Goal: Task Accomplishment & Management: Complete application form

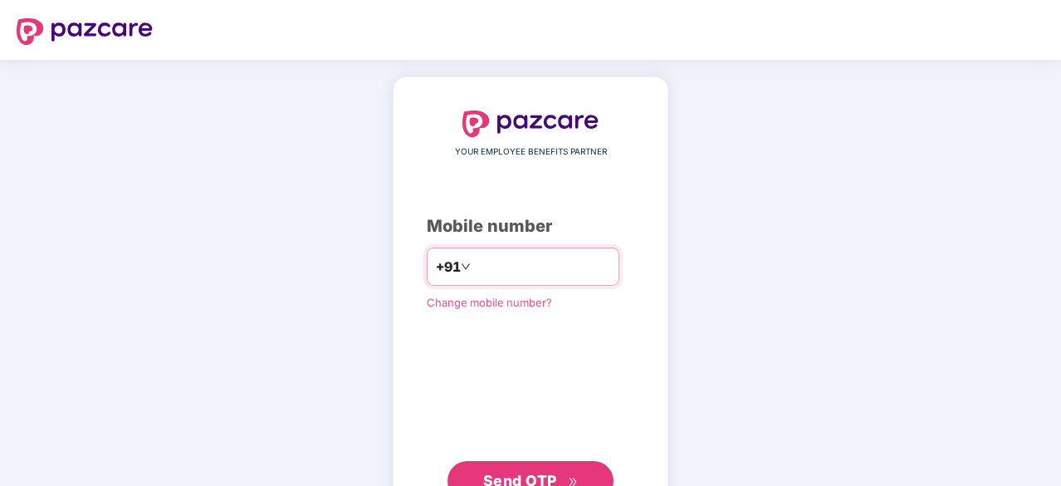
click at [502, 263] on input "number" at bounding box center [542, 266] width 136 height 27
type input "**********"
click at [555, 472] on span "Send OTP" at bounding box center [520, 480] width 74 height 17
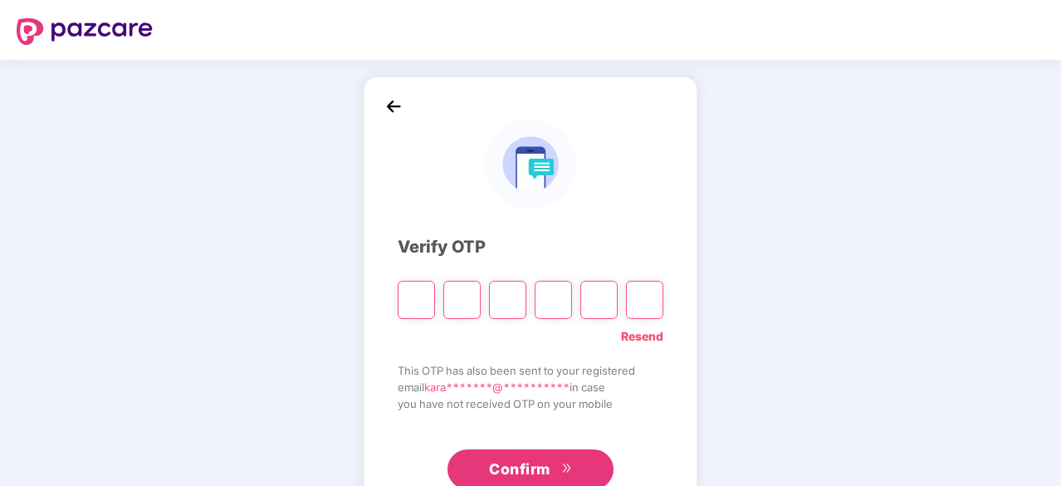
paste input "*"
type input "*"
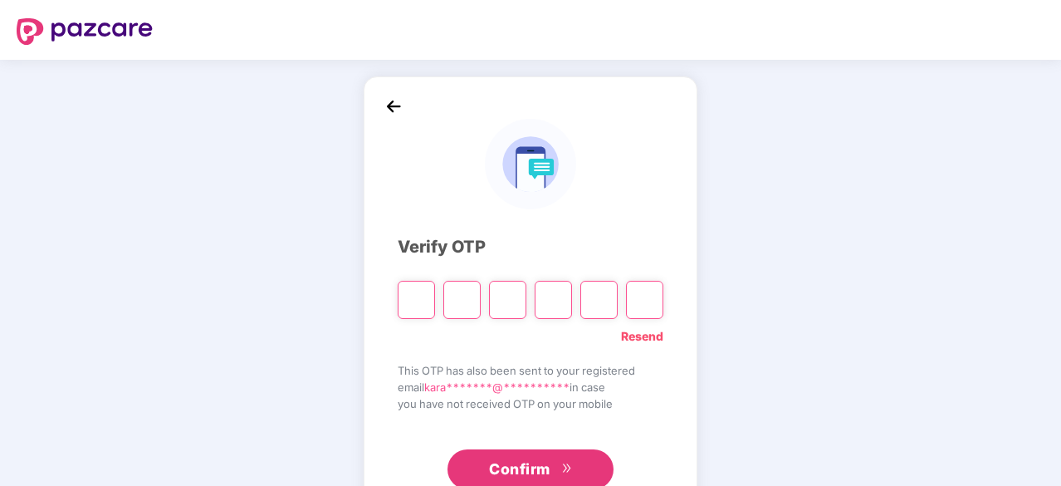
type input "*"
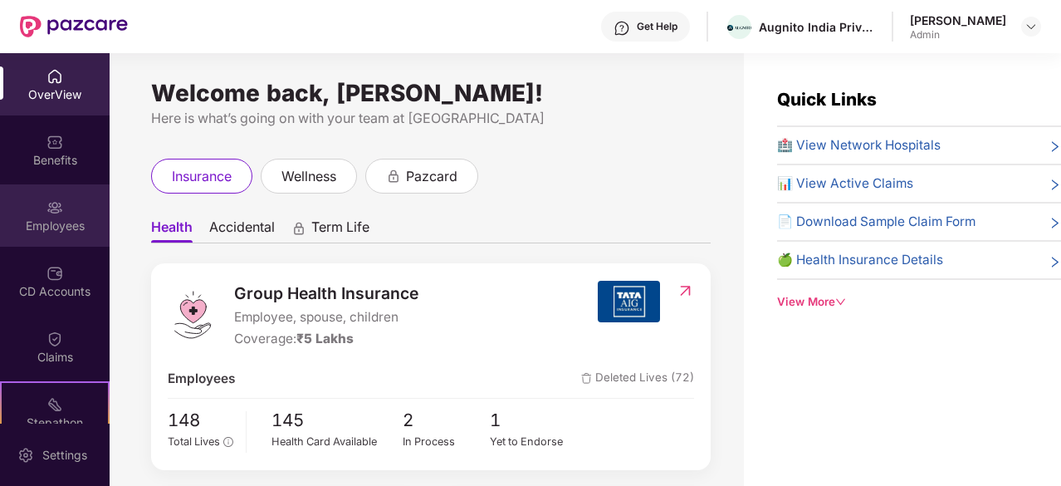
click at [54, 214] on img at bounding box center [55, 207] width 17 height 17
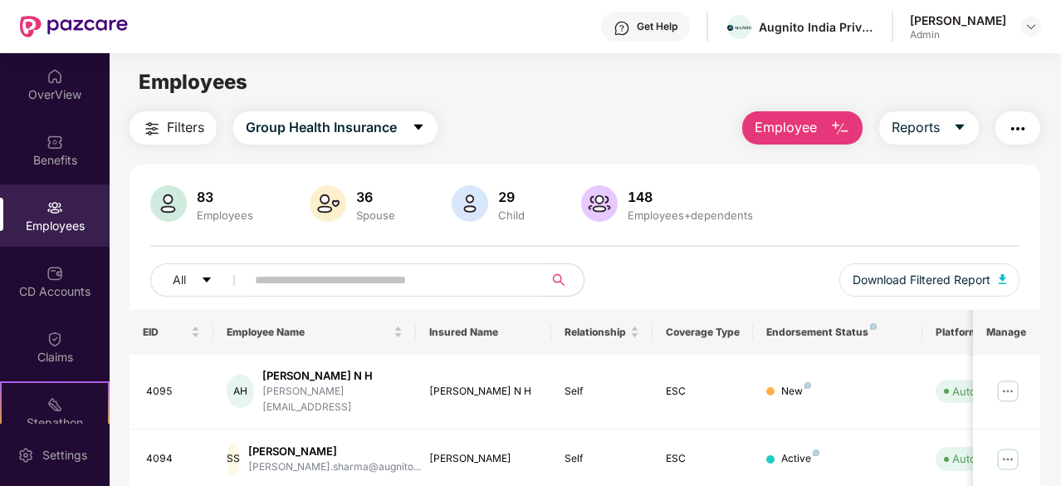
click at [802, 125] on span "Employee" at bounding box center [786, 127] width 62 height 21
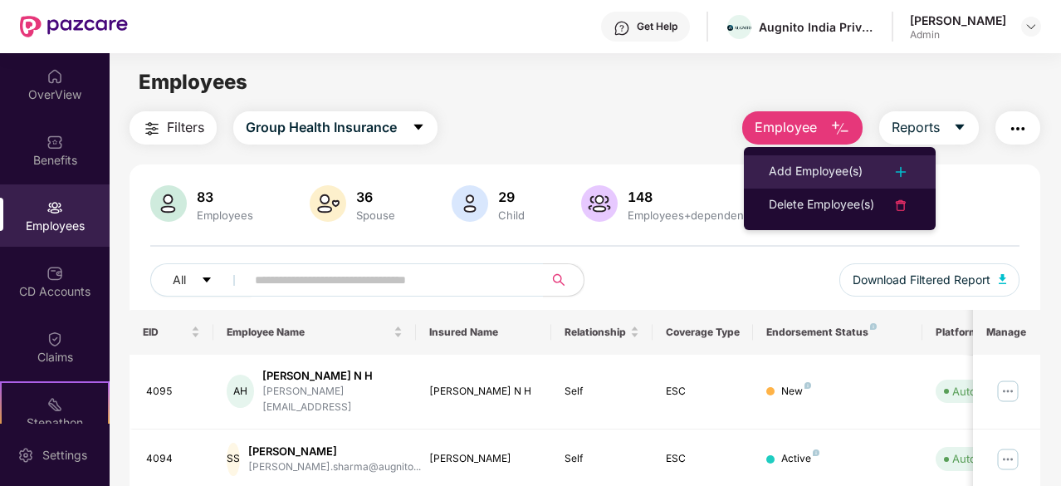
click at [803, 164] on div "Add Employee(s)" at bounding box center [816, 172] width 94 height 20
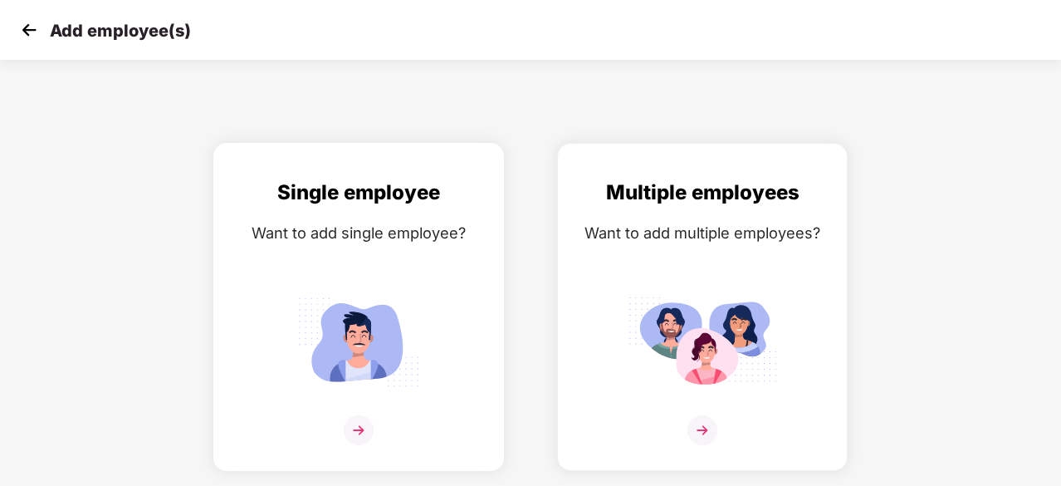
click at [367, 422] on img at bounding box center [359, 430] width 30 height 30
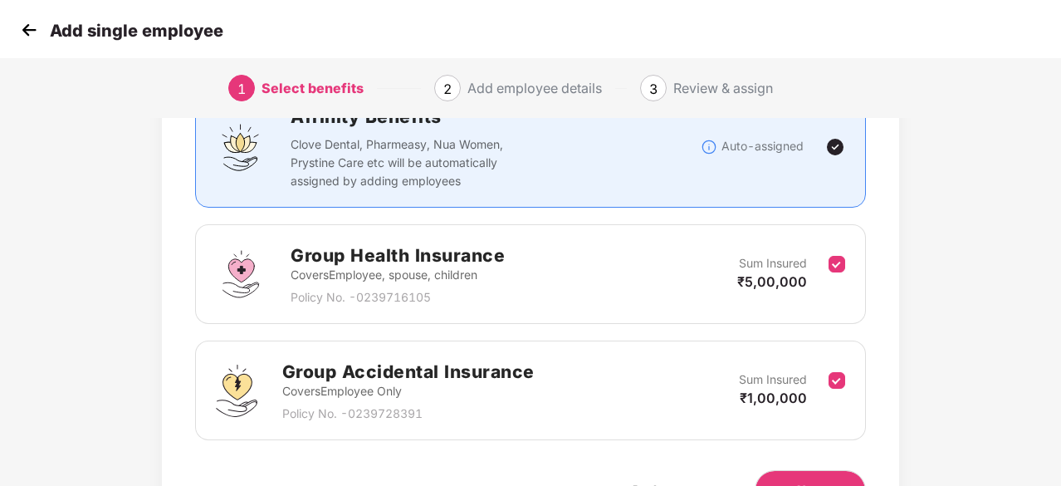
scroll to position [243, 0]
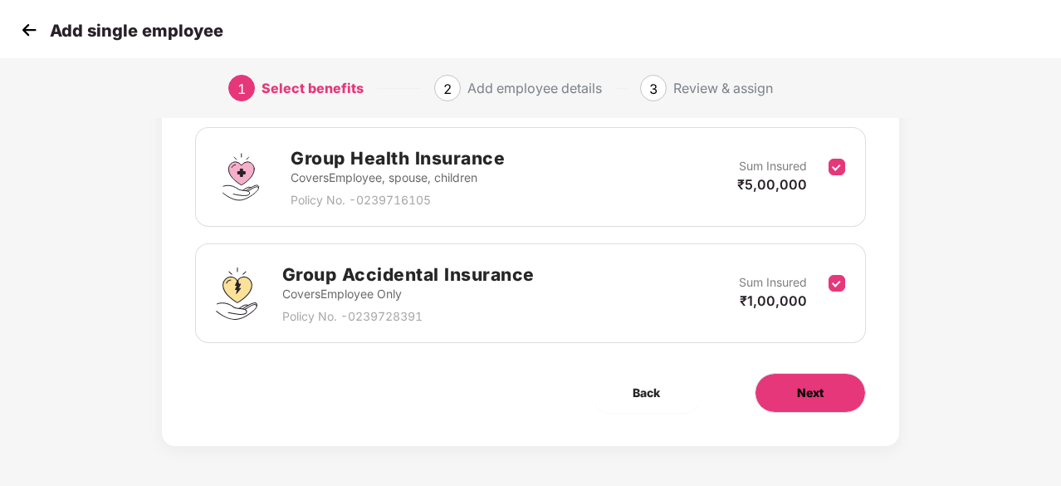
click at [824, 404] on button "Next" at bounding box center [810, 393] width 111 height 40
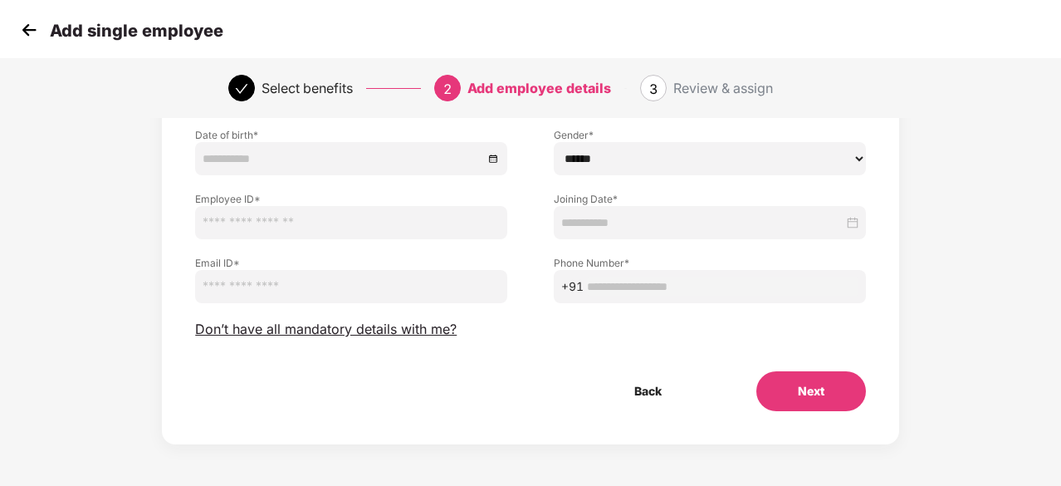
scroll to position [0, 0]
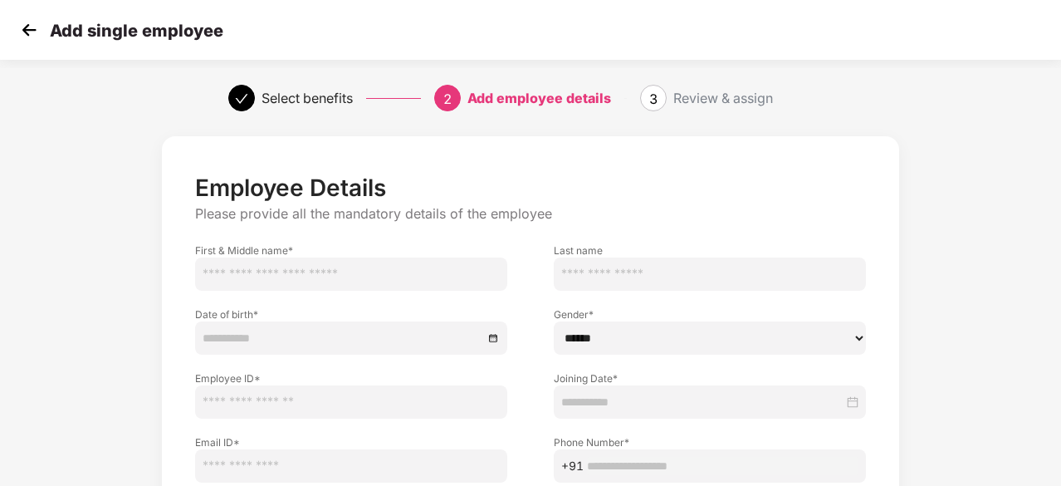
click at [454, 280] on input "text" at bounding box center [351, 273] width 312 height 33
type input "*****"
type input "*"
click at [497, 346] on div at bounding box center [351, 338] width 297 height 18
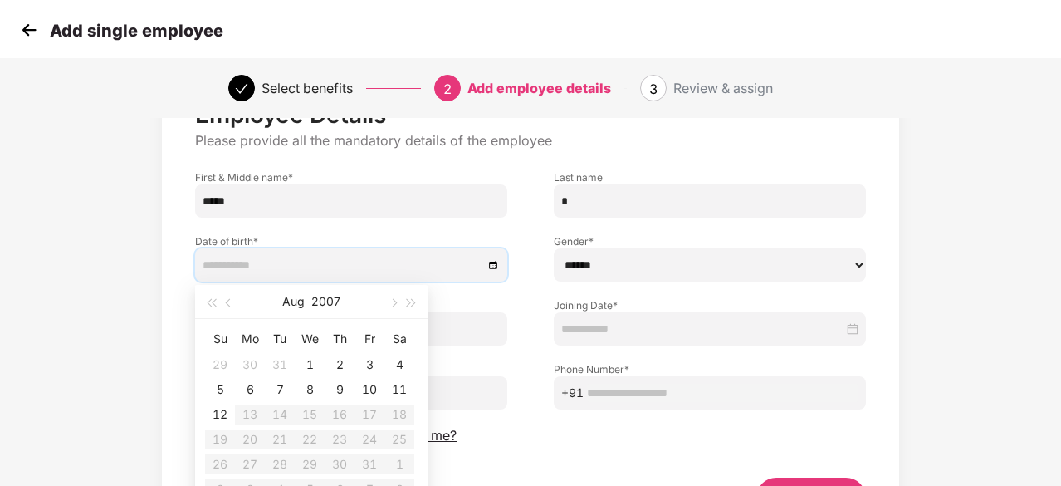
scroll to position [166, 0]
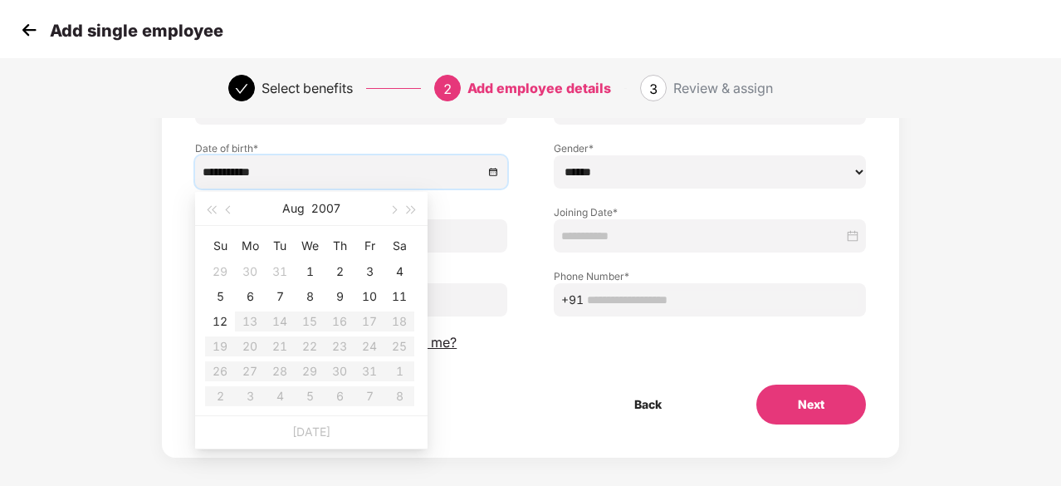
type input "**********"
click at [331, 208] on button "2007" at bounding box center [325, 208] width 29 height 33
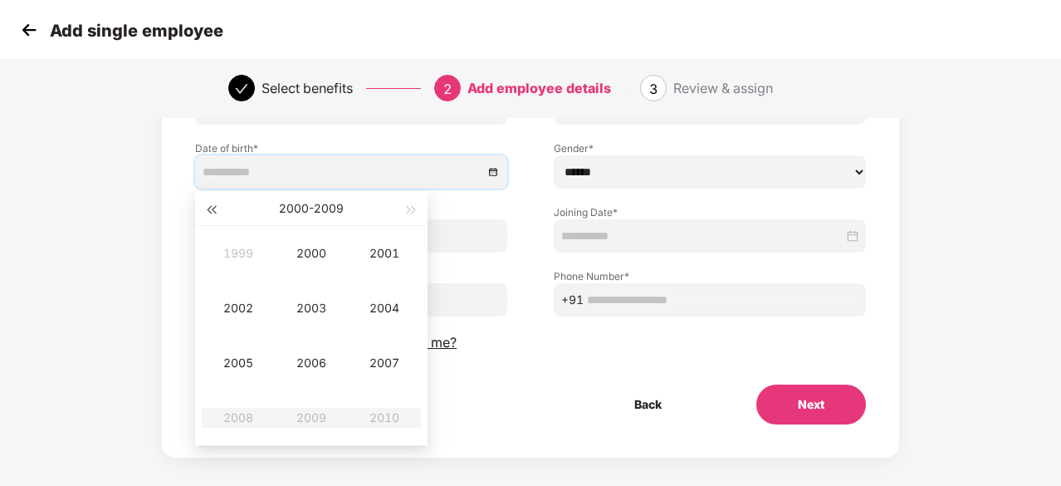
click at [208, 205] on button "button" at bounding box center [211, 208] width 18 height 33
type input "**********"
click at [308, 420] on div "1999" at bounding box center [312, 418] width 50 height 20
type input "**********"
click at [247, 420] on div "Oct" at bounding box center [238, 418] width 50 height 20
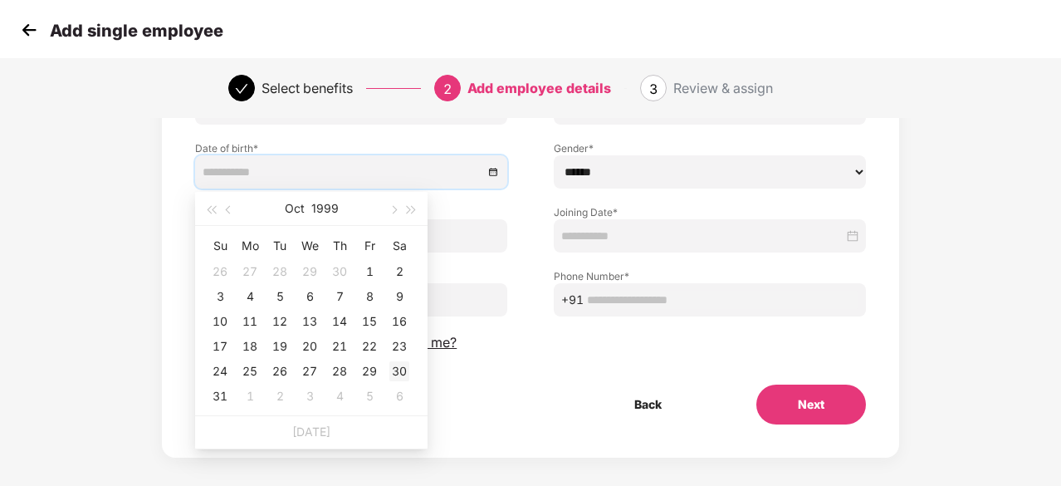
type input "**********"
click at [399, 368] on div "30" at bounding box center [400, 371] width 20 height 20
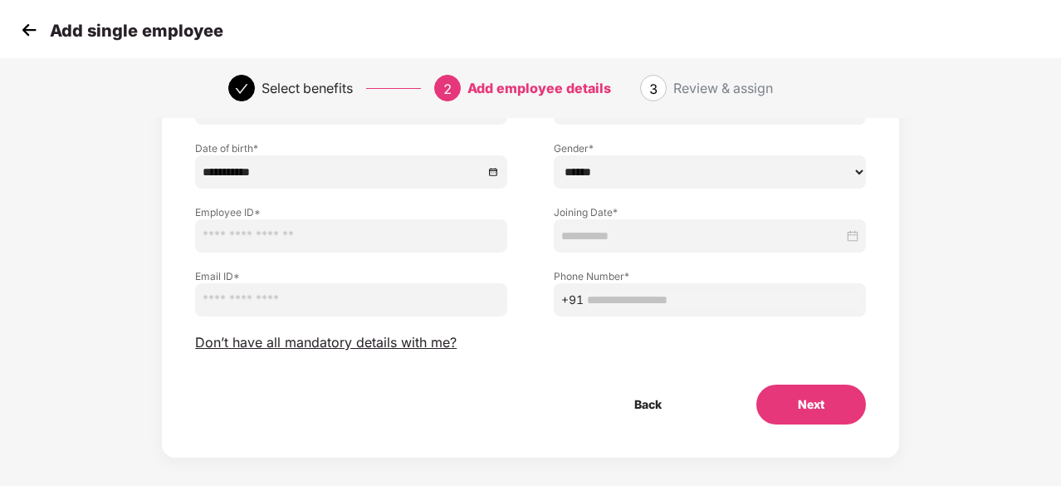
click at [674, 173] on select "****** **** ******" at bounding box center [710, 171] width 312 height 33
select select "****"
click at [554, 155] on select "****** **** ******" at bounding box center [710, 171] width 312 height 33
click at [425, 227] on input "text" at bounding box center [351, 235] width 312 height 33
type input "****"
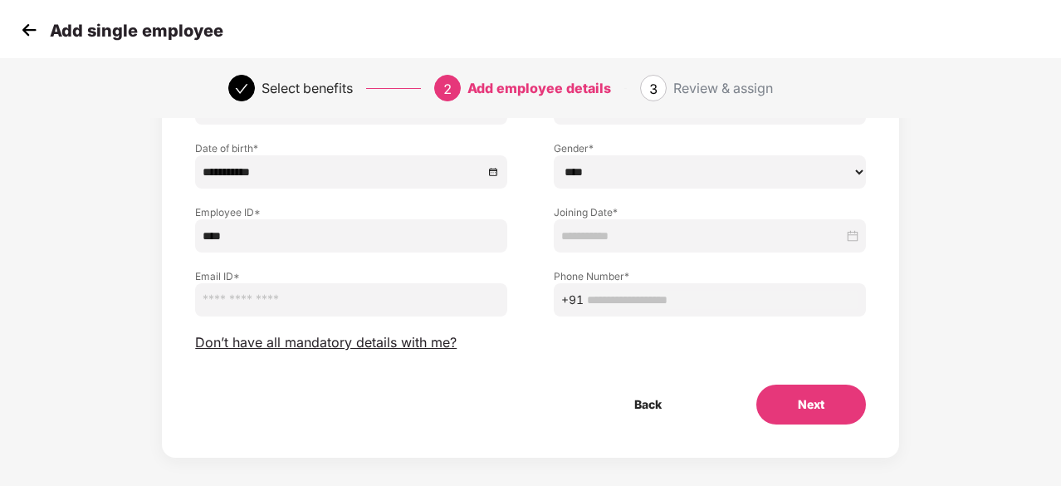
click at [854, 237] on div at bounding box center [709, 236] width 297 height 18
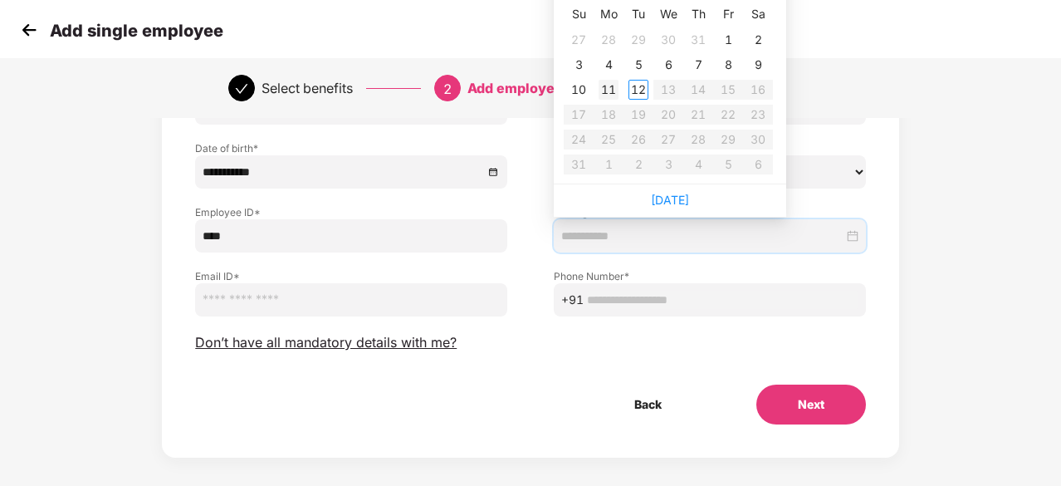
type input "**********"
click at [604, 87] on div "11" at bounding box center [609, 90] width 20 height 20
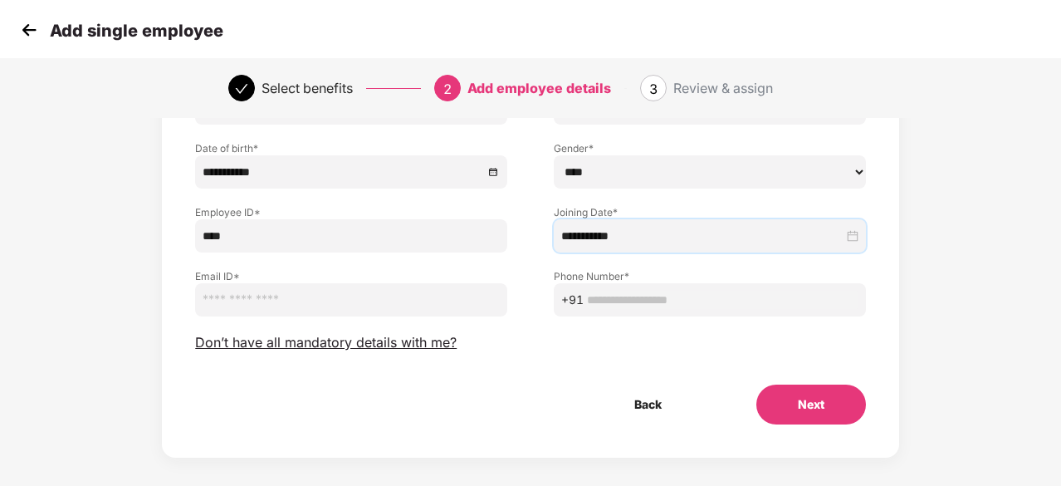
click at [349, 307] on input "email" at bounding box center [351, 299] width 312 height 33
paste input "**********"
type input "**********"
click at [623, 295] on input "text" at bounding box center [723, 300] width 272 height 18
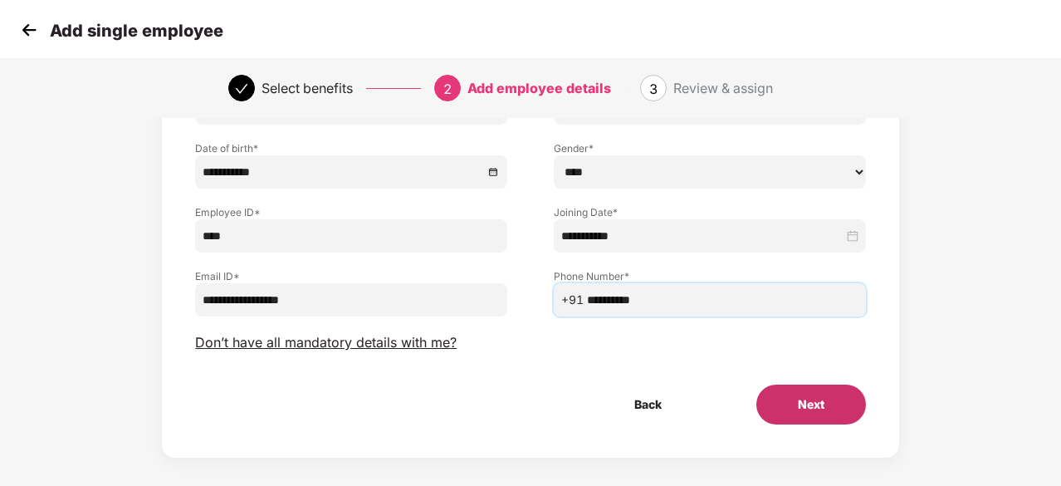
type input "**********"
click at [796, 390] on button "Next" at bounding box center [812, 405] width 110 height 40
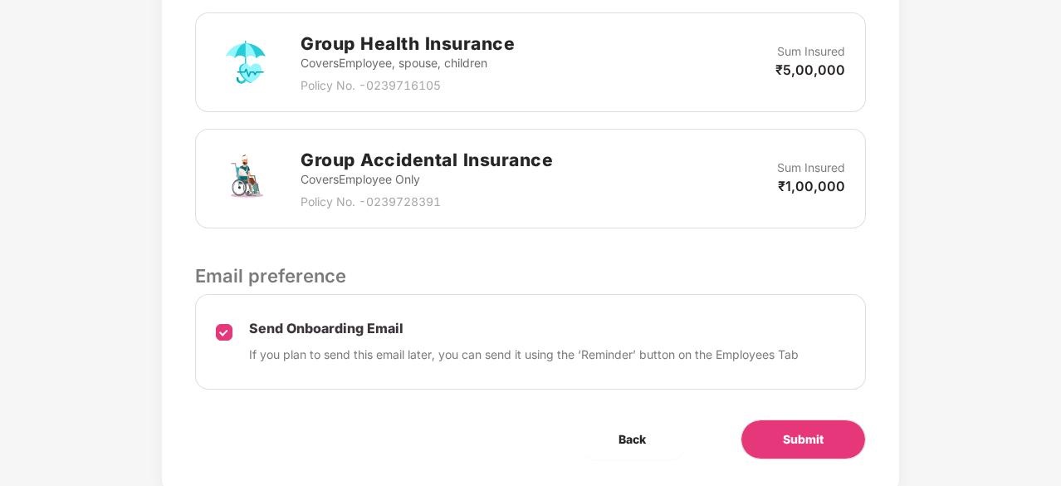
scroll to position [663, 0]
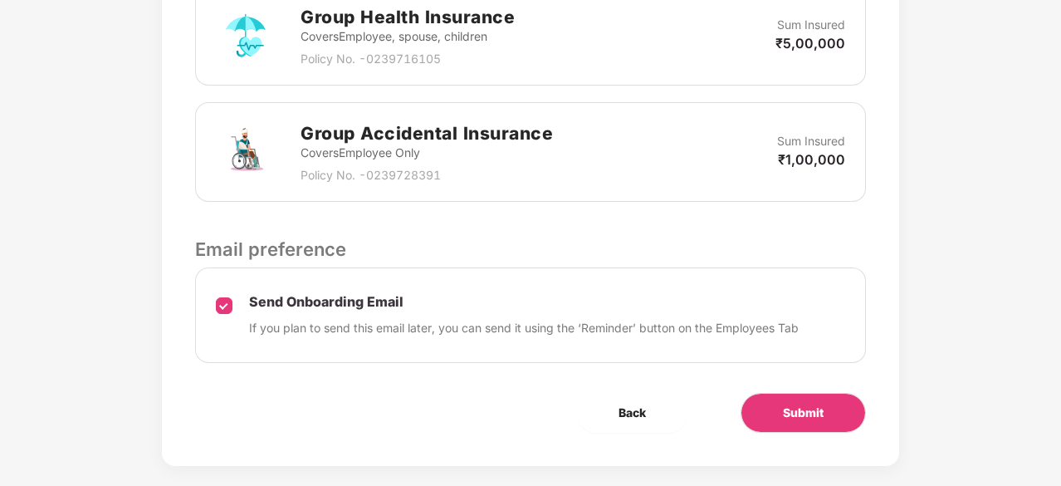
click at [828, 393] on button "Submit" at bounding box center [803, 413] width 125 height 40
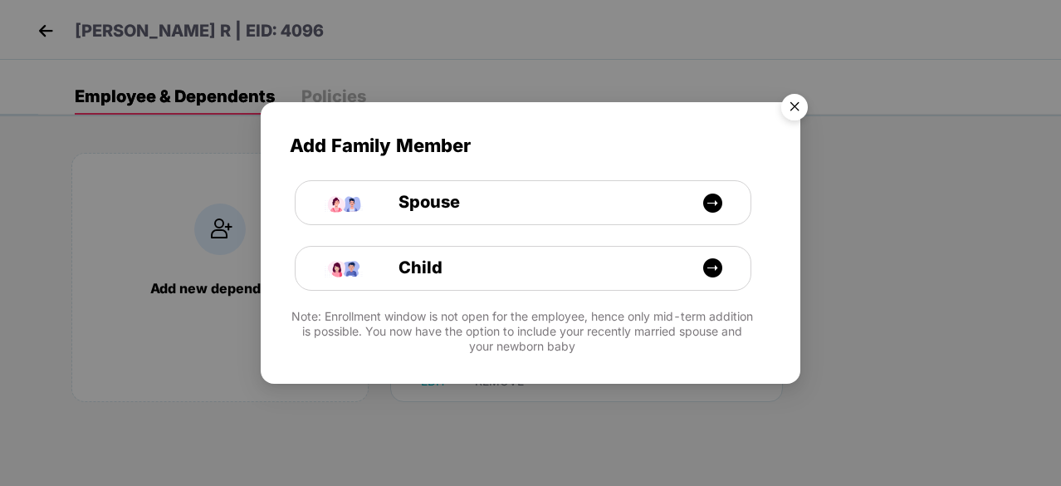
click at [806, 106] on img "Close" at bounding box center [795, 109] width 47 height 47
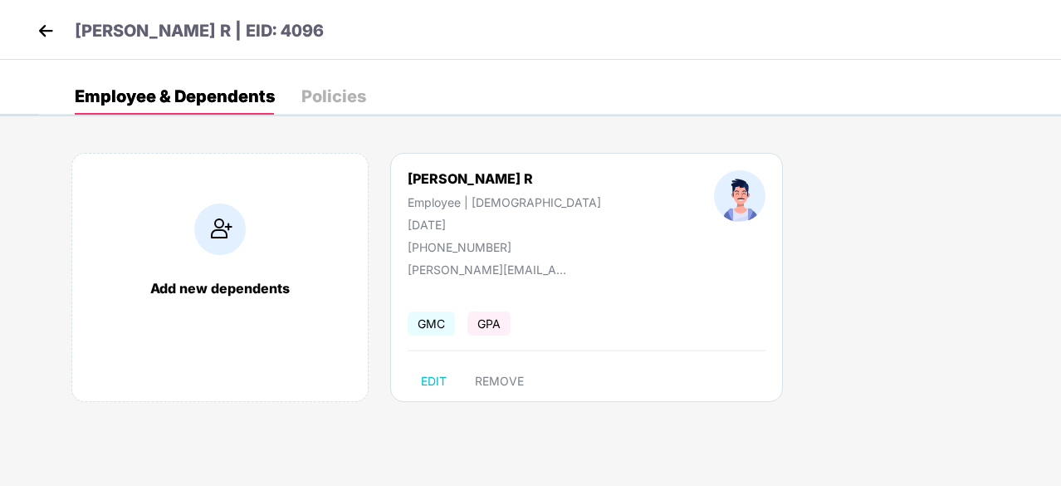
click at [39, 32] on img at bounding box center [45, 30] width 25 height 25
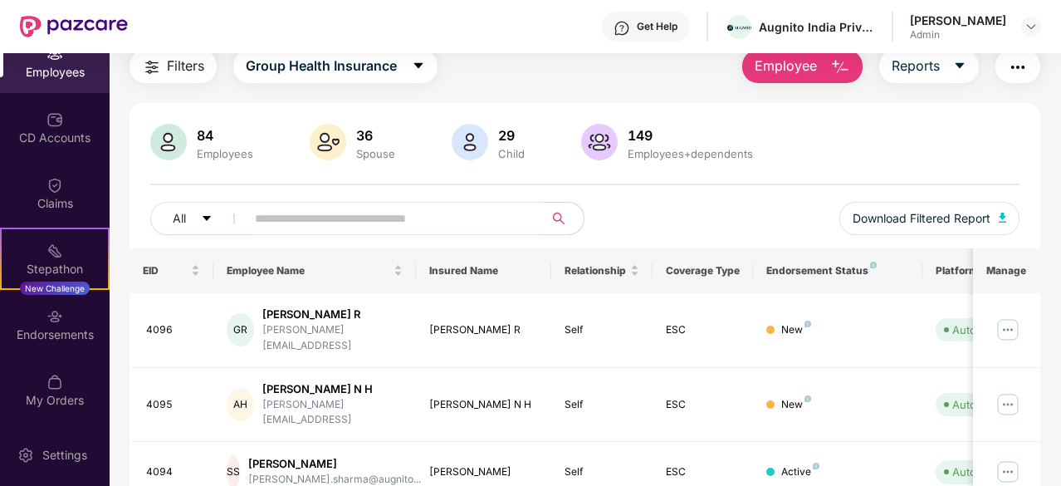
scroll to position [166, 0]
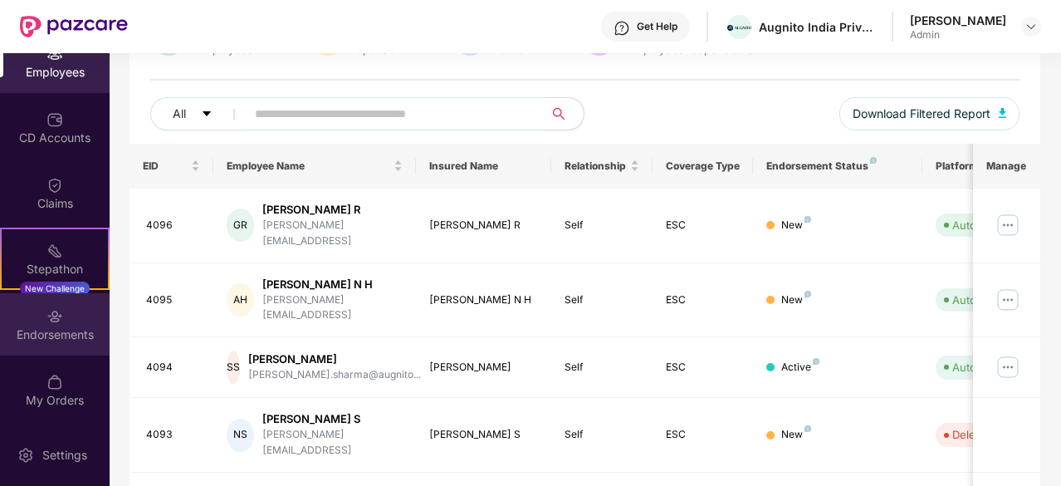
click at [47, 306] on div at bounding box center [55, 314] width 17 height 17
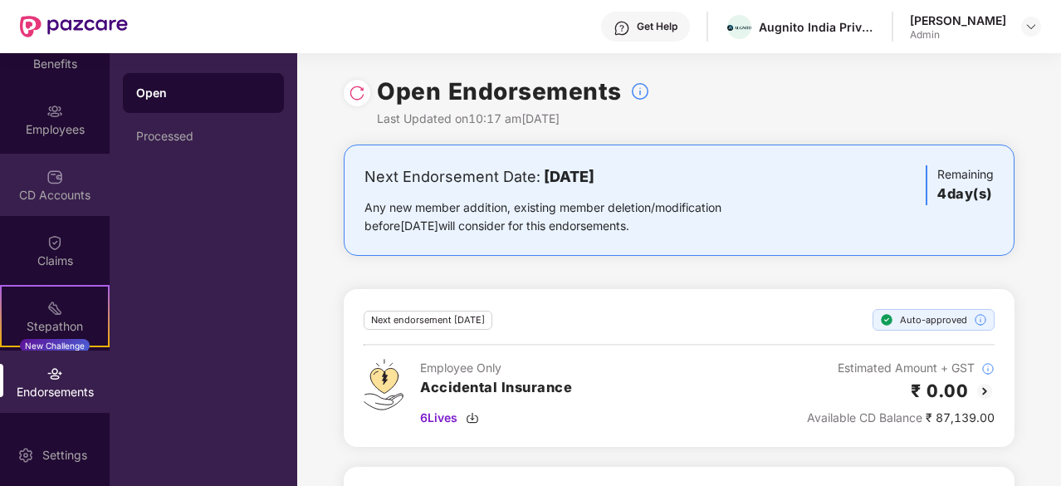
scroll to position [154, 0]
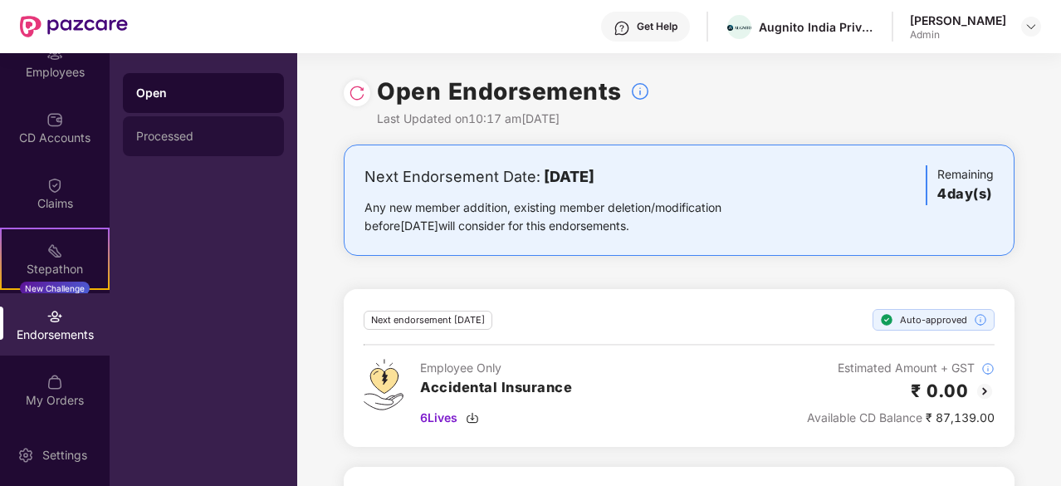
click at [238, 140] on div "Processed" at bounding box center [203, 136] width 135 height 13
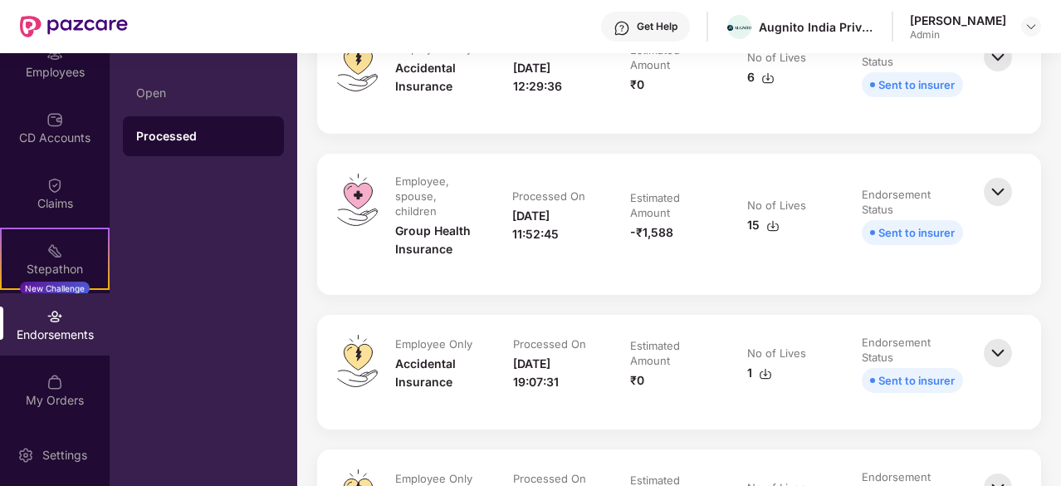
scroll to position [0, 0]
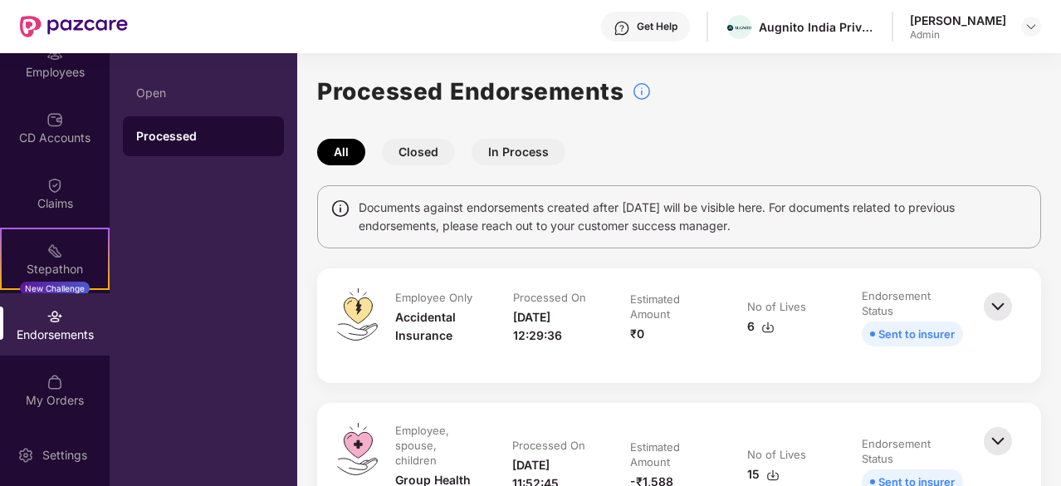
click at [1008, 316] on img at bounding box center [998, 306] width 37 height 37
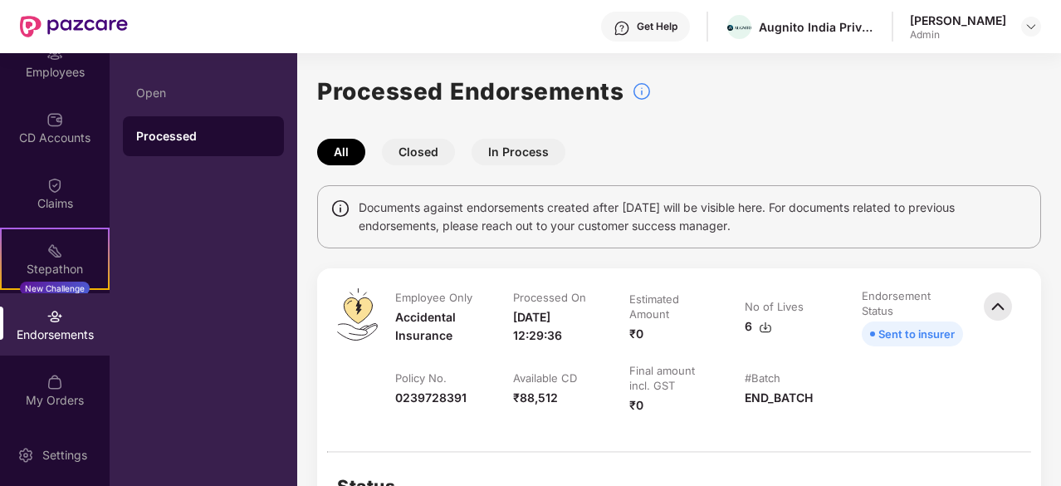
click at [1002, 302] on img at bounding box center [998, 306] width 37 height 37
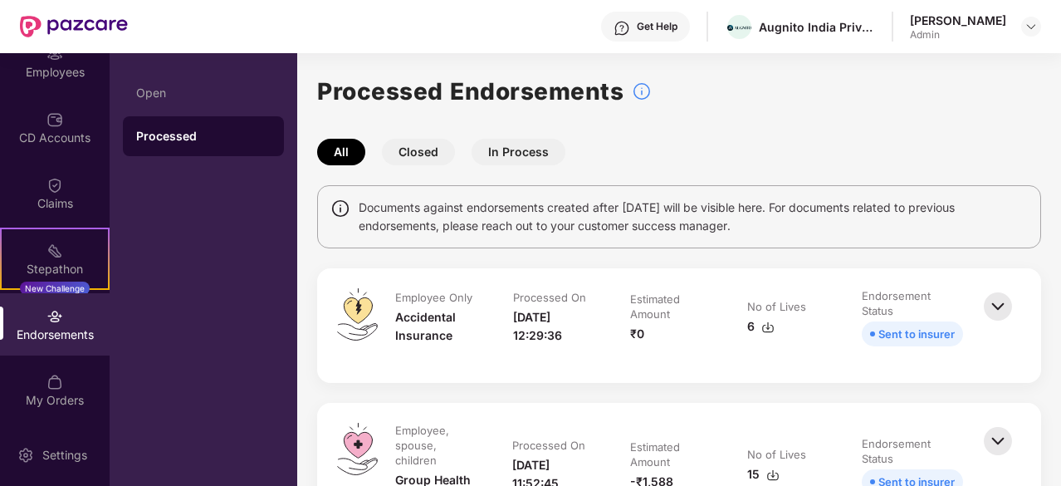
click at [1006, 305] on img at bounding box center [998, 306] width 37 height 37
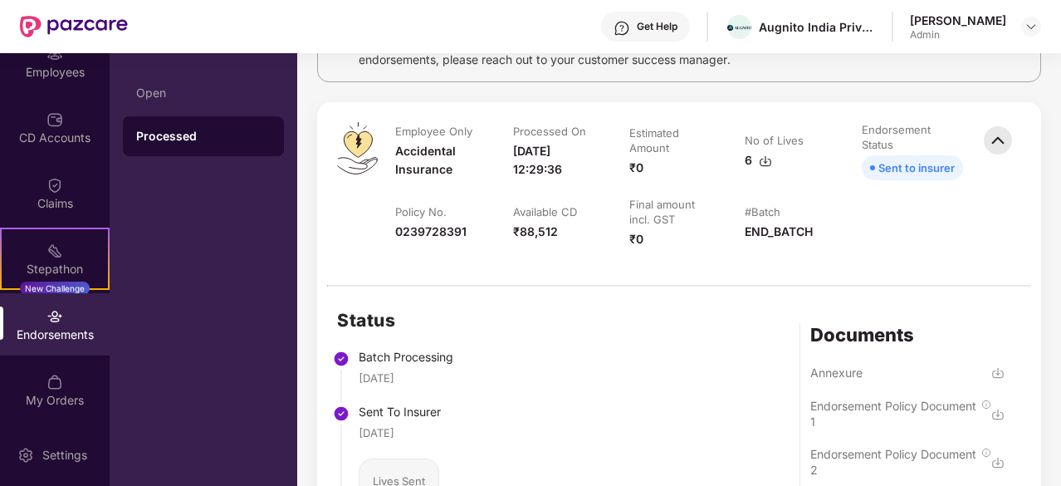
scroll to position [415, 0]
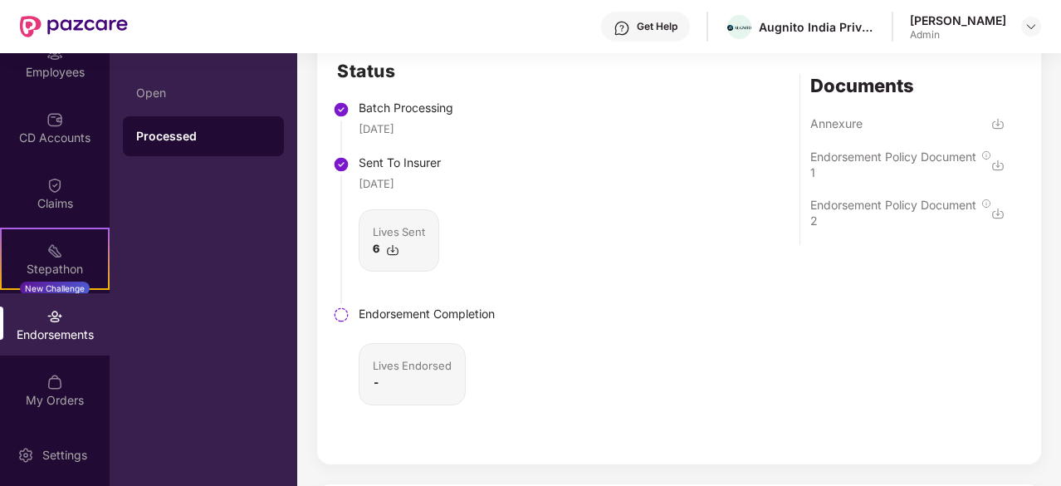
click at [392, 248] on img at bounding box center [392, 249] width 13 height 13
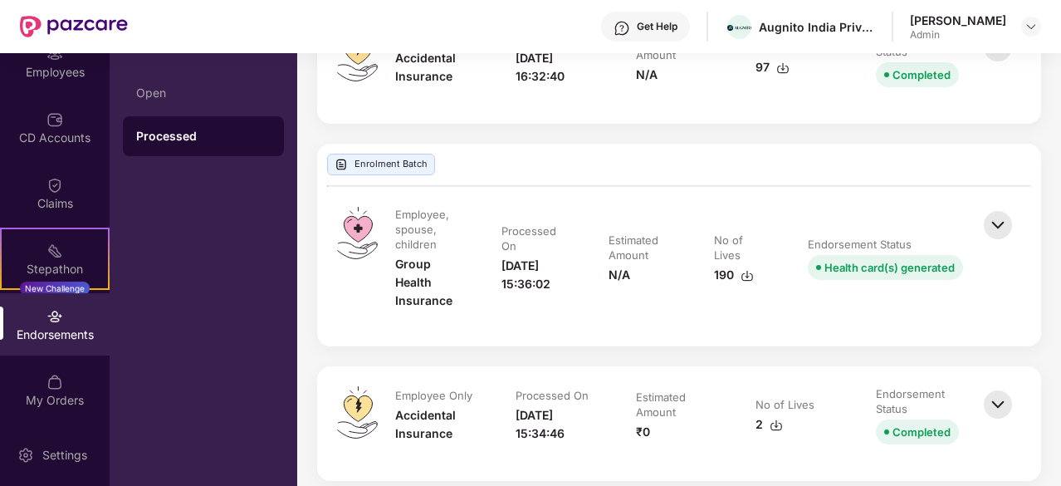
scroll to position [4803, 0]
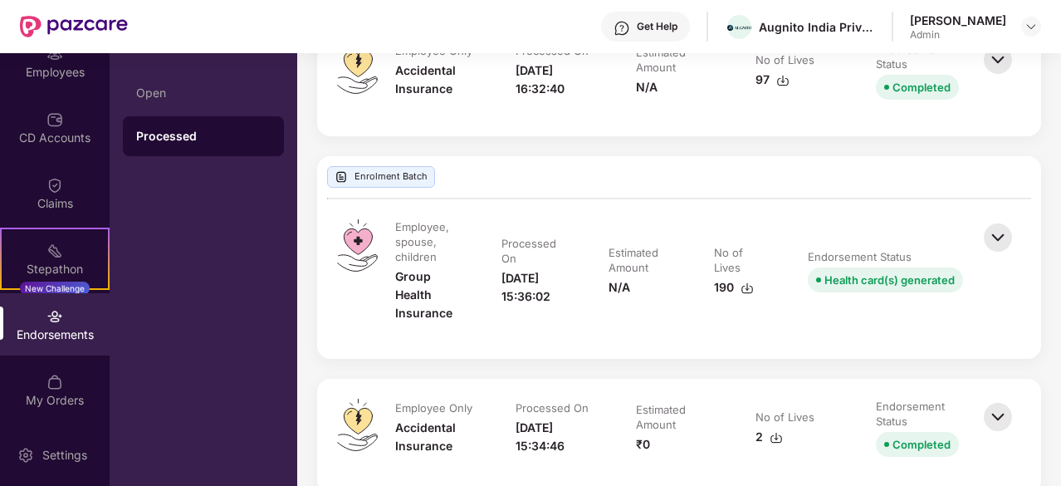
click at [998, 238] on img at bounding box center [998, 237] width 37 height 37
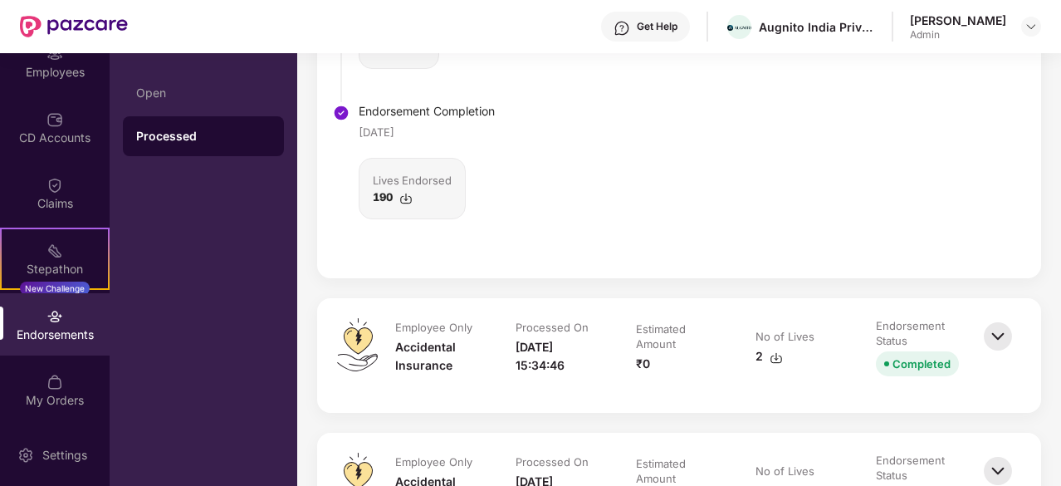
scroll to position [5550, 0]
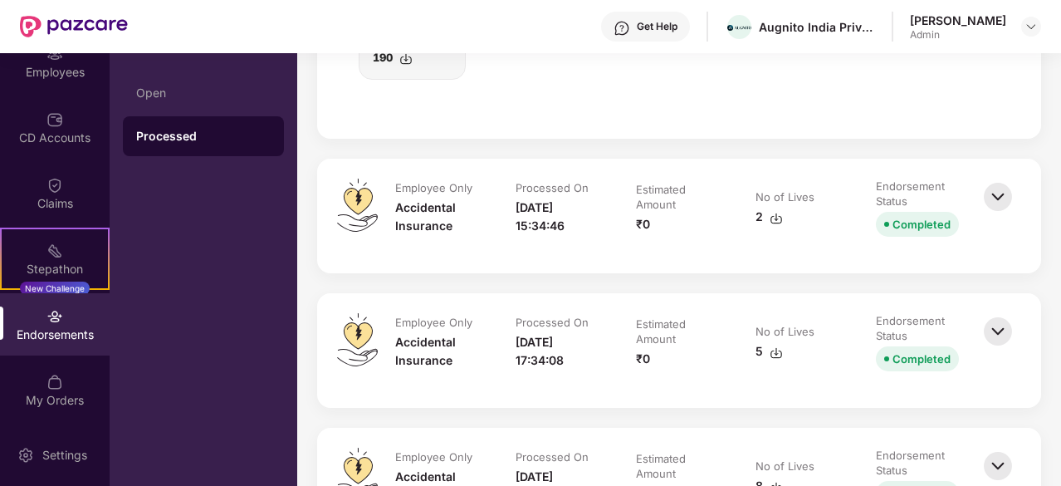
click at [1002, 194] on img at bounding box center [998, 197] width 37 height 37
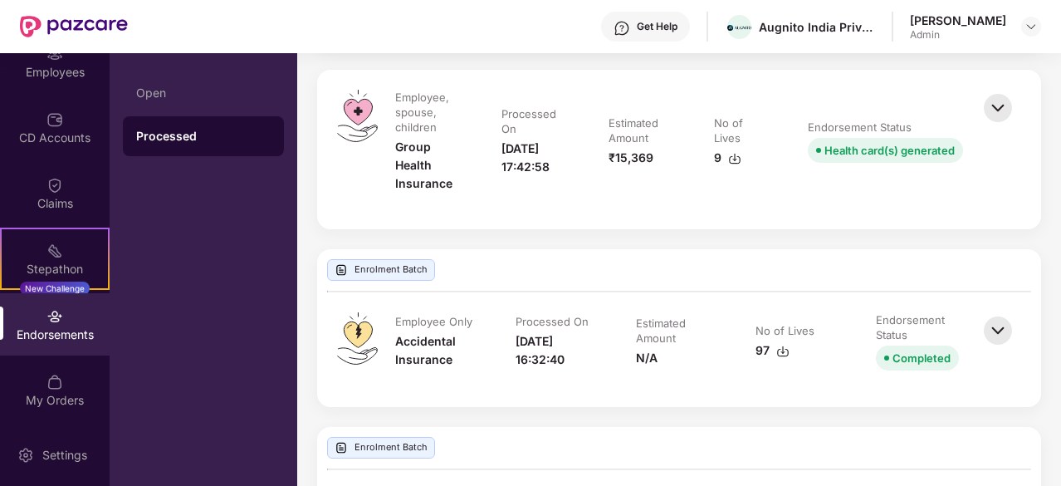
scroll to position [4554, 0]
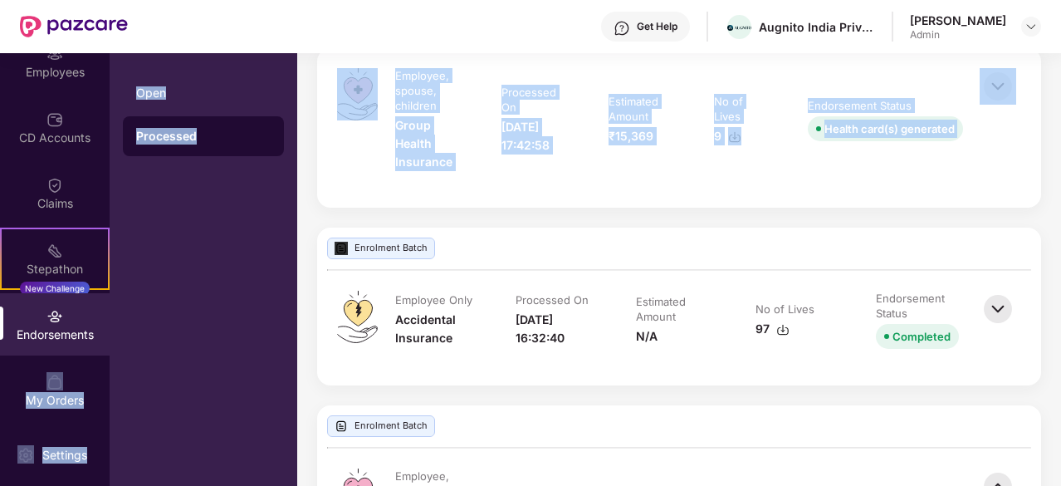
drag, startPoint x: 1059, startPoint y: 247, endPoint x: 1062, endPoint y: 180, distance: 66.5
click at [1061, 180] on html "Get Help Augnito India Private Limited [PERSON_NAME] Admin OverView Benefits Em…" at bounding box center [530, 243] width 1061 height 486
click at [1036, 230] on div "Enrolment Batch" at bounding box center [679, 249] width 724 height 42
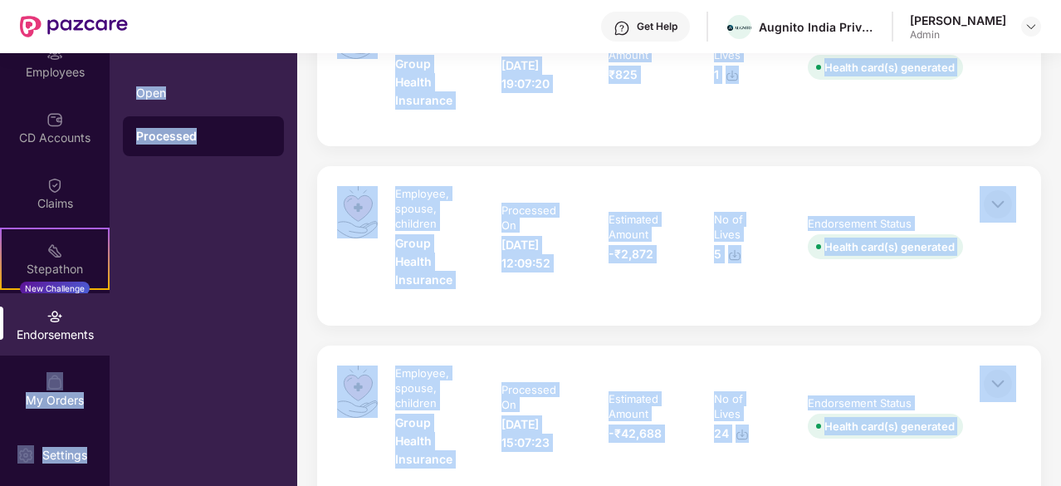
scroll to position [1979, 0]
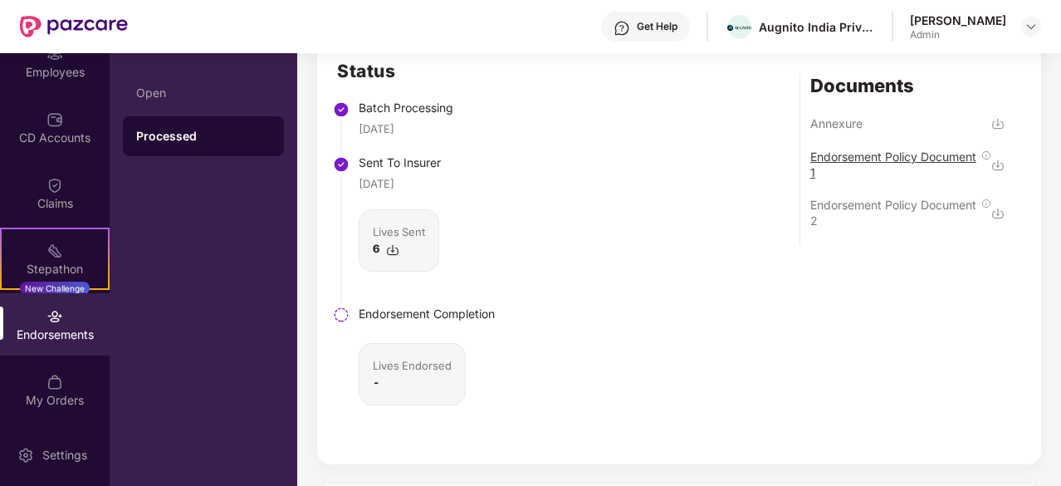
scroll to position [0, 0]
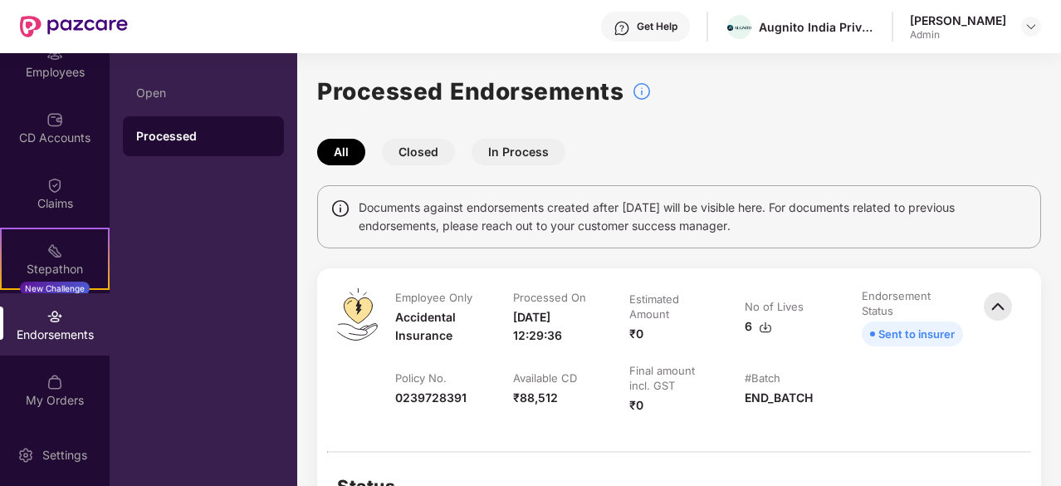
click at [997, 306] on img at bounding box center [998, 306] width 37 height 37
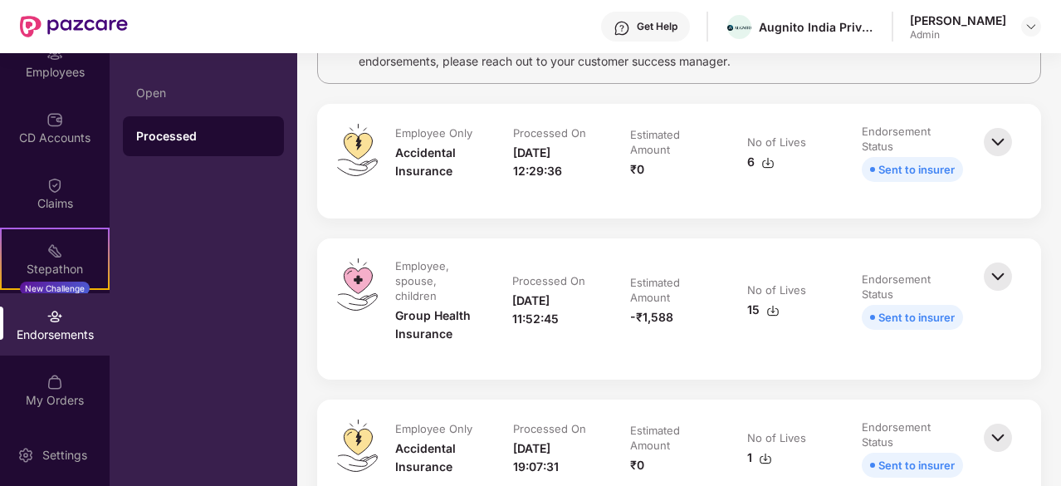
scroll to position [249, 0]
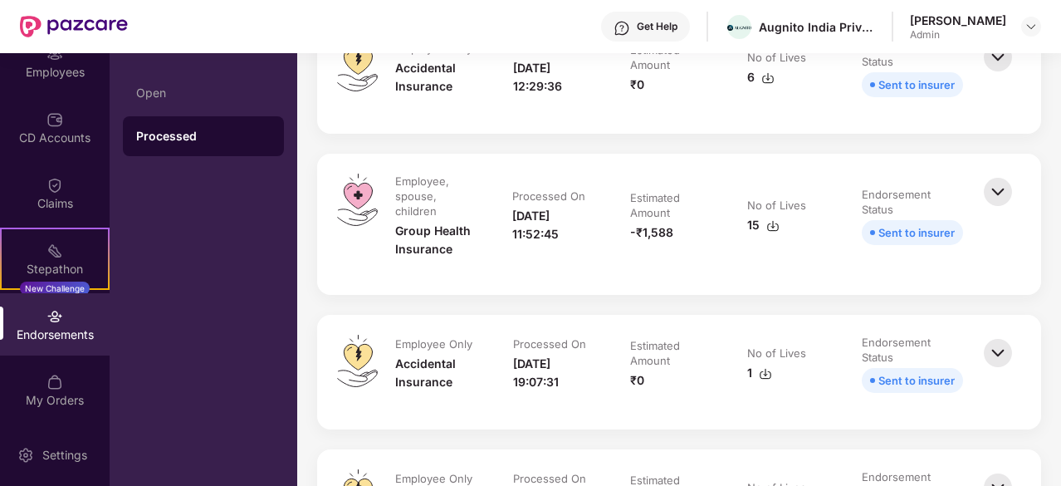
drag, startPoint x: 806, startPoint y: 263, endPoint x: 993, endPoint y: 191, distance: 201.1
click at [993, 191] on img at bounding box center [998, 192] width 37 height 37
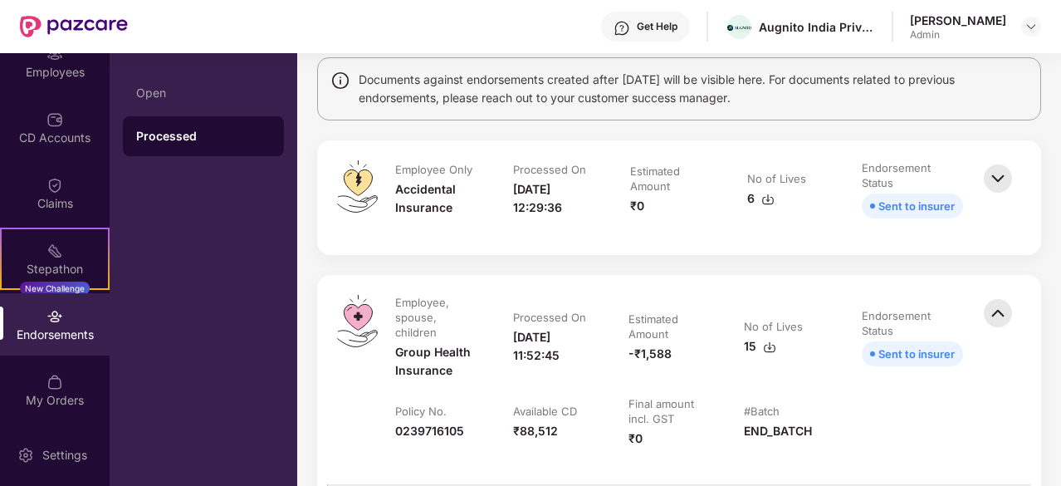
scroll to position [0, 0]
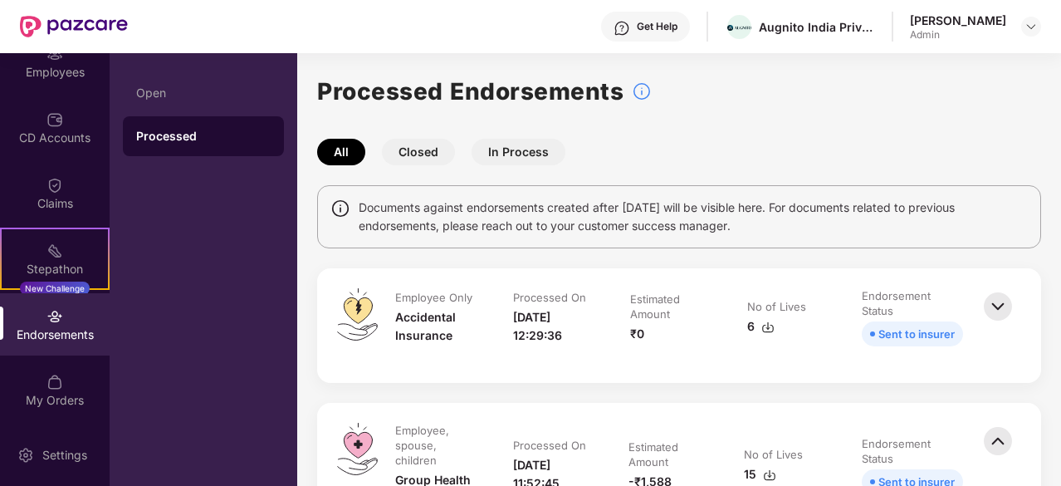
click at [1001, 303] on img at bounding box center [998, 306] width 37 height 37
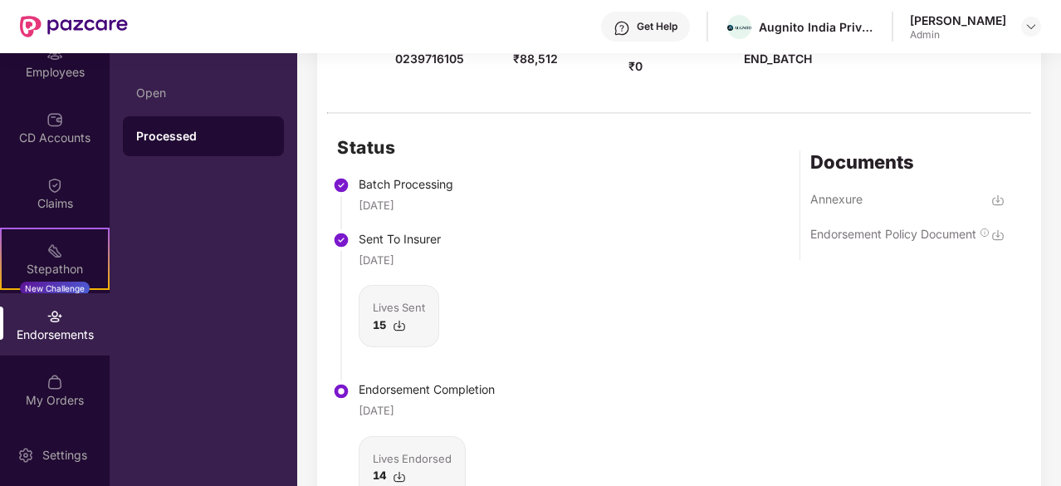
scroll to position [1080, 0]
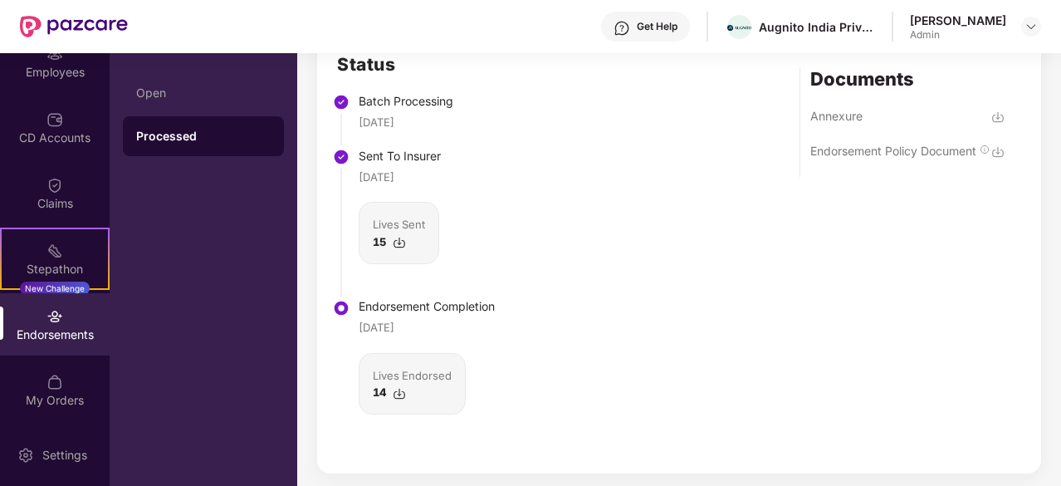
click at [400, 388] on img at bounding box center [399, 393] width 13 height 13
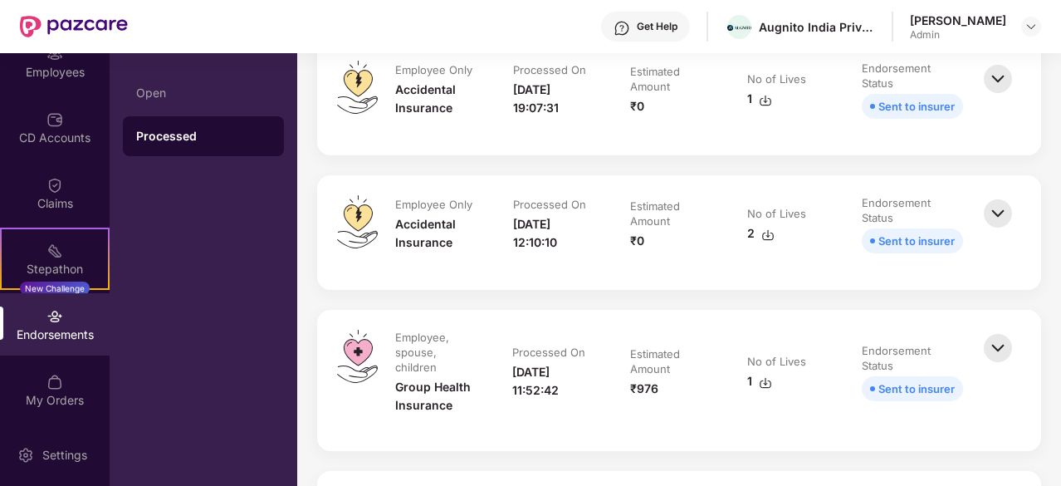
scroll to position [1495, 0]
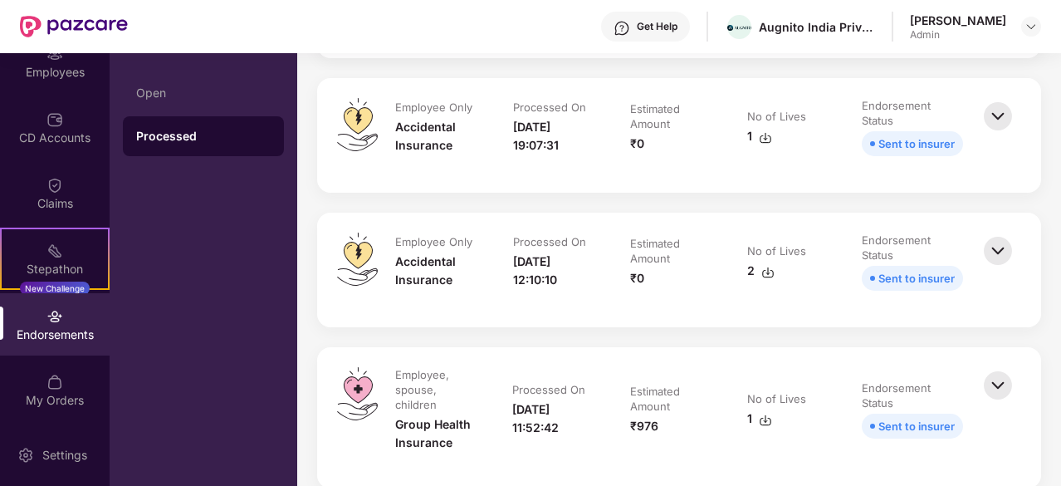
click at [998, 116] on img at bounding box center [998, 116] width 37 height 37
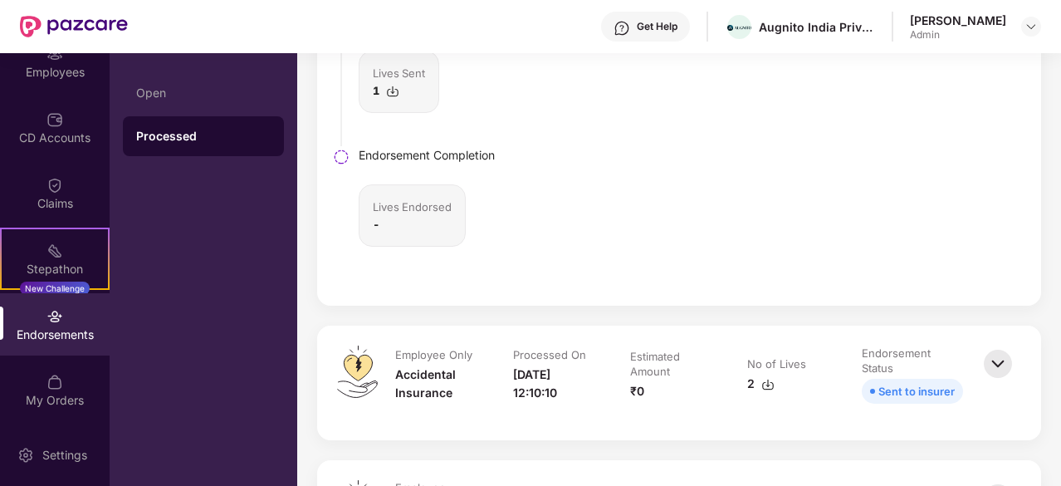
scroll to position [1993, 0]
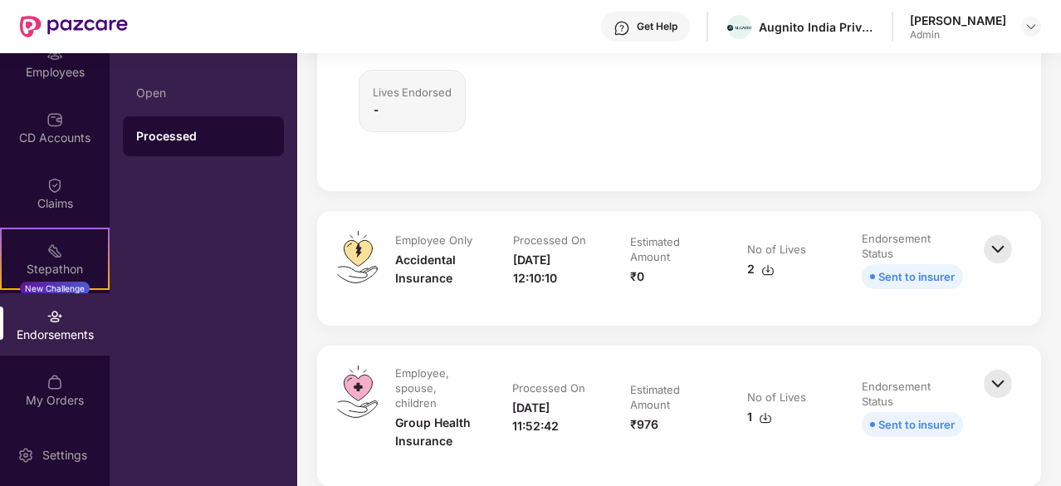
click at [997, 234] on img at bounding box center [998, 249] width 37 height 37
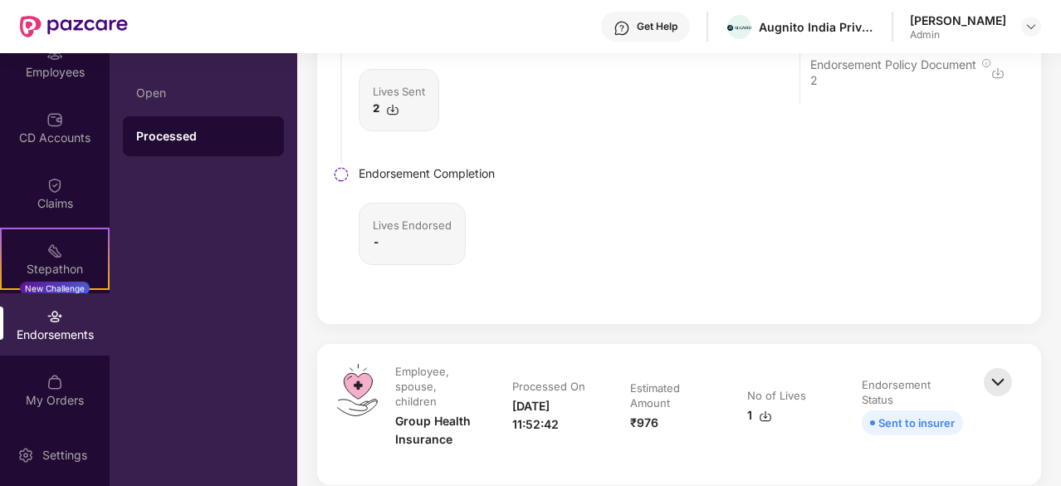
scroll to position [2658, 0]
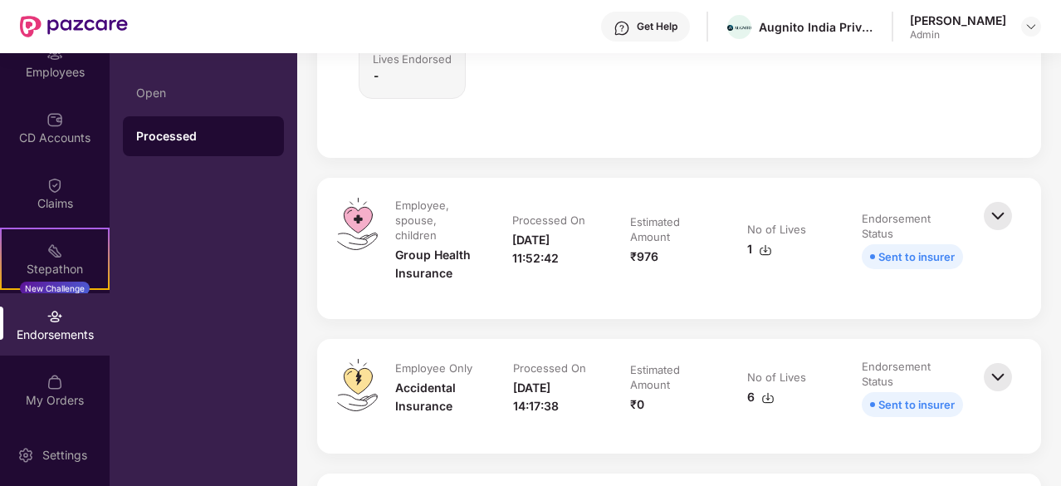
click at [999, 204] on img at bounding box center [998, 216] width 37 height 37
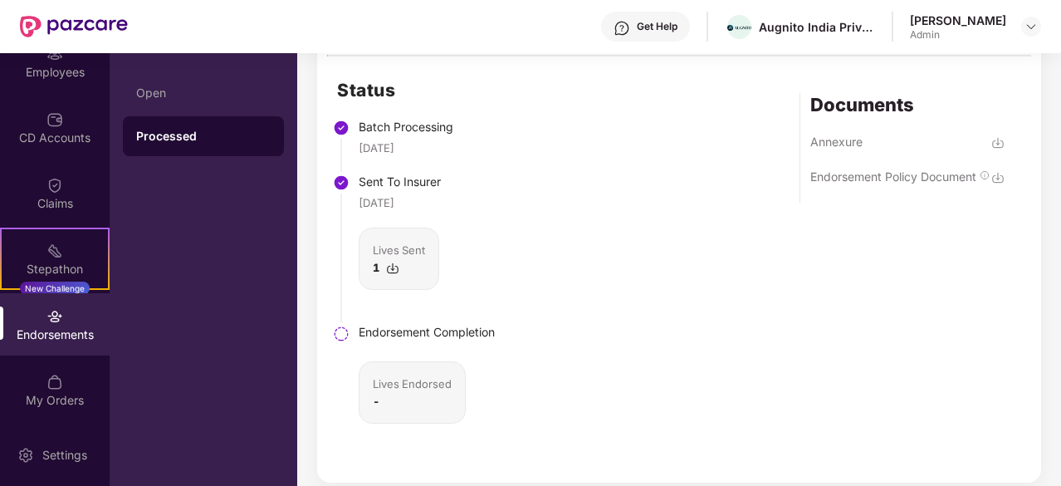
scroll to position [3239, 0]
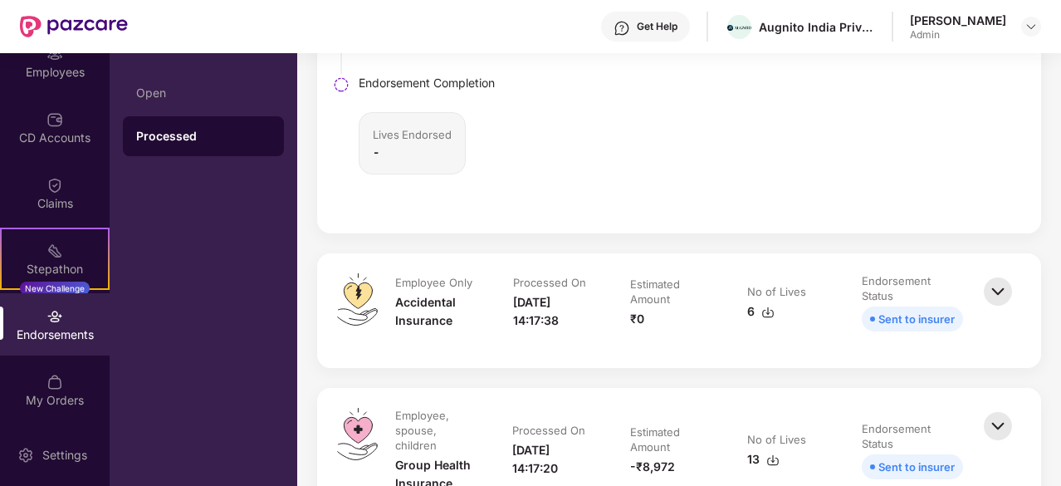
click at [984, 282] on img at bounding box center [998, 291] width 37 height 37
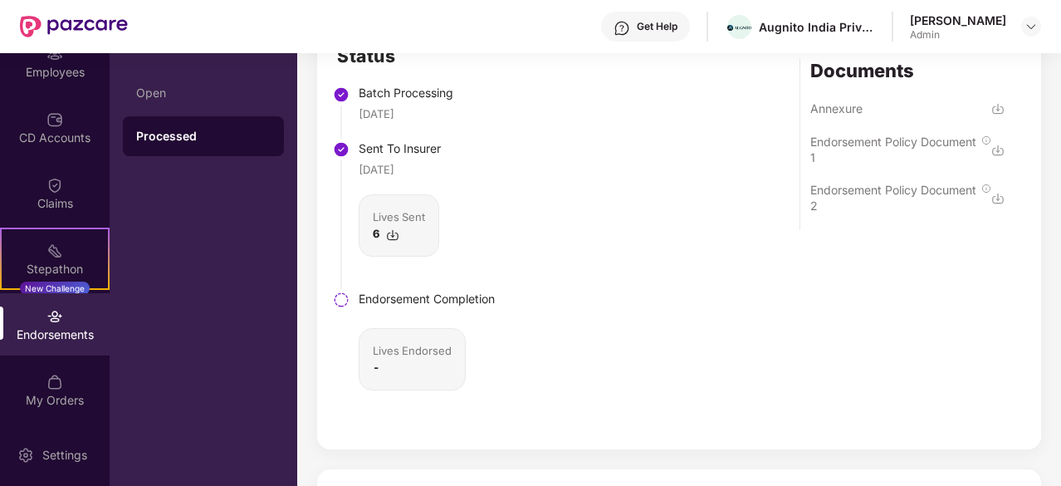
scroll to position [3488, 0]
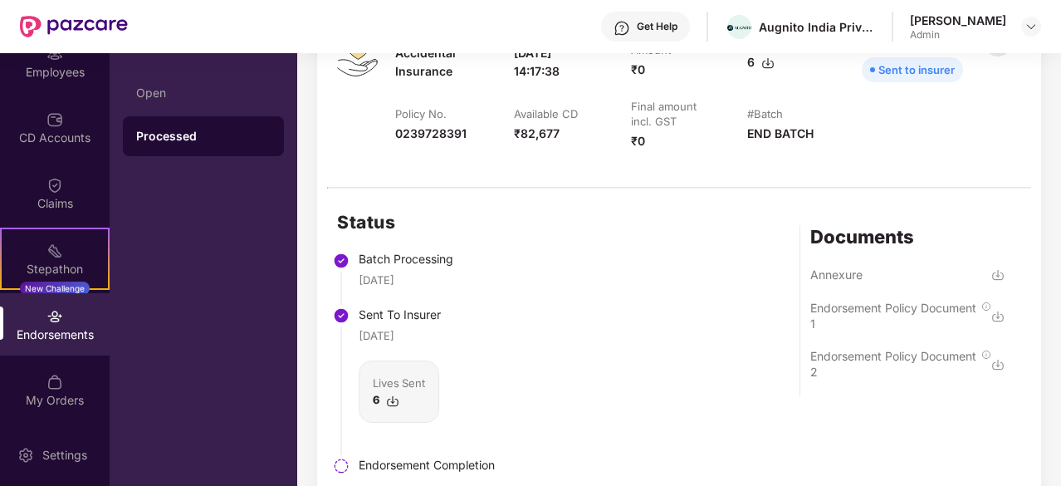
drag, startPoint x: 631, startPoint y: 336, endPoint x: 636, endPoint y: 326, distance: 11.9
drag, startPoint x: 636, startPoint y: 326, endPoint x: 580, endPoint y: 311, distance: 58.2
click at [580, 311] on div "Status Batch Processing [DATE] Sent To Insurer [DATE] Lives Sent 6 Endorsement …" at bounding box center [679, 402] width 724 height 427
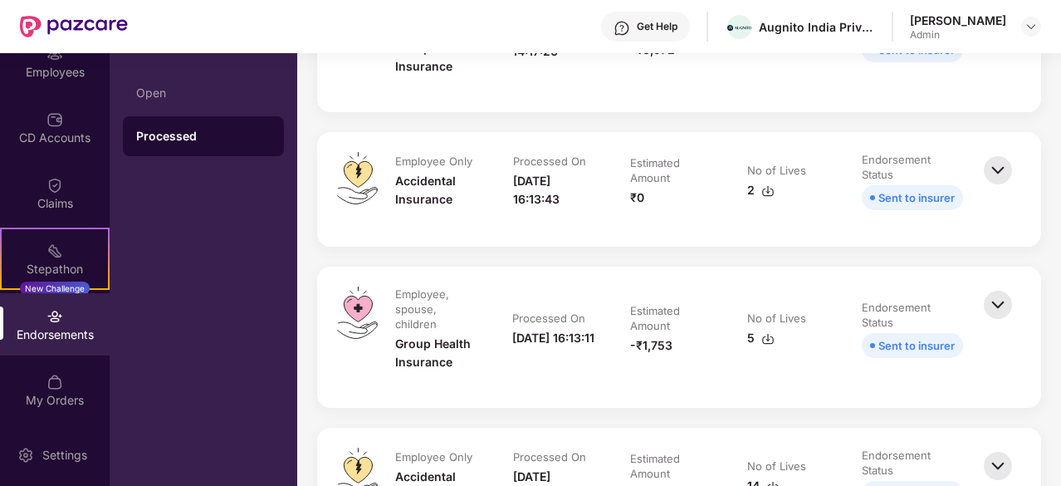
scroll to position [3903, 0]
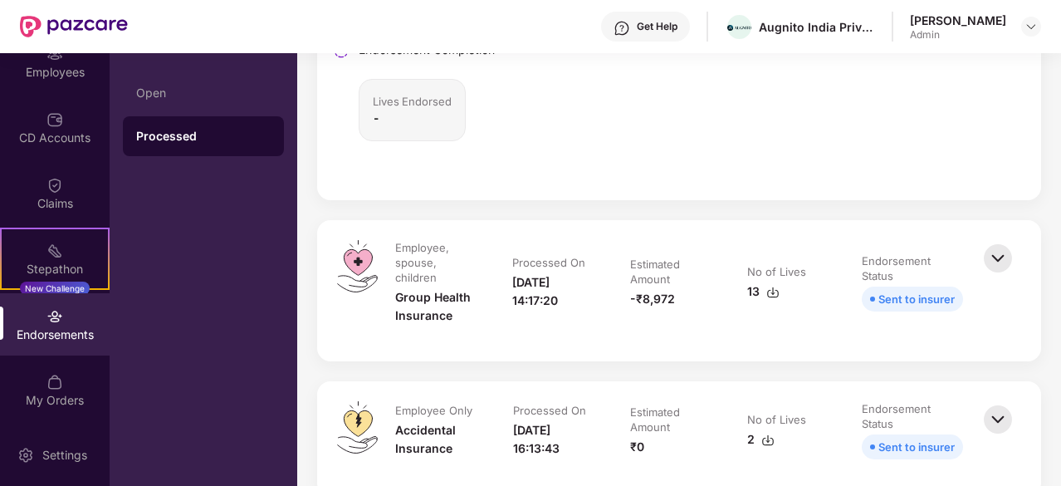
click at [990, 249] on img at bounding box center [998, 258] width 37 height 37
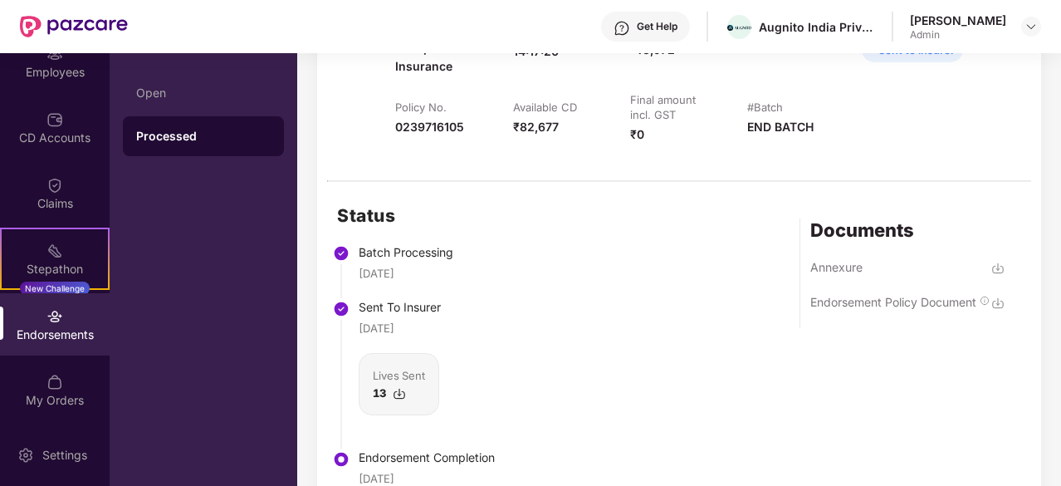
scroll to position [4319, 0]
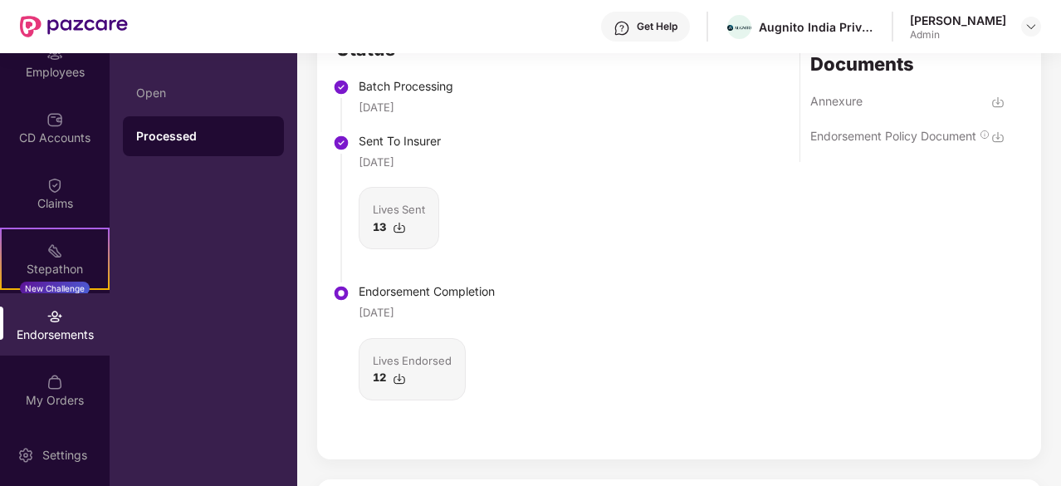
click at [399, 372] on img at bounding box center [399, 378] width 13 height 13
click at [581, 380] on div "Status Batch Processing [DATE] Sent To Insurer [DATE] Lives Sent 13 Endorsement…" at bounding box center [679, 237] width 724 height 443
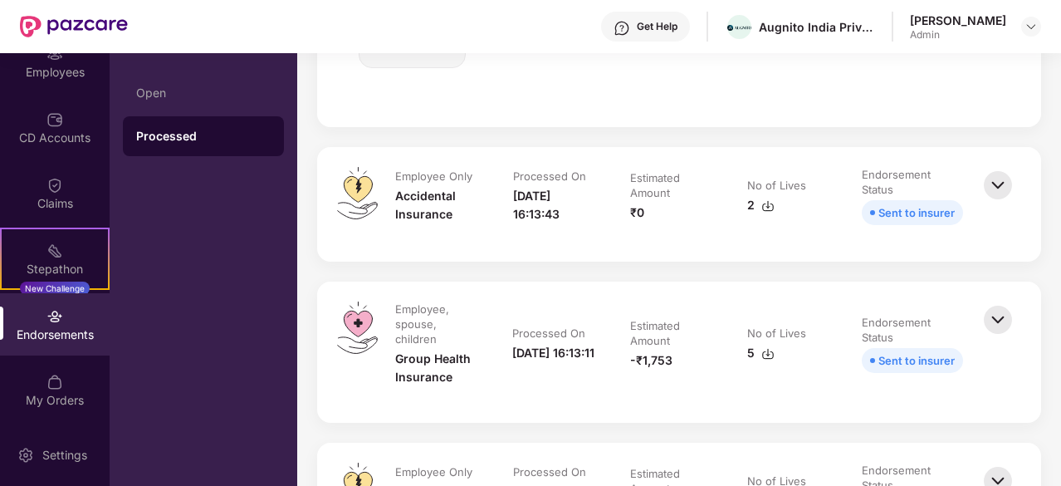
click at [1003, 303] on img at bounding box center [998, 319] width 37 height 37
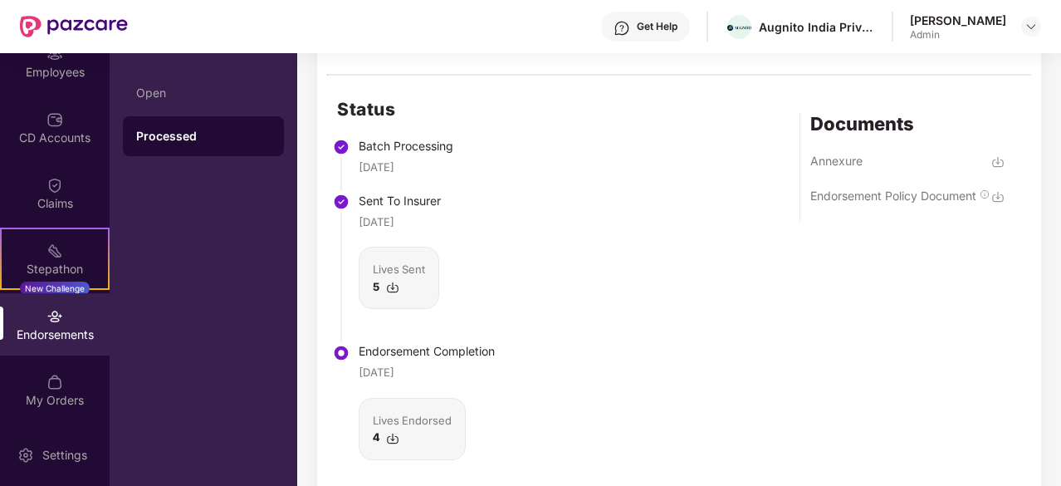
scroll to position [5149, 0]
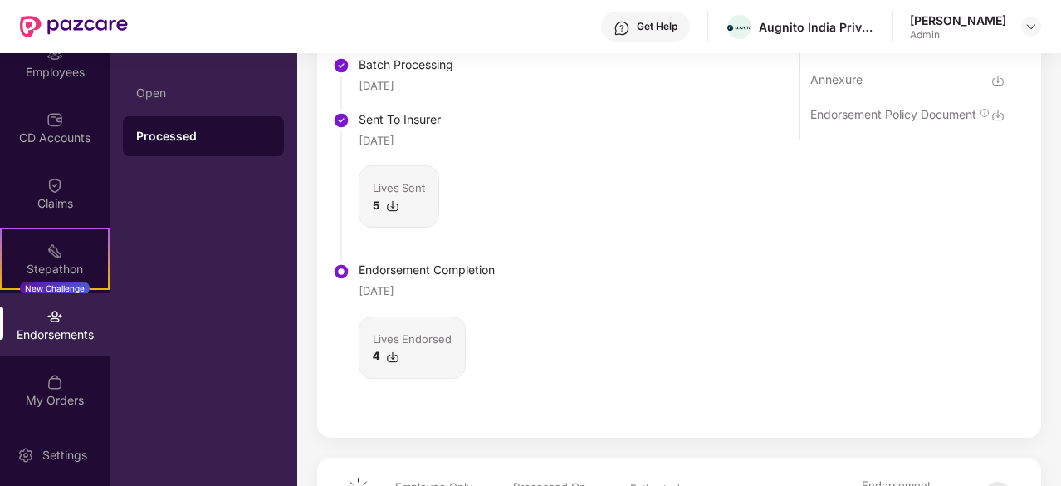
click at [394, 350] on img at bounding box center [392, 356] width 13 height 13
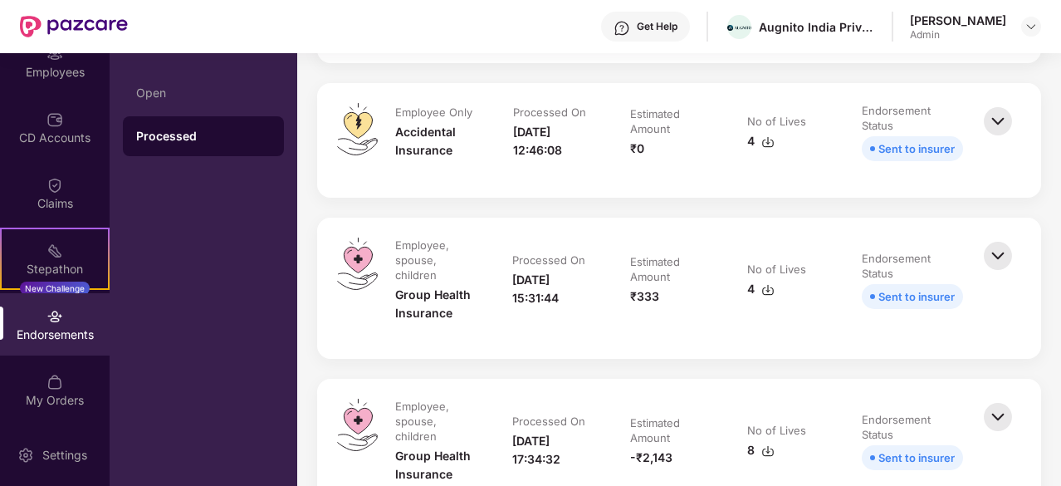
scroll to position [6063, 0]
click at [988, 237] on img at bounding box center [998, 255] width 37 height 37
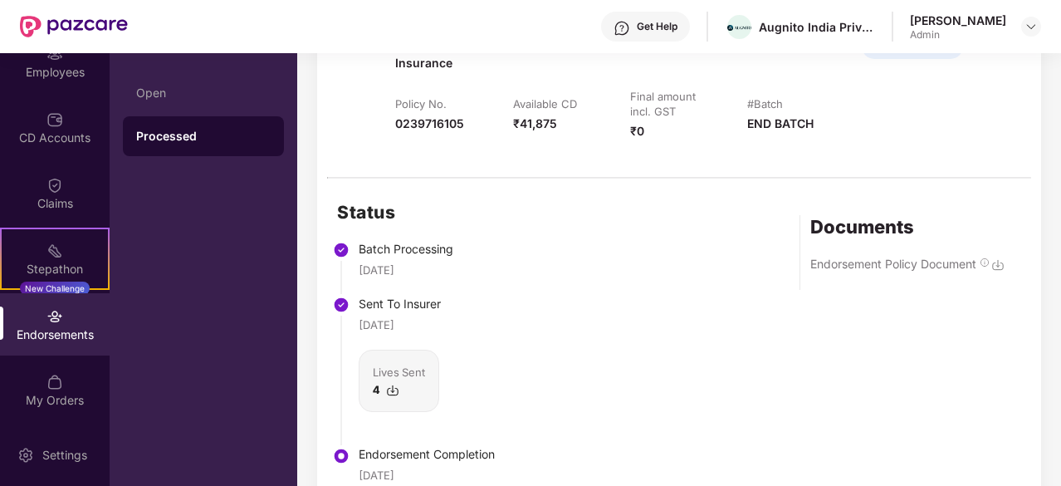
scroll to position [6478, 0]
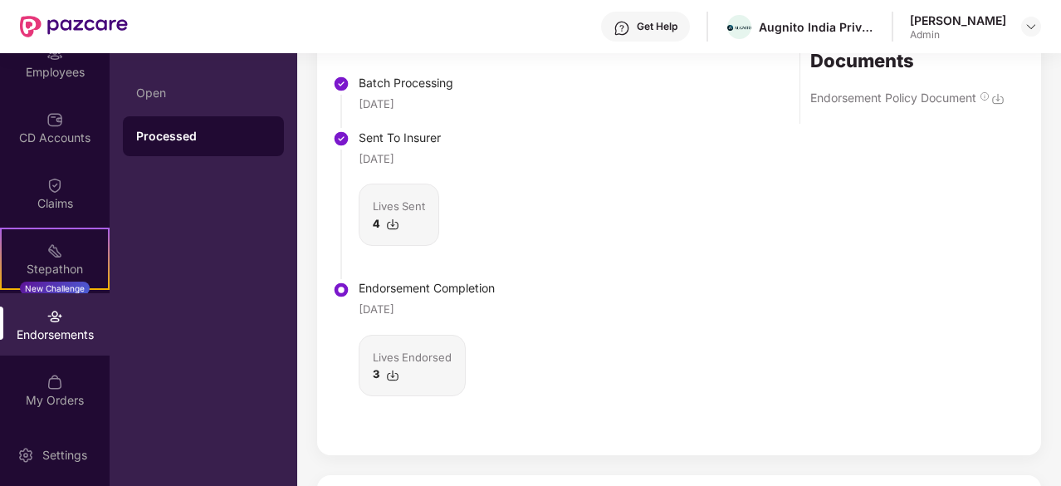
click at [390, 369] on img at bounding box center [392, 375] width 13 height 13
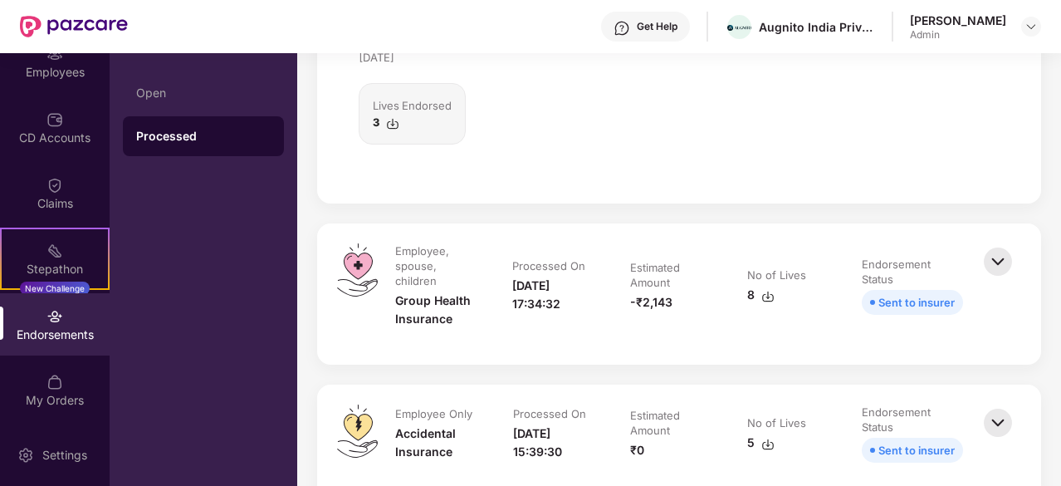
scroll to position [6727, 0]
click at [993, 246] on img at bounding box center [998, 264] width 37 height 37
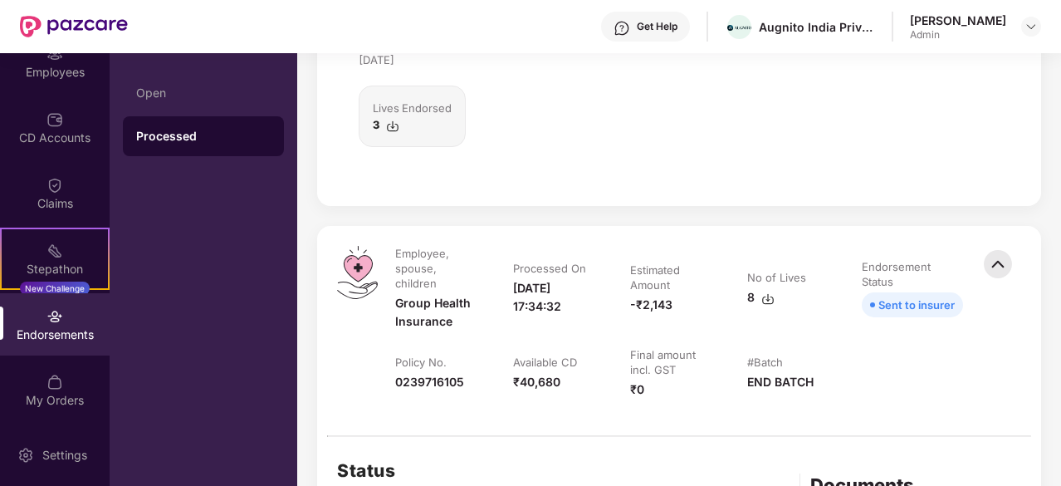
scroll to position [7225, 0]
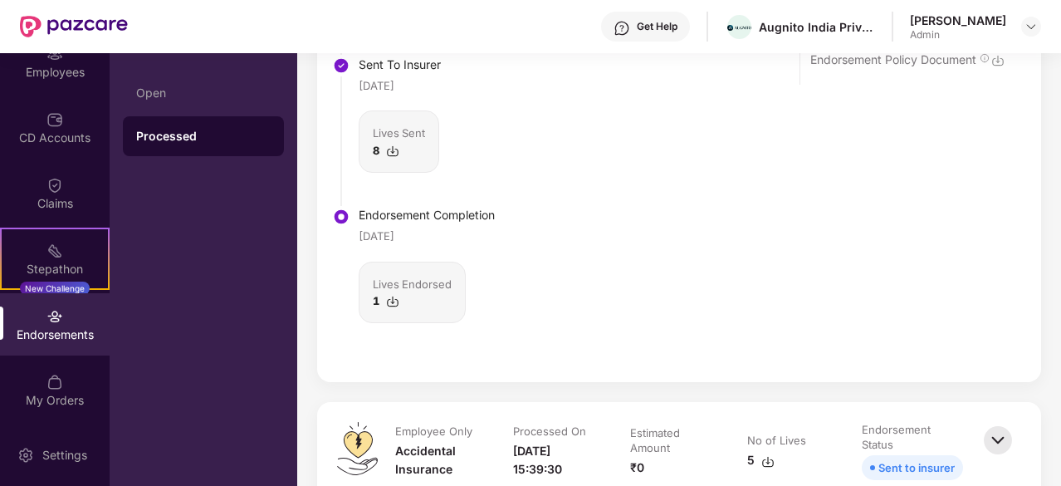
click at [391, 295] on img at bounding box center [392, 301] width 13 height 13
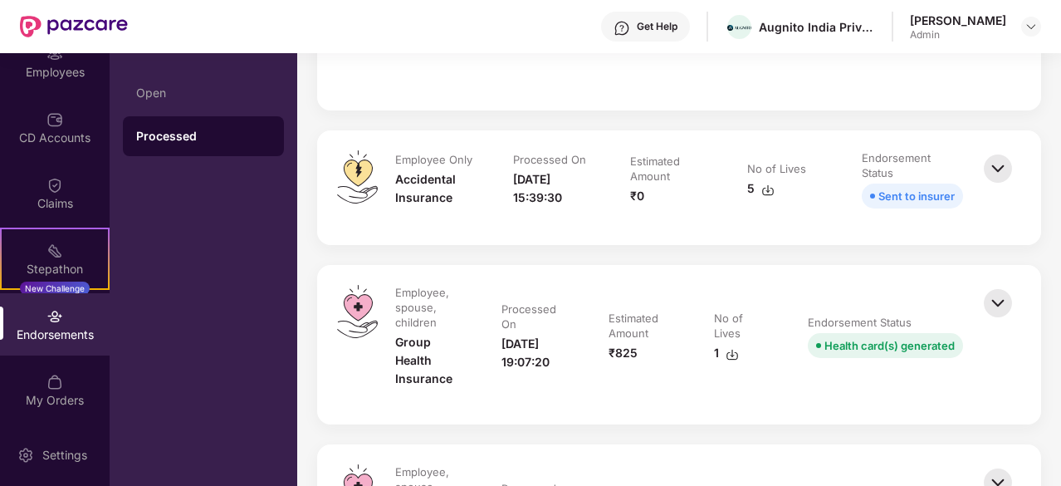
scroll to position [7558, 0]
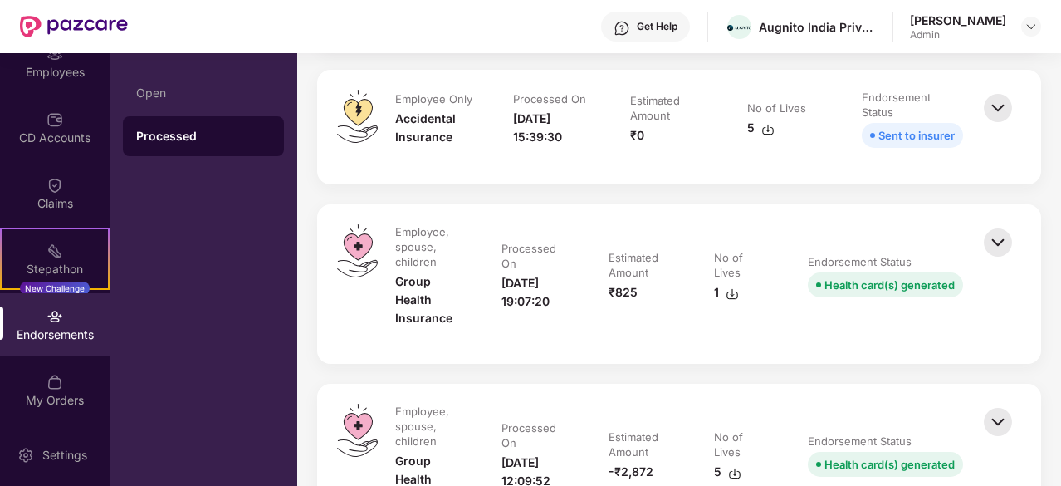
click at [996, 226] on img at bounding box center [998, 242] width 37 height 37
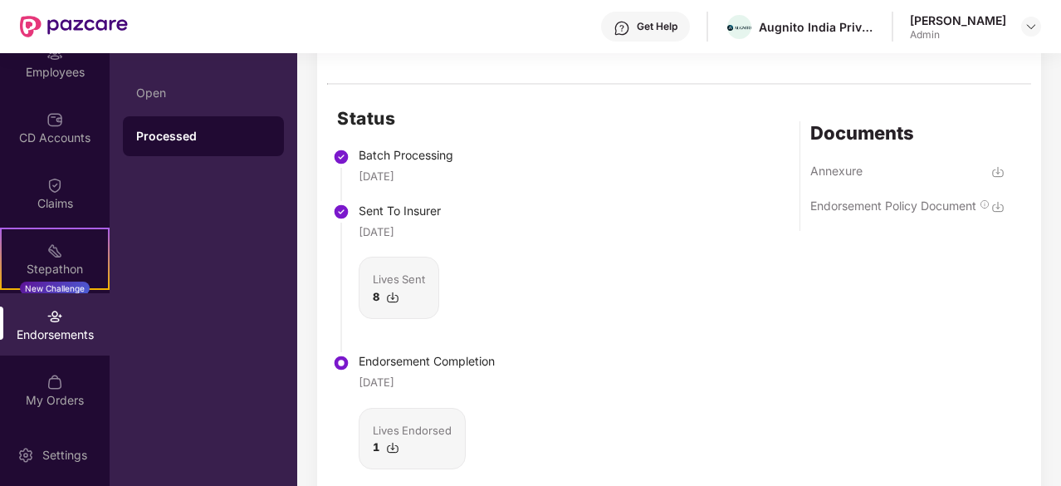
scroll to position [6727, 0]
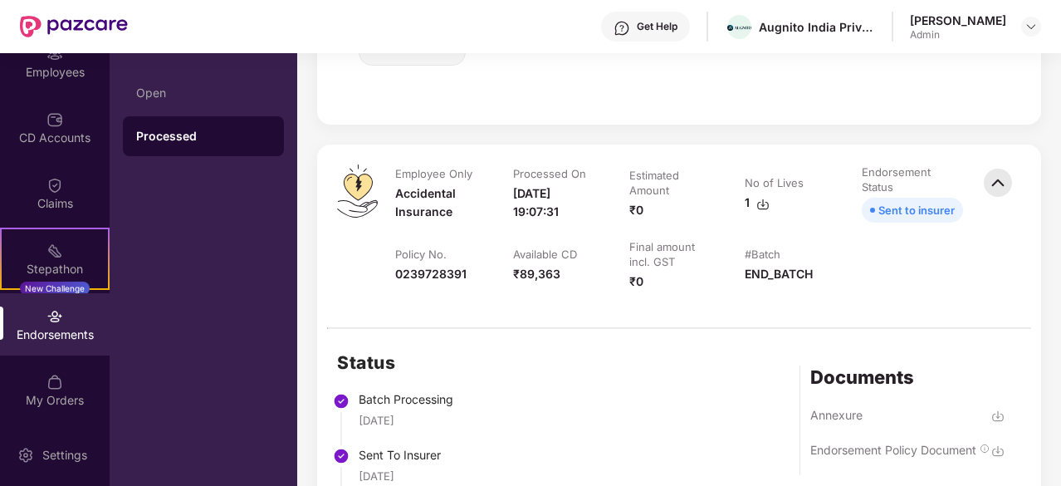
scroll to position [1369, 0]
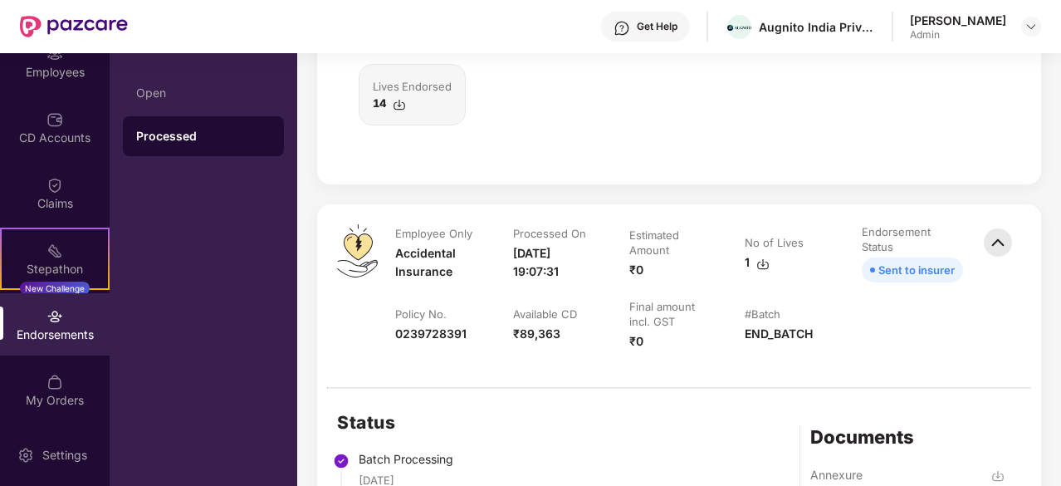
click at [993, 237] on img at bounding box center [998, 242] width 37 height 37
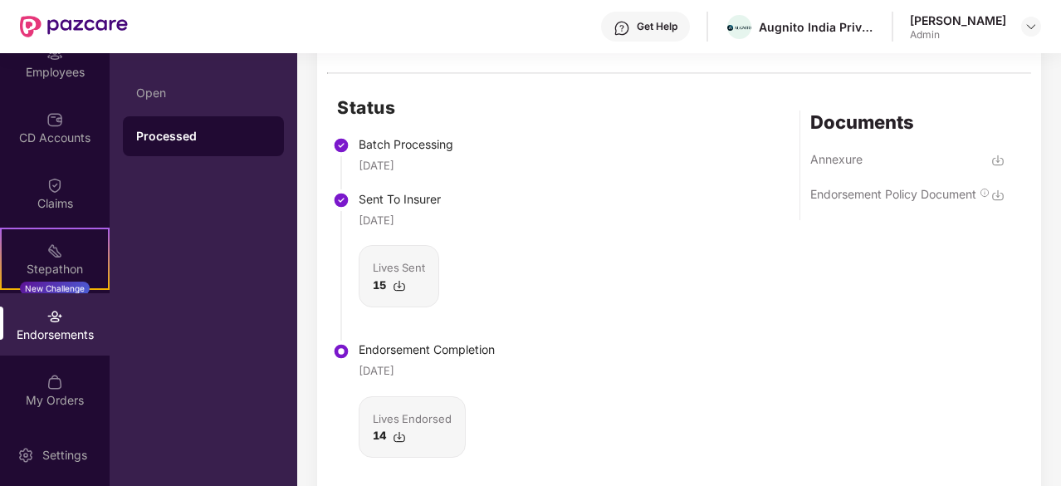
scroll to position [704, 0]
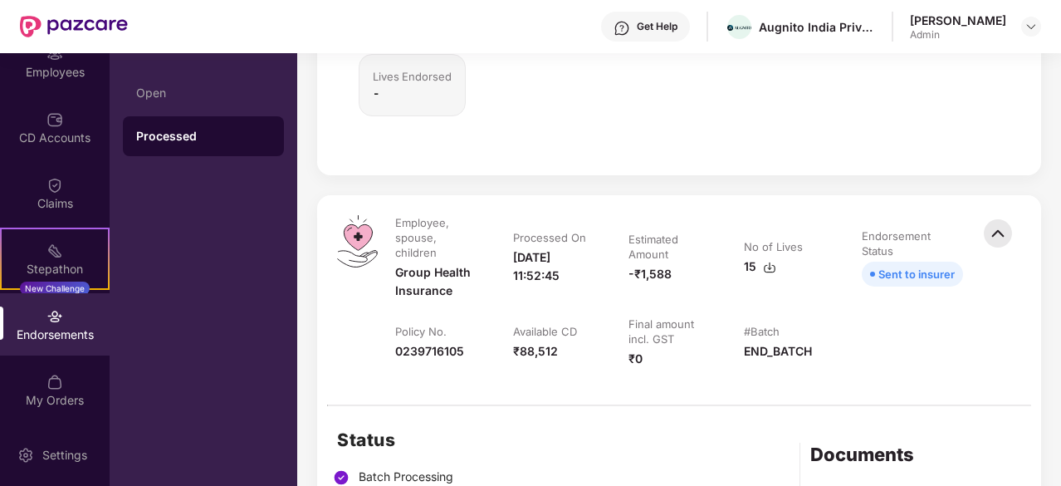
click at [1002, 232] on img at bounding box center [998, 233] width 37 height 37
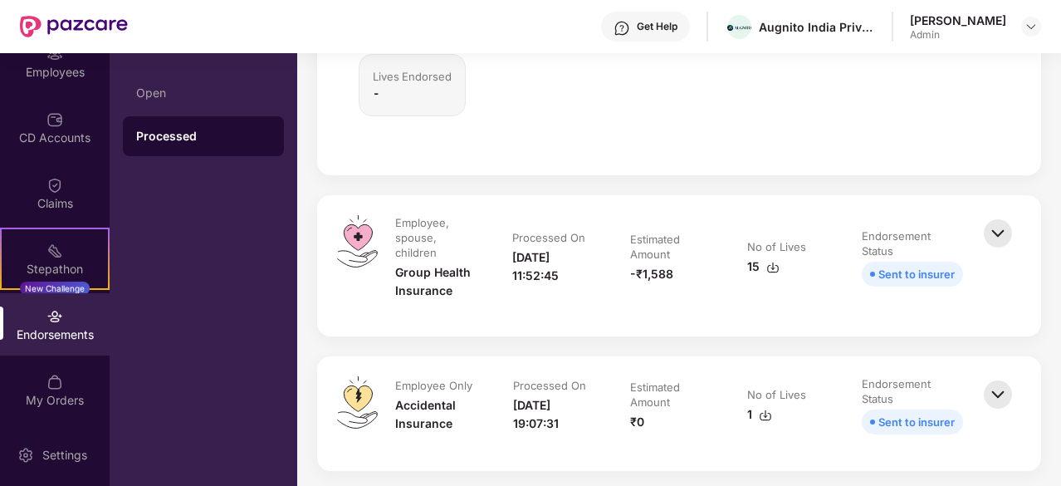
scroll to position [123, 0]
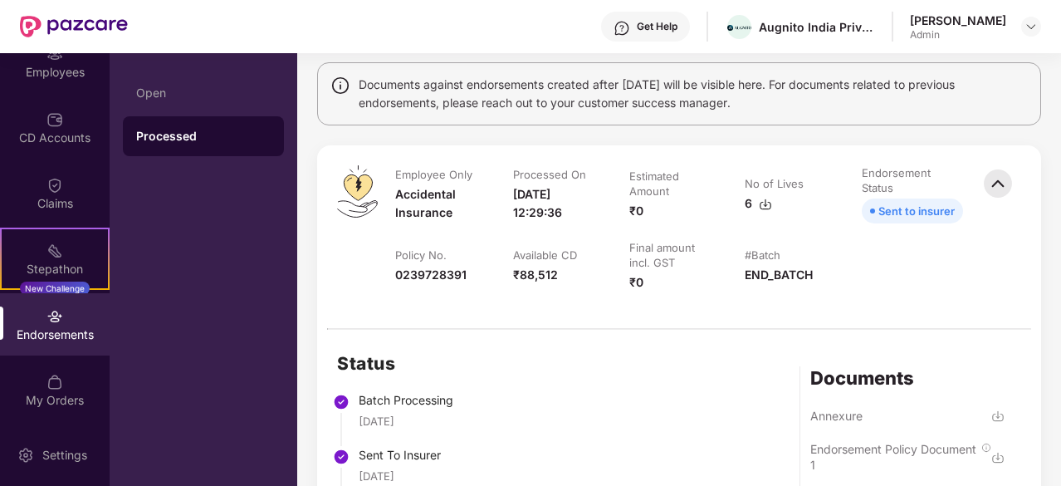
click at [1002, 187] on img at bounding box center [998, 183] width 37 height 37
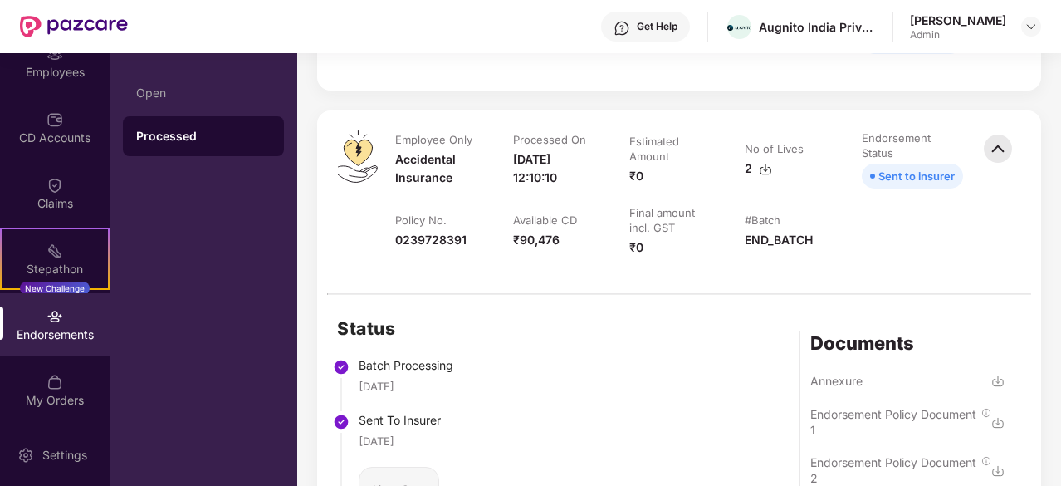
scroll to position [621, 0]
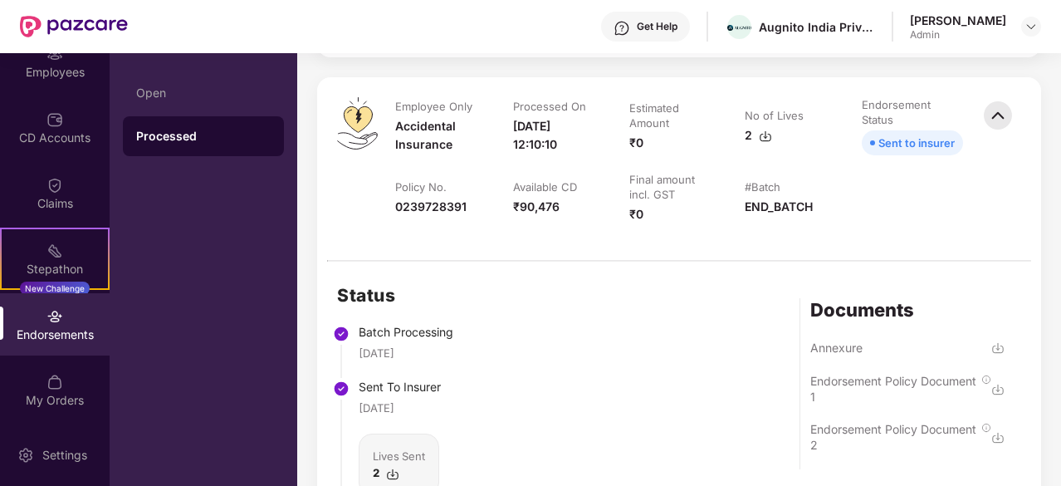
click at [1000, 120] on img at bounding box center [998, 115] width 37 height 37
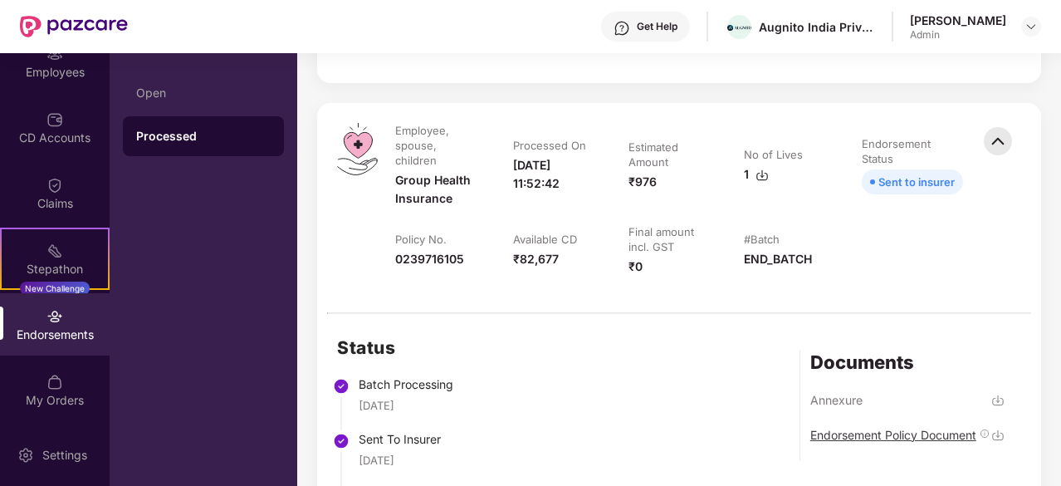
scroll to position [704, 0]
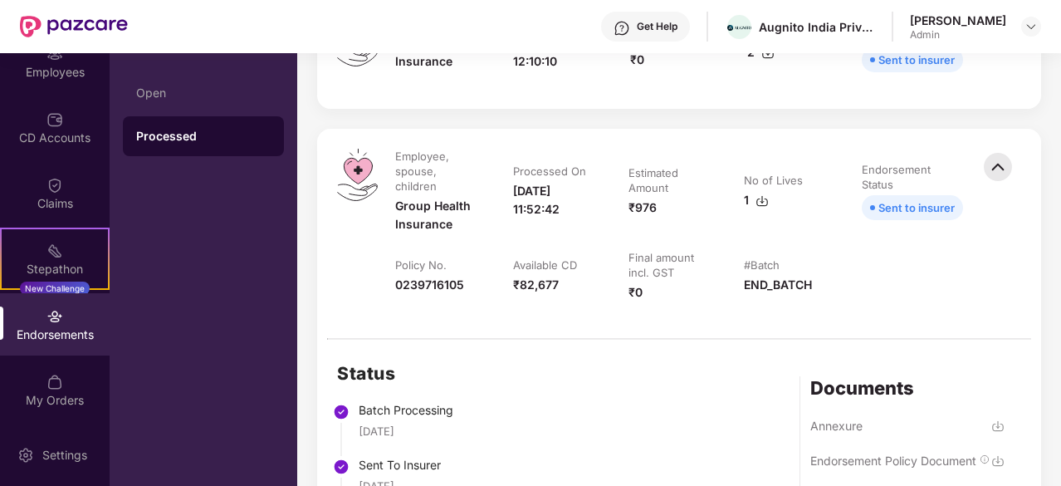
click at [988, 169] on img at bounding box center [998, 167] width 37 height 37
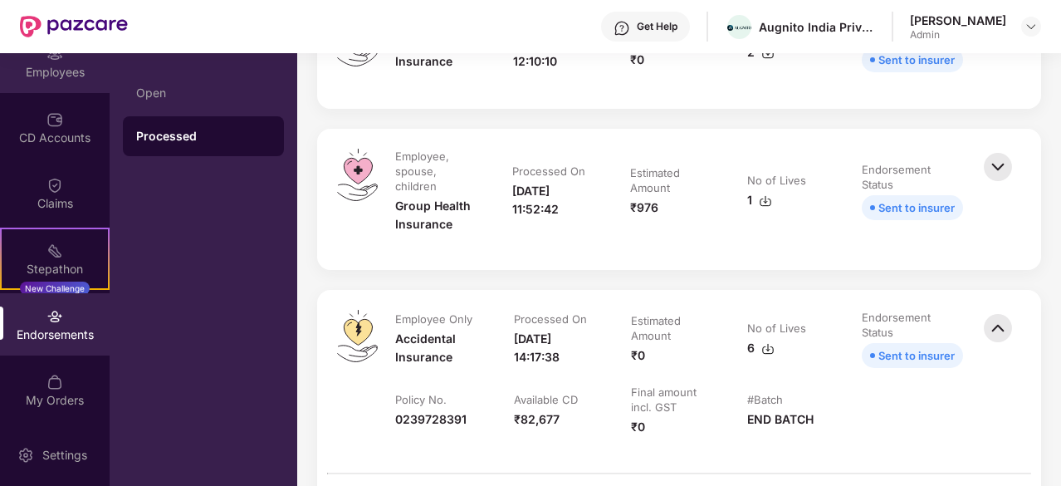
drag, startPoint x: 71, startPoint y: 82, endPoint x: 42, endPoint y: 72, distance: 31.5
drag, startPoint x: 42, startPoint y: 72, endPoint x: 101, endPoint y: 26, distance: 75.8
click at [56, 69] on div "Employees" at bounding box center [55, 72] width 110 height 17
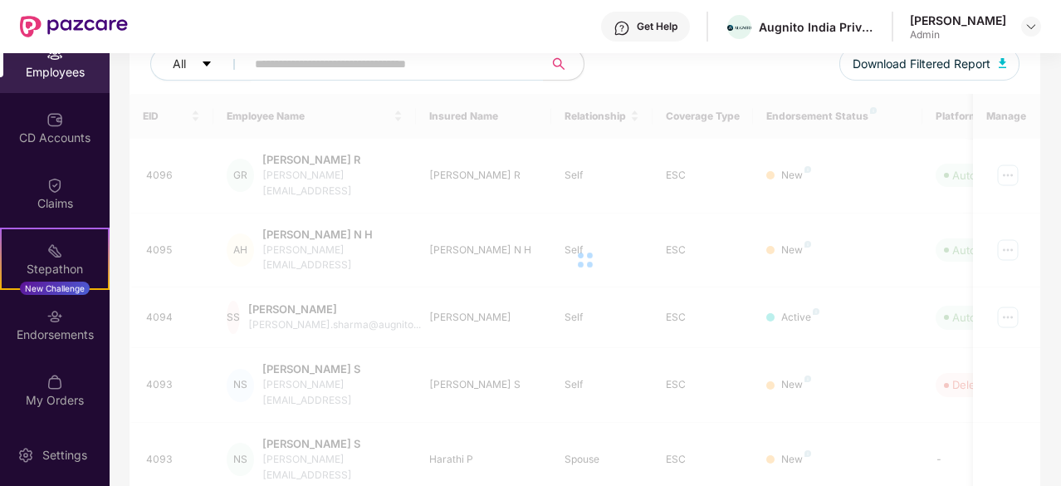
scroll to position [531, 0]
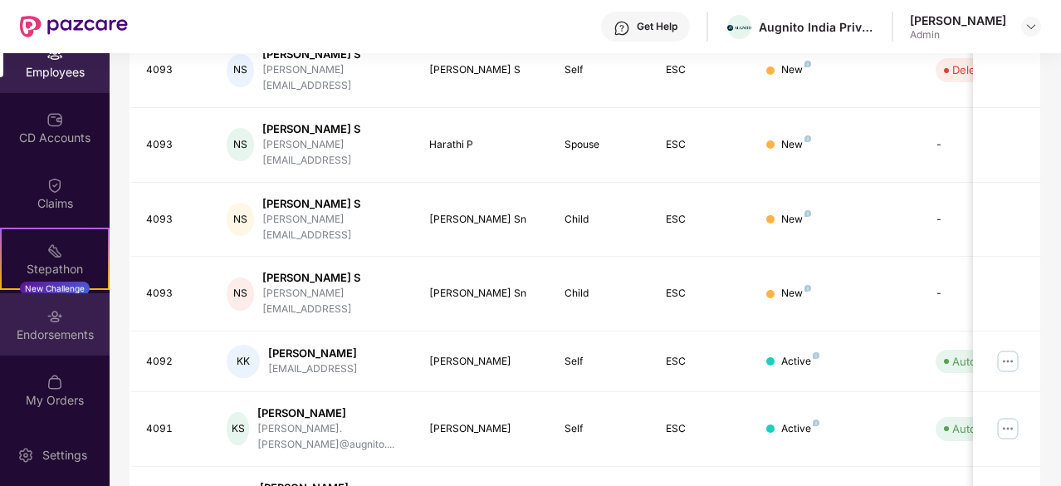
click at [42, 320] on div "Endorsements" at bounding box center [55, 324] width 110 height 62
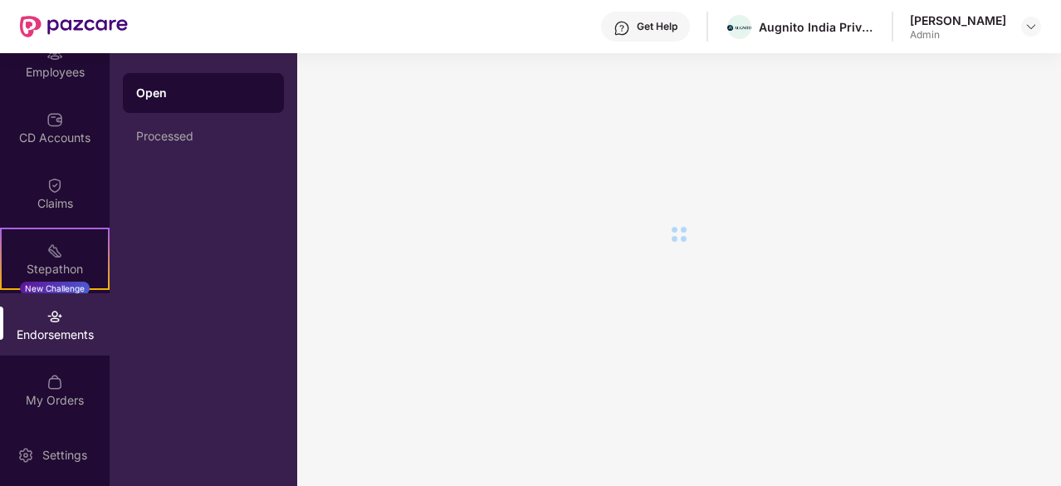
scroll to position [0, 0]
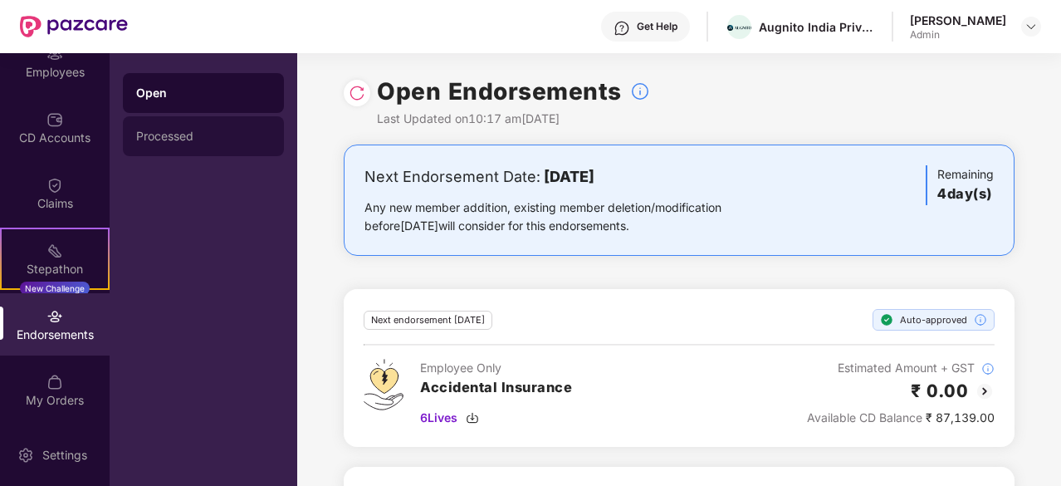
click at [235, 121] on div "Processed" at bounding box center [203, 136] width 161 height 40
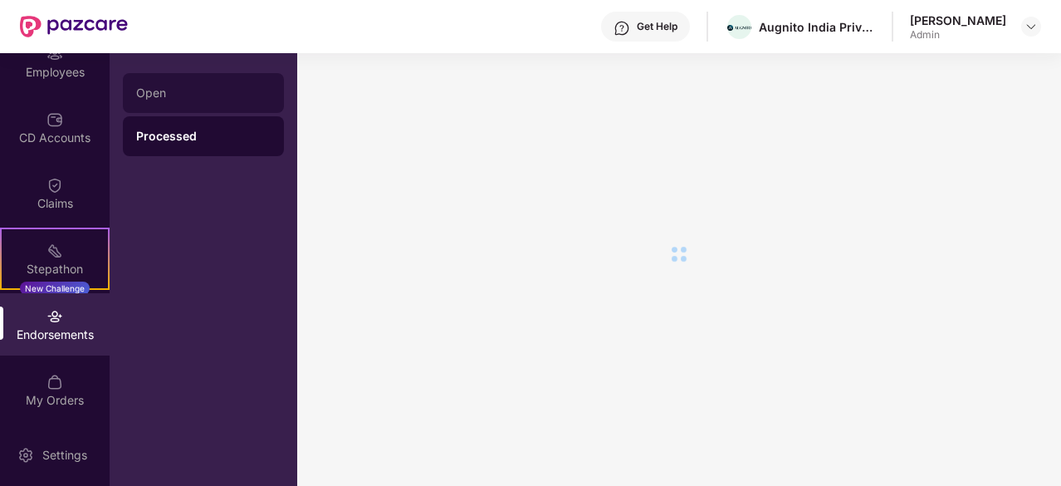
click at [228, 101] on div "Open" at bounding box center [203, 93] width 161 height 40
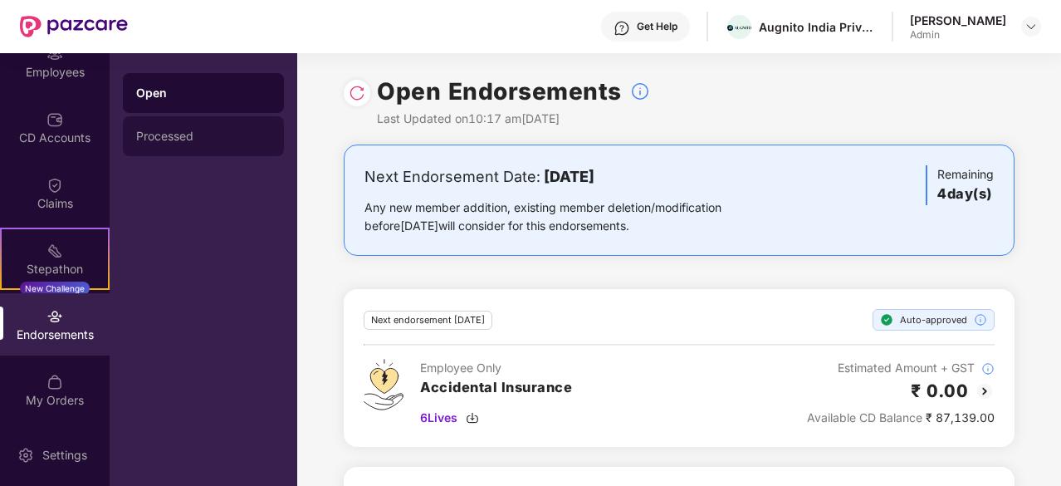
click at [190, 136] on div "Processed" at bounding box center [203, 136] width 135 height 13
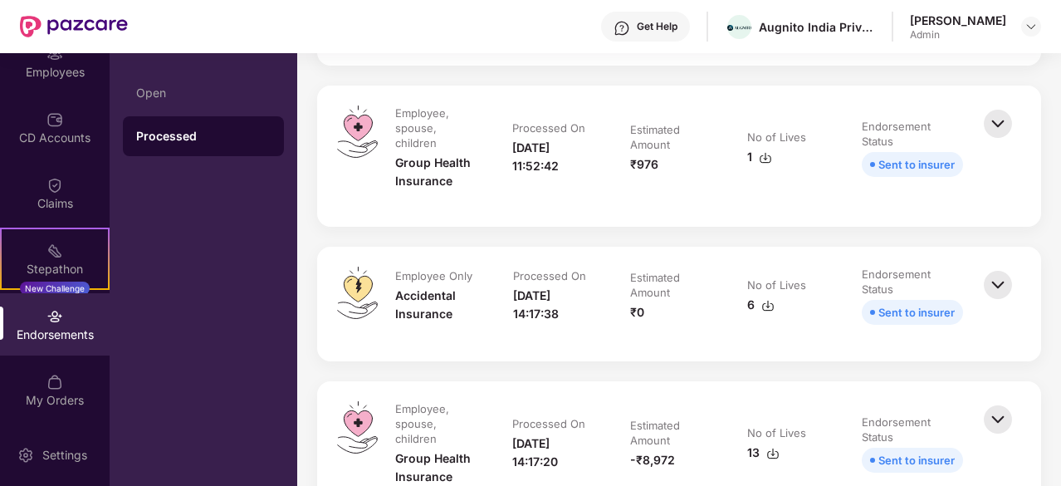
scroll to position [581, 0]
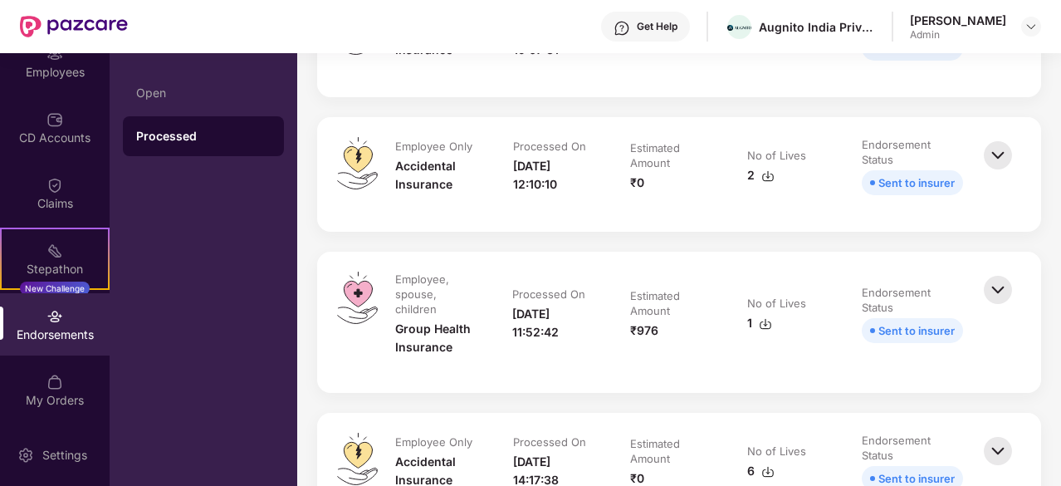
click at [995, 286] on img at bounding box center [998, 290] width 37 height 37
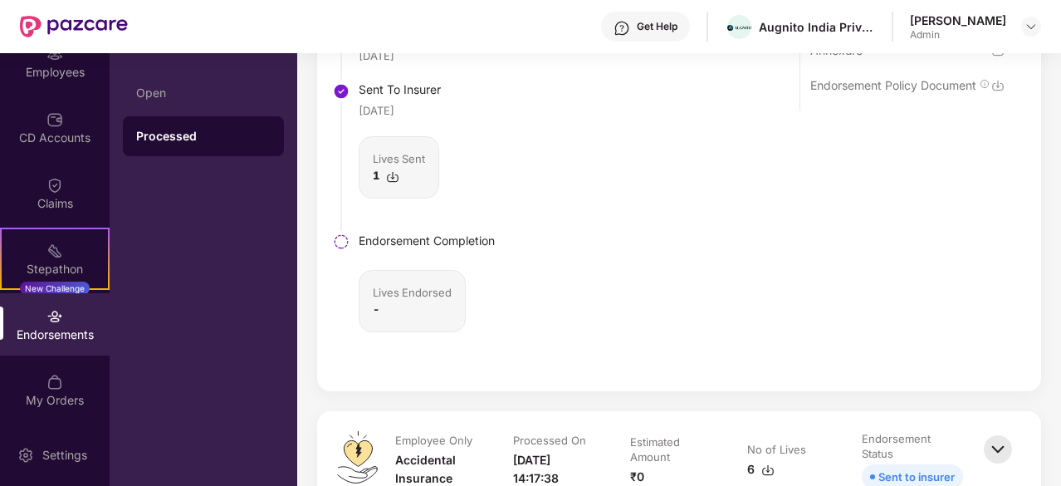
scroll to position [664, 0]
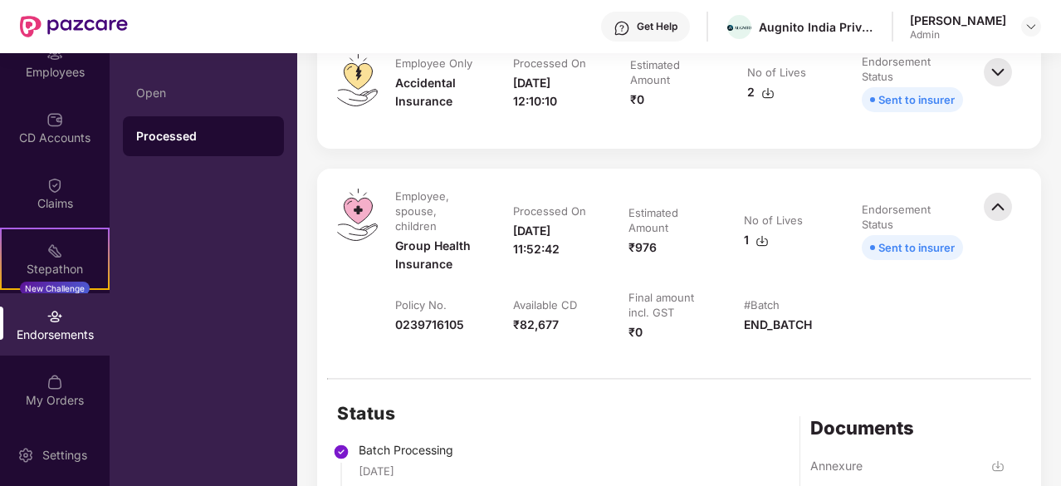
click at [1007, 209] on img at bounding box center [998, 207] width 37 height 37
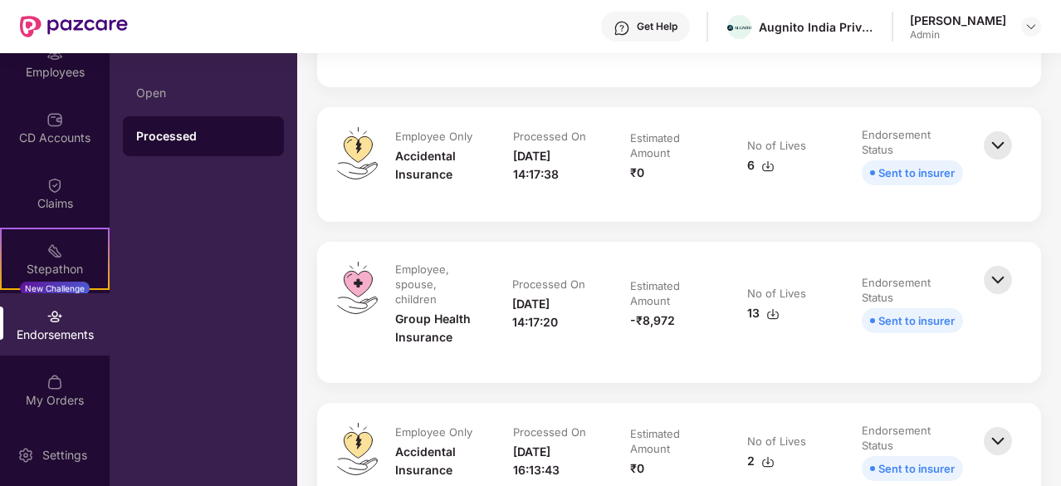
scroll to position [914, 0]
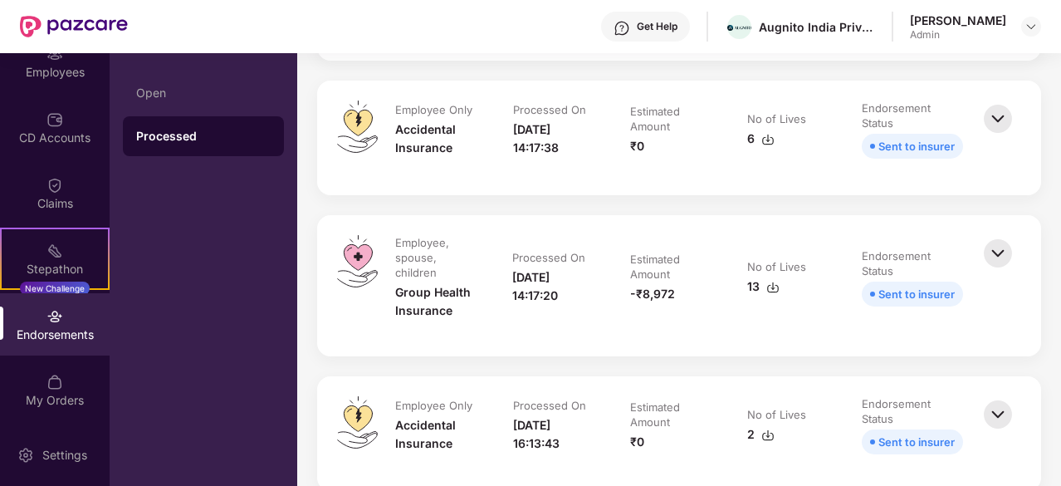
click at [999, 250] on img at bounding box center [998, 253] width 37 height 37
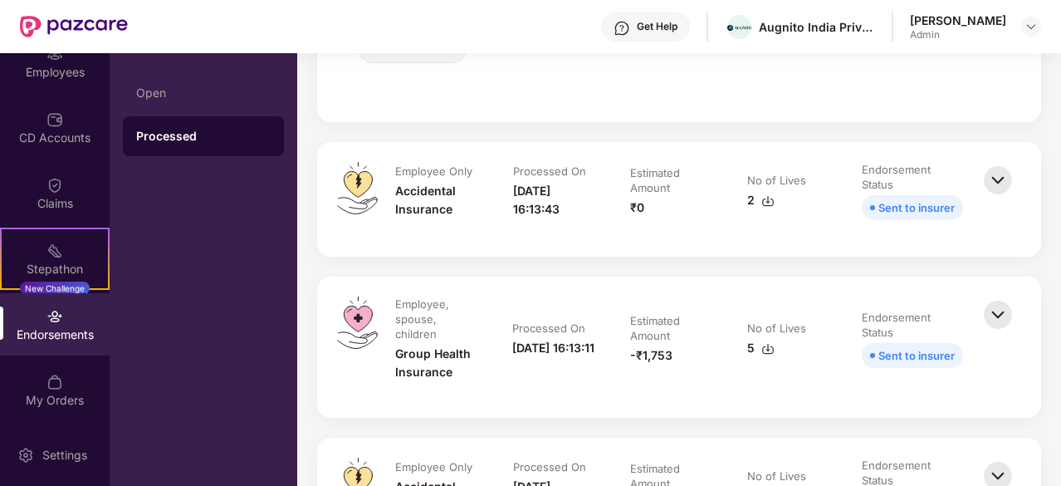
scroll to position [1744, 0]
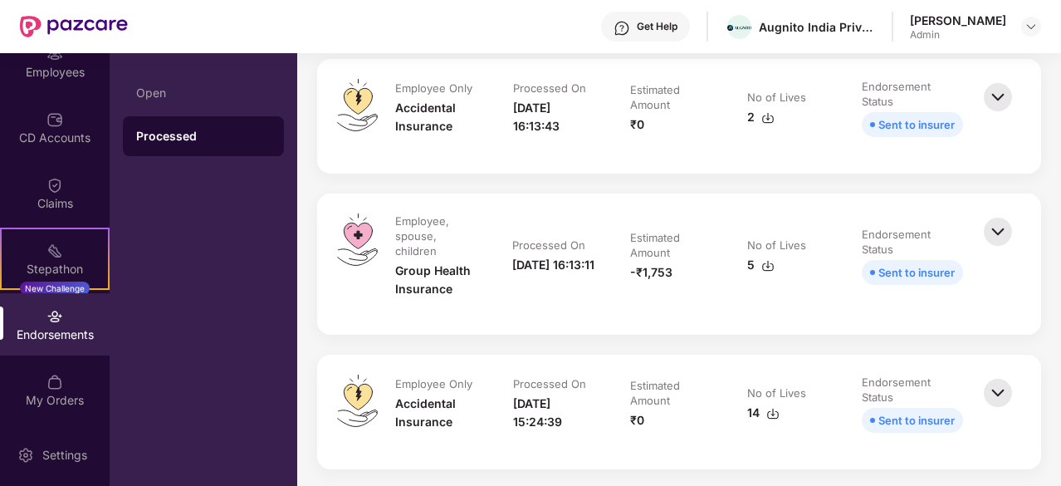
click at [993, 233] on img at bounding box center [998, 231] width 37 height 37
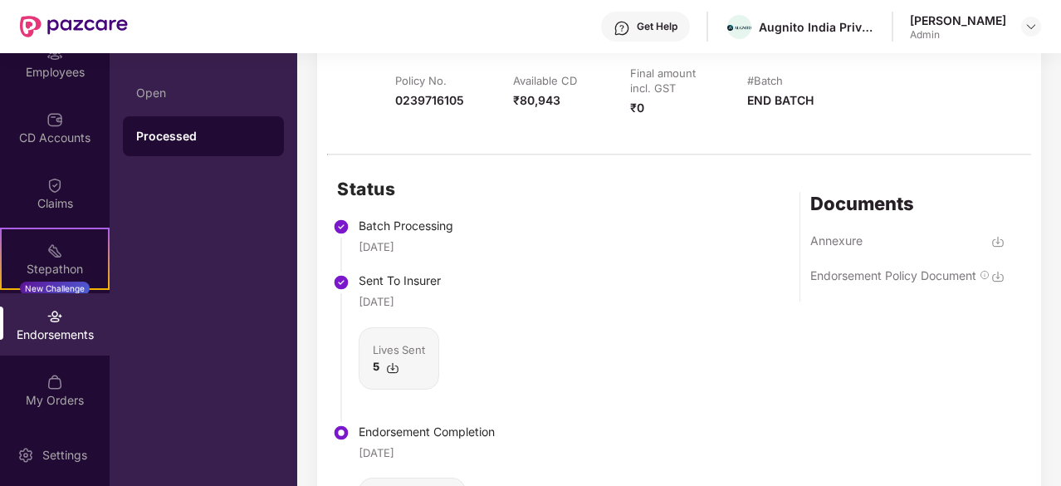
scroll to position [2159, 0]
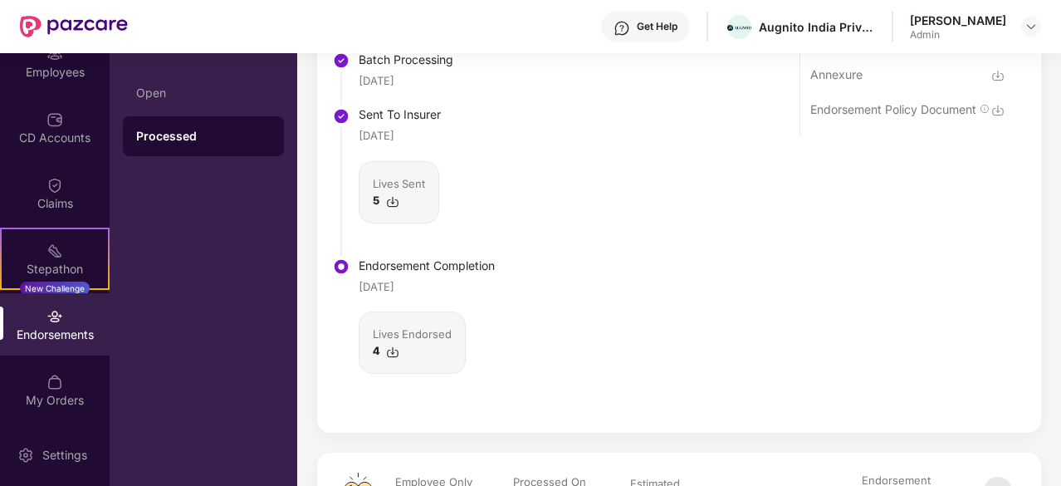
click at [390, 345] on img at bounding box center [392, 351] width 13 height 13
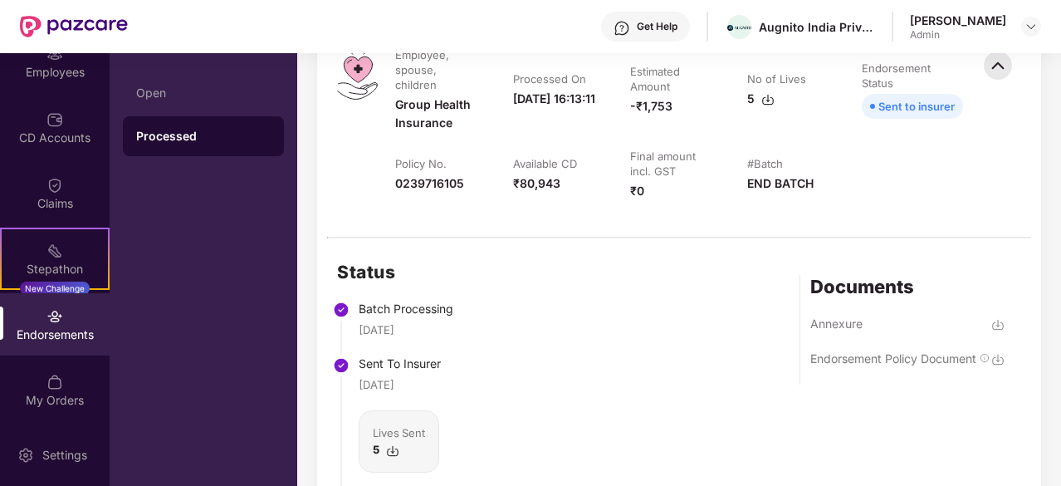
scroll to position [1827, 0]
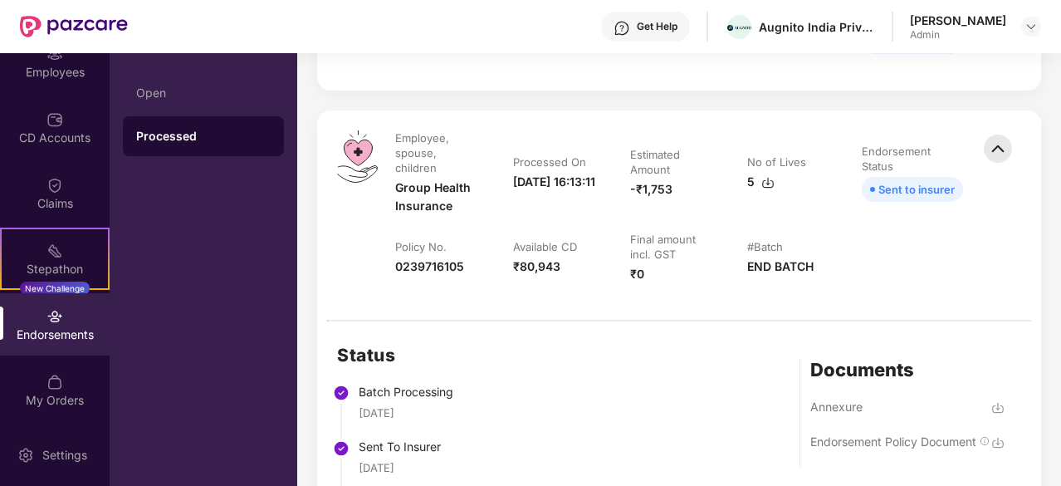
click at [991, 145] on img at bounding box center [998, 148] width 37 height 37
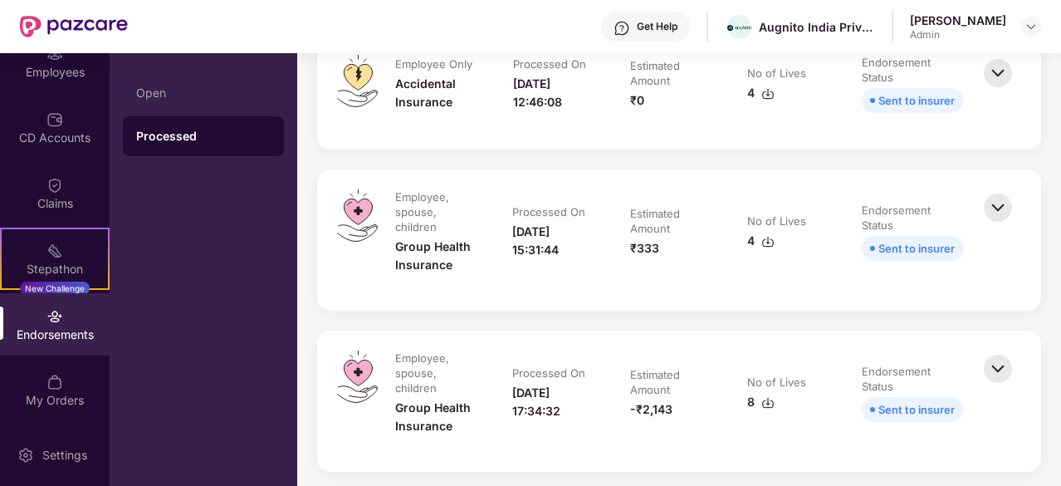
scroll to position [2658, 0]
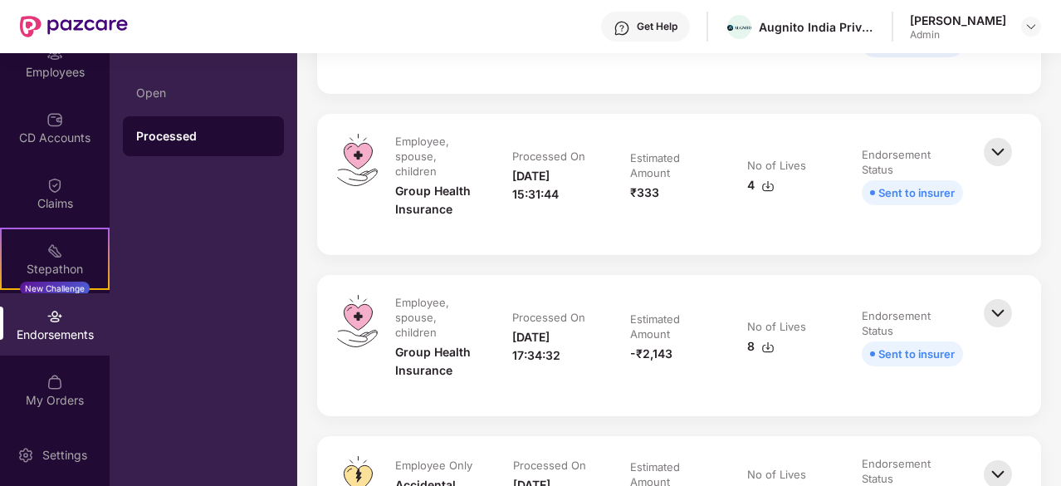
click at [993, 149] on img at bounding box center [998, 152] width 37 height 37
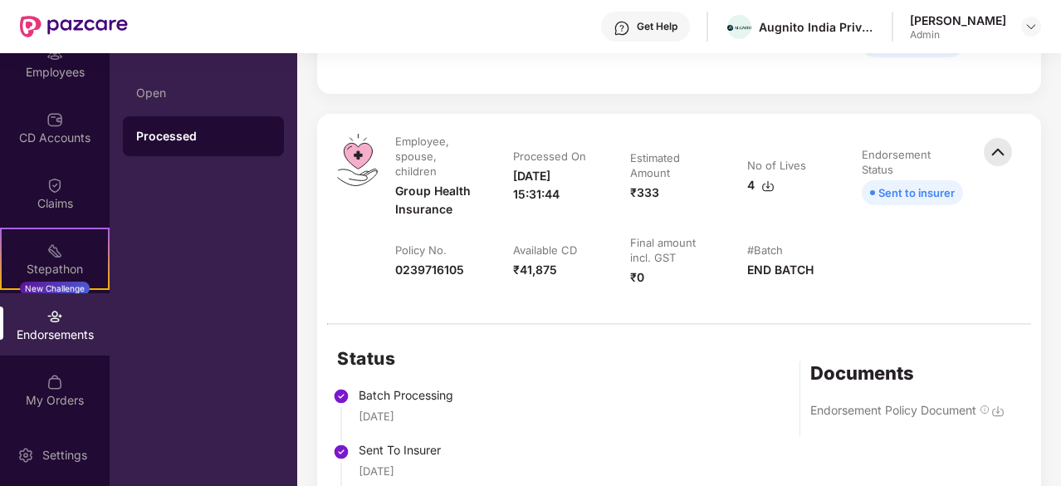
click at [1010, 152] on img at bounding box center [998, 152] width 37 height 37
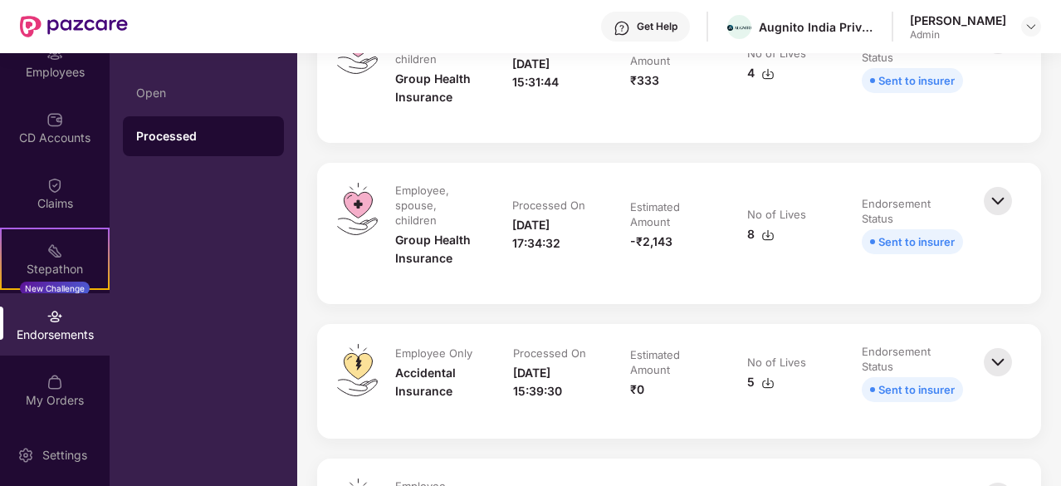
scroll to position [2824, 0]
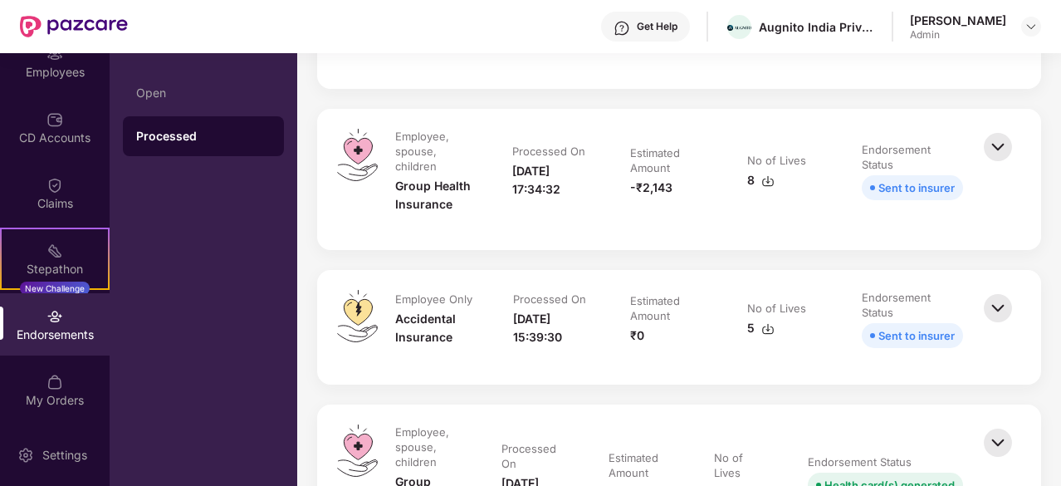
click at [1003, 146] on img at bounding box center [998, 147] width 37 height 37
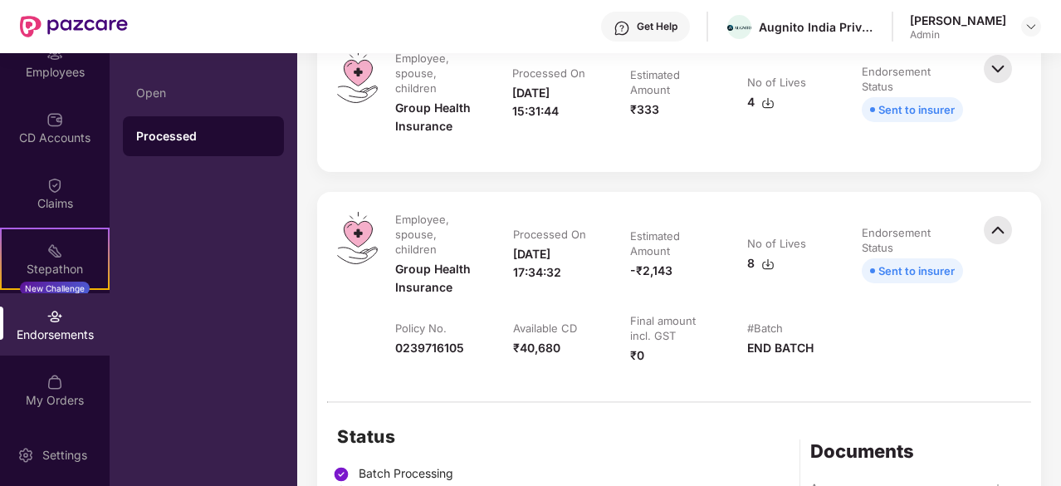
click at [996, 220] on img at bounding box center [998, 230] width 37 height 37
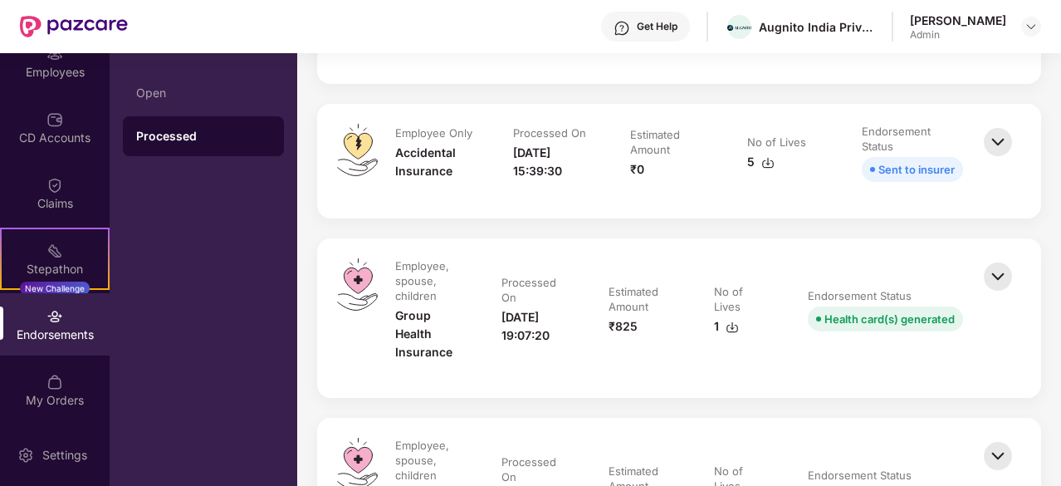
scroll to position [3073, 0]
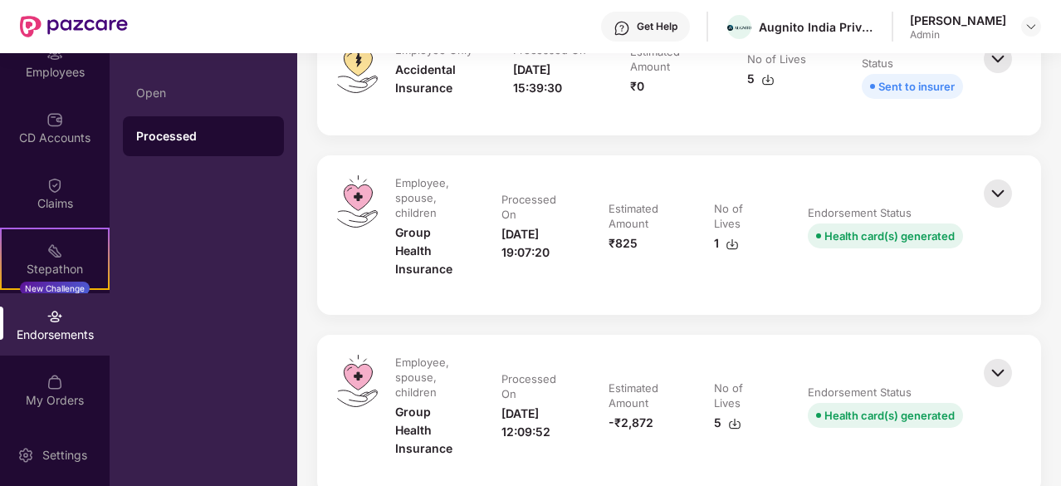
click at [1002, 192] on img at bounding box center [998, 193] width 37 height 37
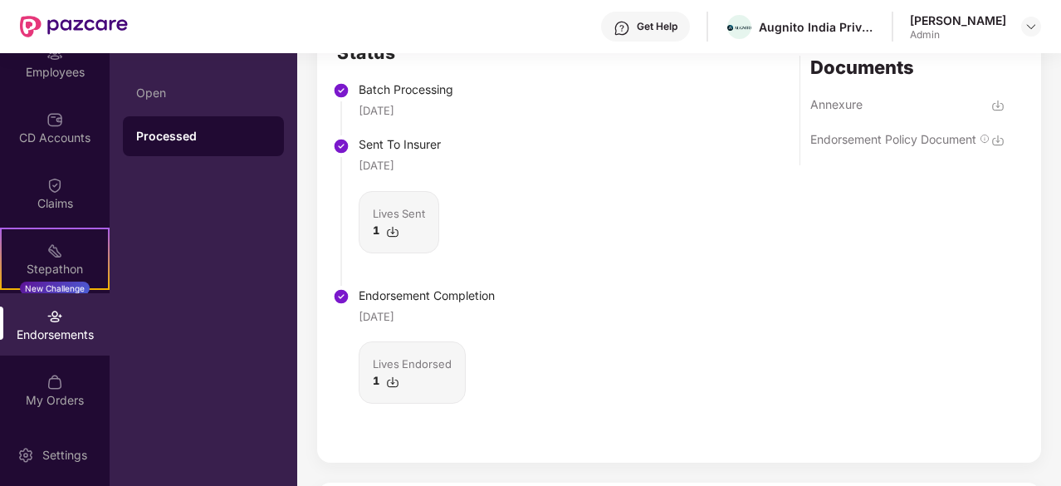
scroll to position [3488, 0]
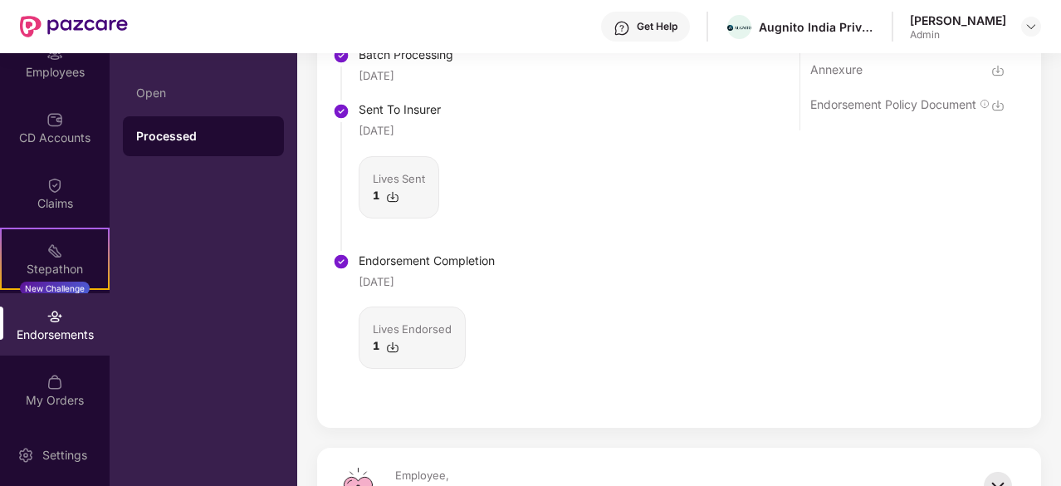
click at [396, 341] on img at bounding box center [392, 347] width 13 height 13
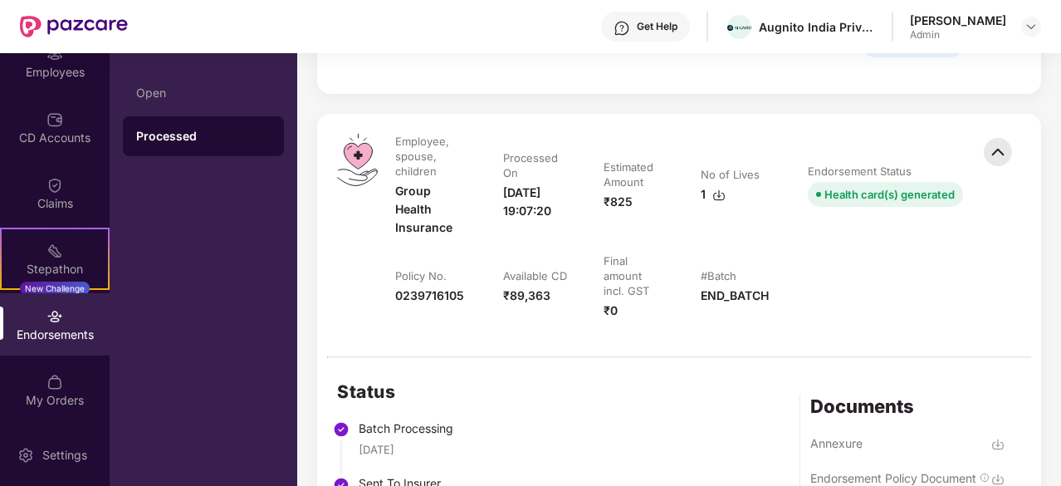
scroll to position [3073, 0]
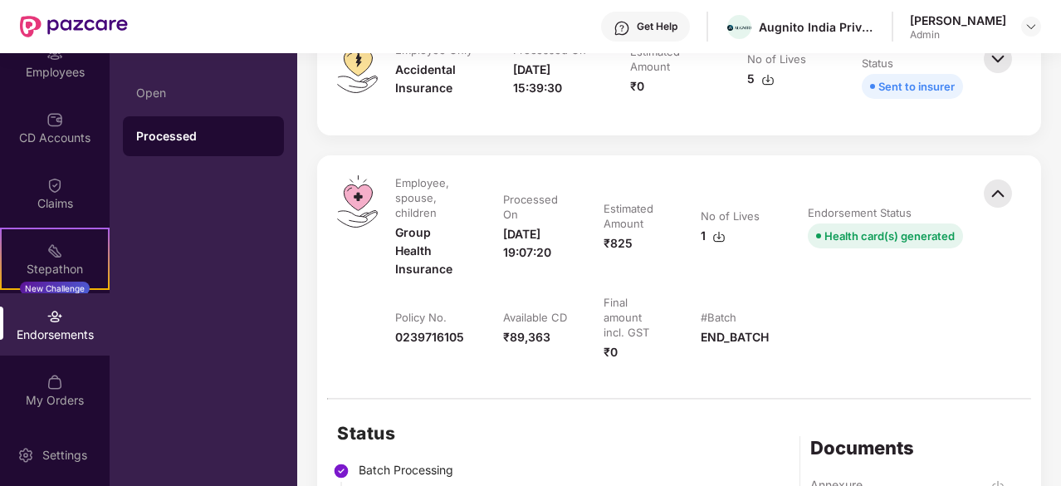
click at [988, 191] on img at bounding box center [998, 193] width 37 height 37
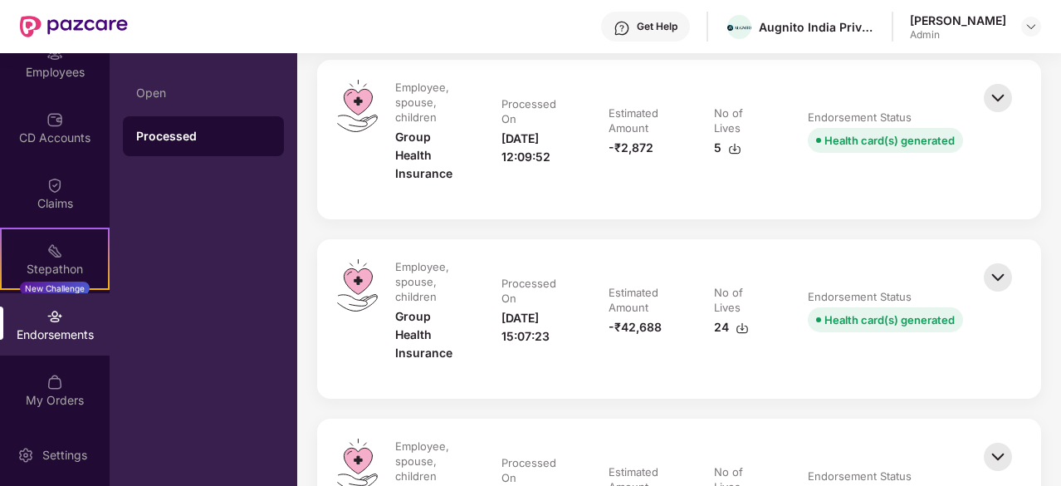
scroll to position [3322, 0]
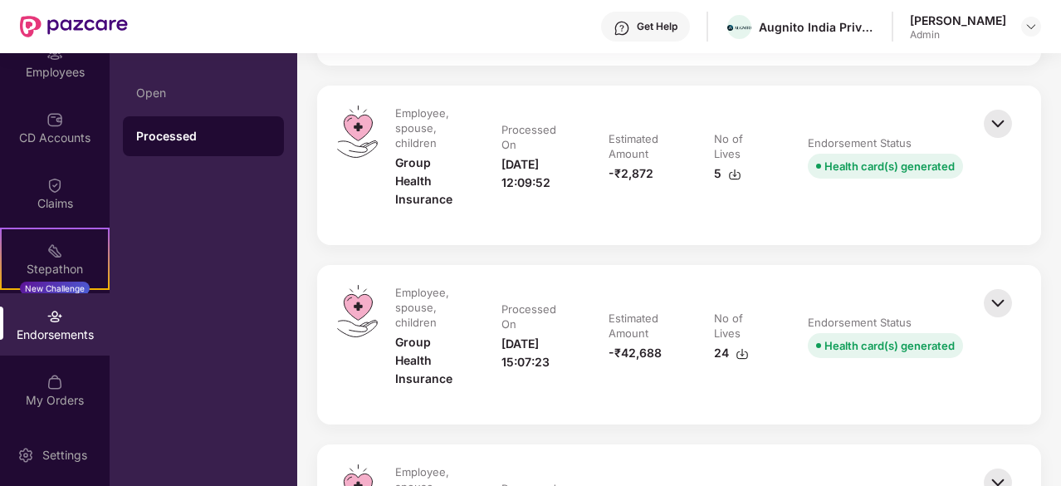
click at [997, 127] on img at bounding box center [998, 123] width 37 height 37
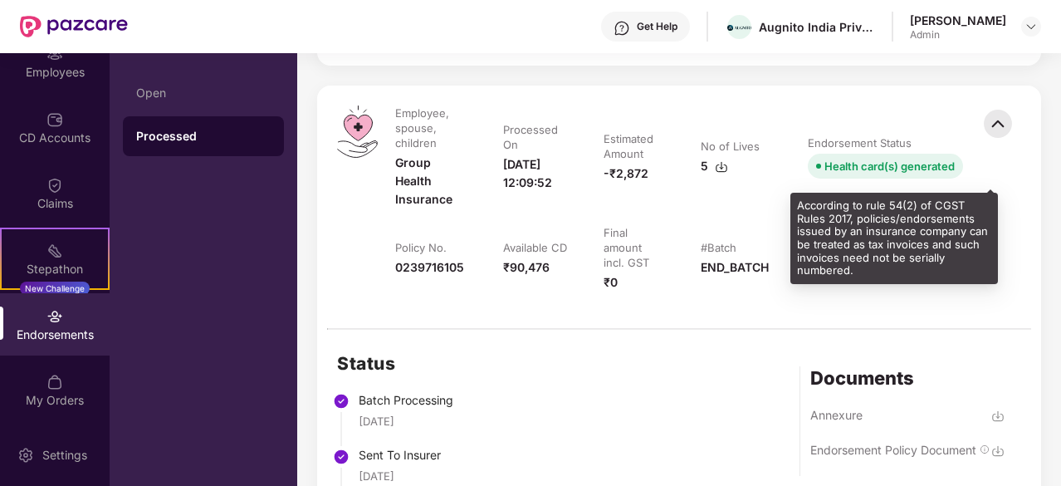
scroll to position [3737, 0]
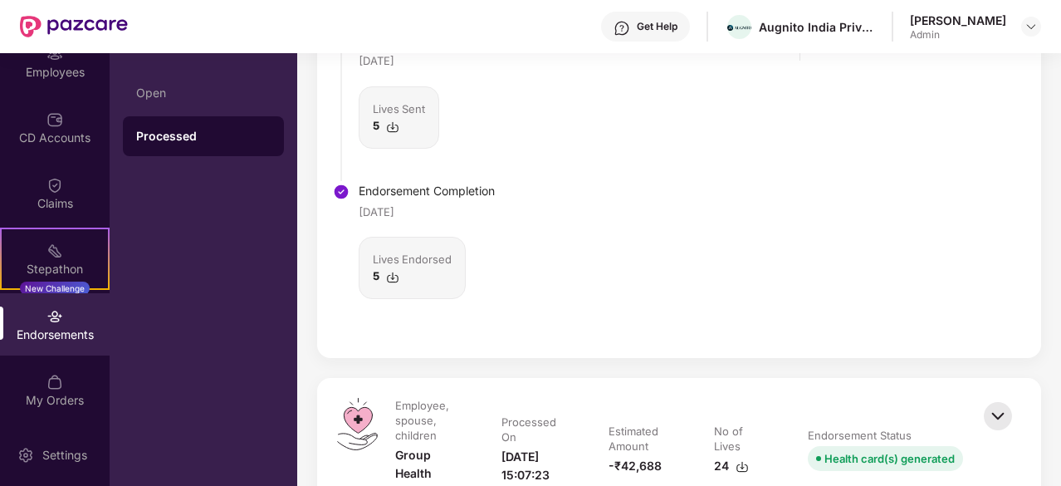
click at [390, 272] on img at bounding box center [392, 277] width 13 height 13
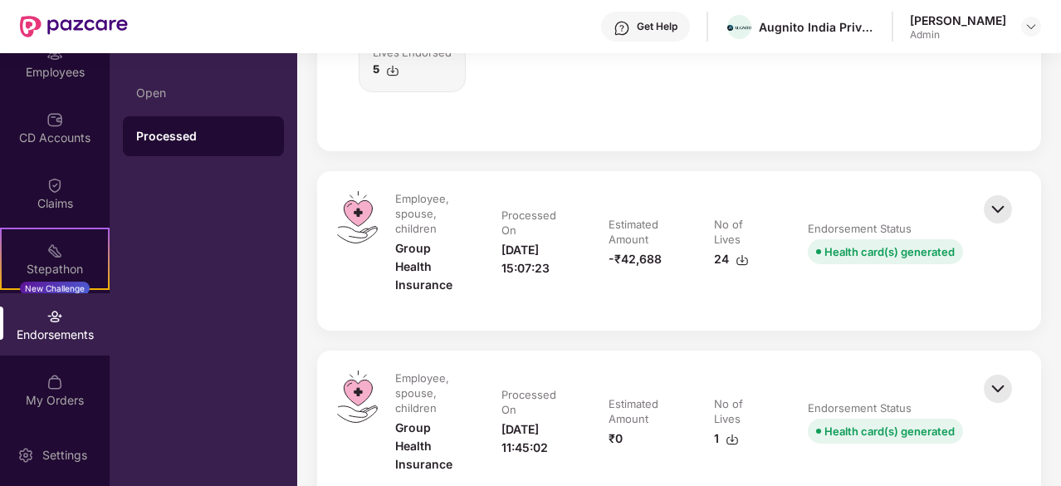
scroll to position [4069, 0]
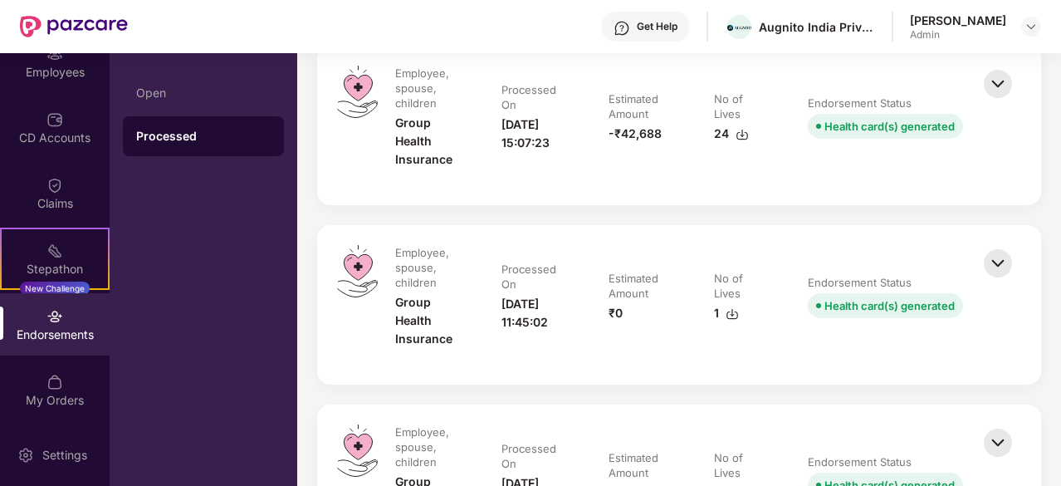
click at [997, 83] on img at bounding box center [998, 84] width 37 height 37
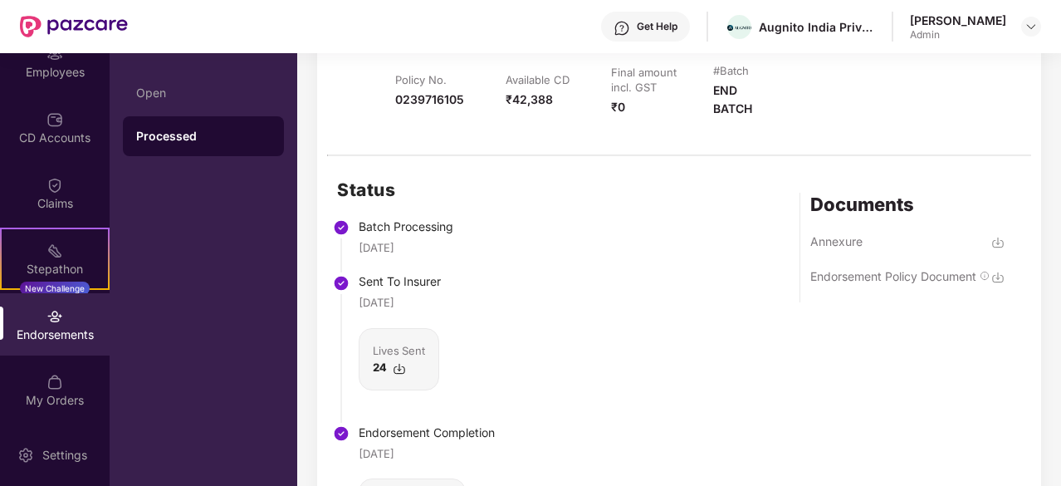
scroll to position [4319, 0]
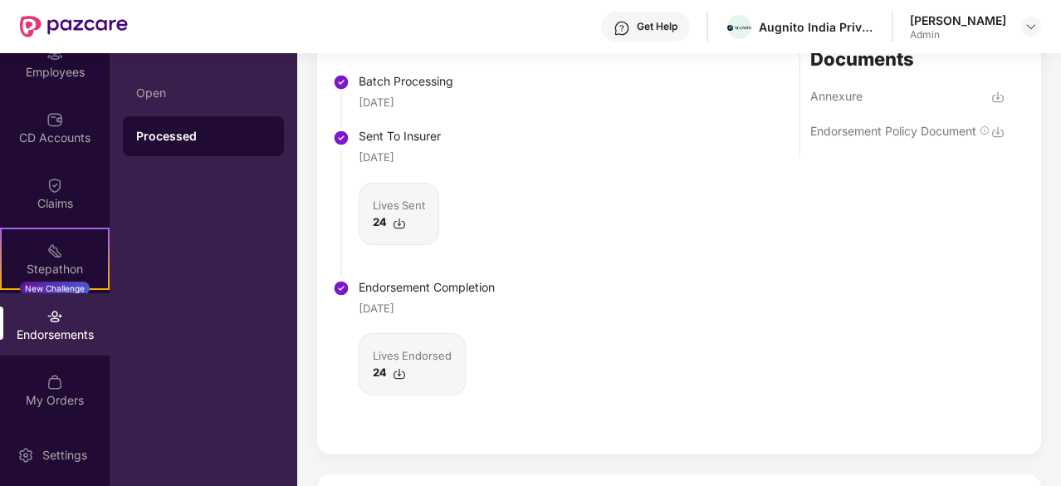
click at [401, 376] on img at bounding box center [399, 373] width 13 height 13
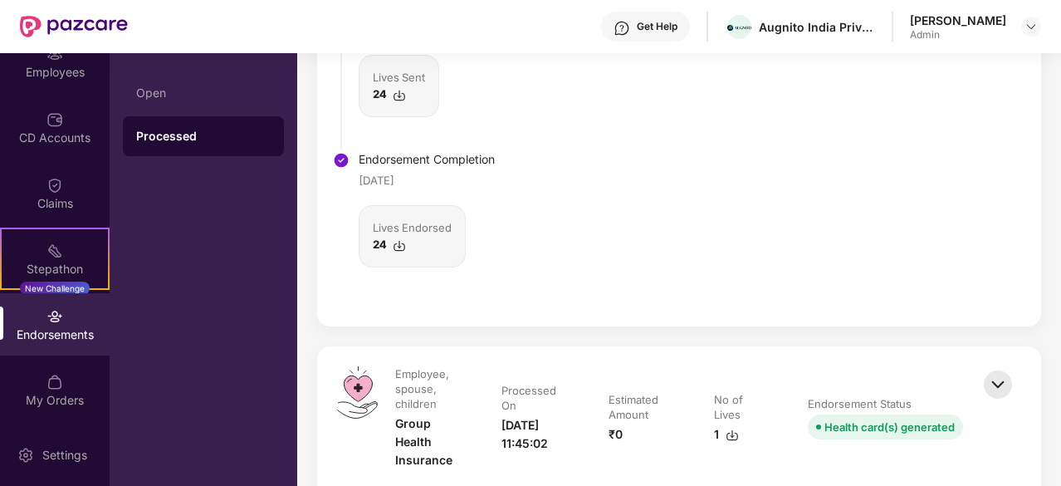
scroll to position [4568, 0]
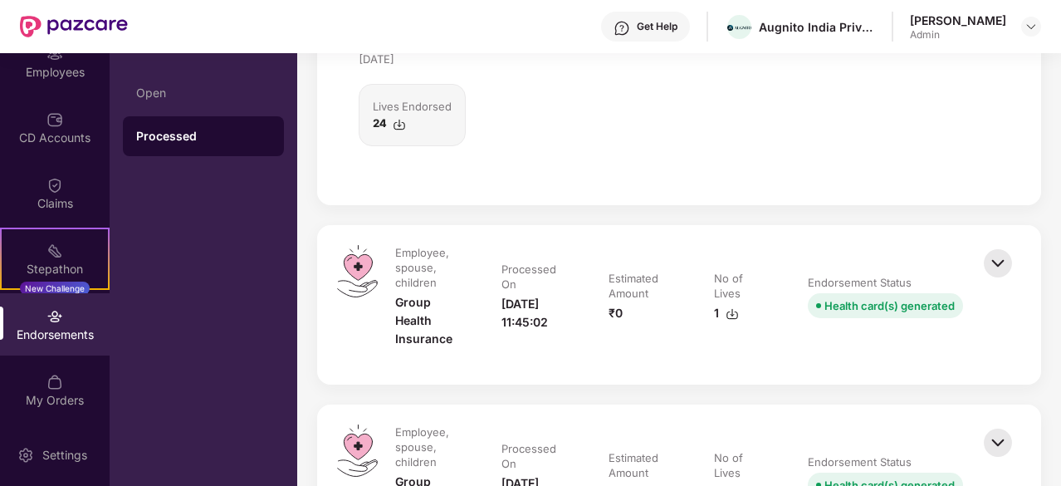
click at [988, 253] on img at bounding box center [998, 263] width 37 height 37
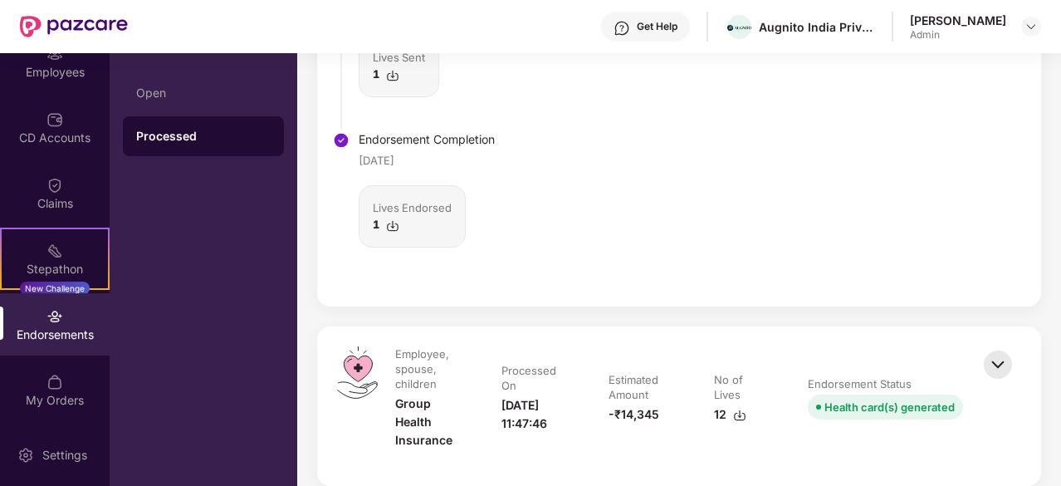
scroll to position [5149, 0]
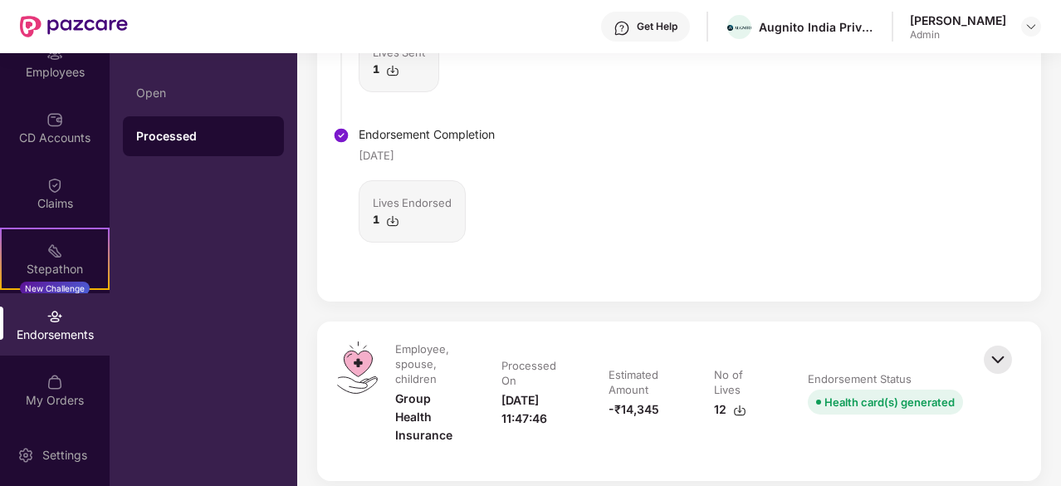
click at [389, 217] on img at bounding box center [392, 220] width 13 height 13
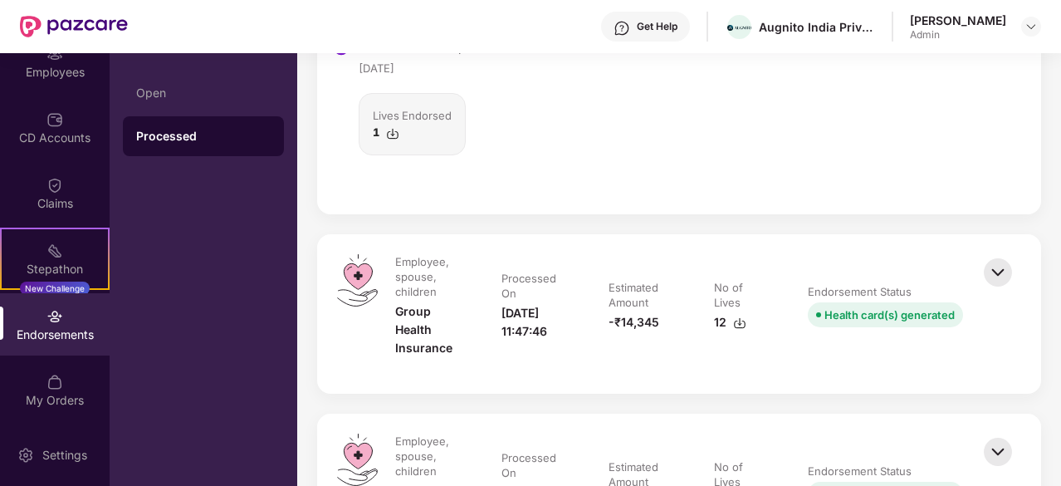
scroll to position [5315, 0]
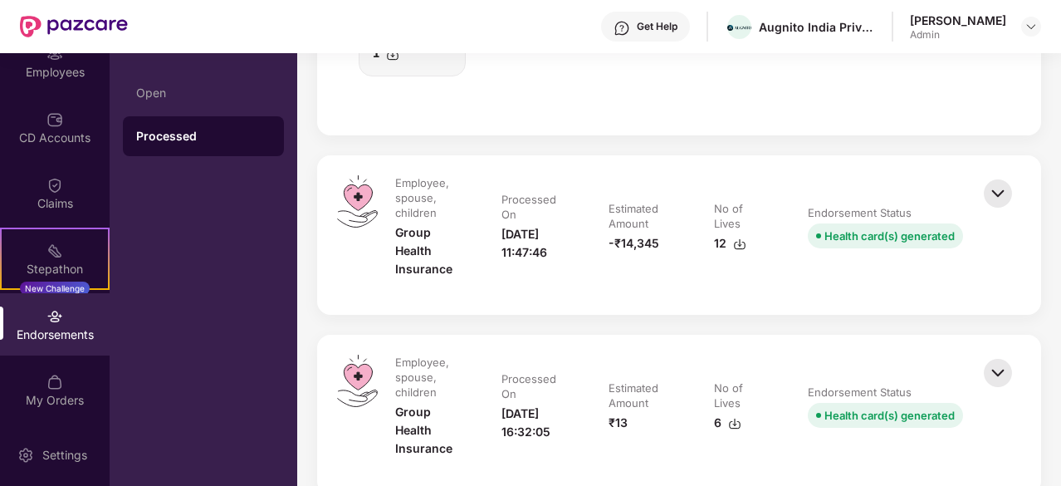
click at [1026, 198] on div "Employee, spouse, children Group Health Insurance Processed On [DATE] 11:47:46 …" at bounding box center [679, 234] width 724 height 159
click at [1007, 190] on img at bounding box center [998, 193] width 37 height 37
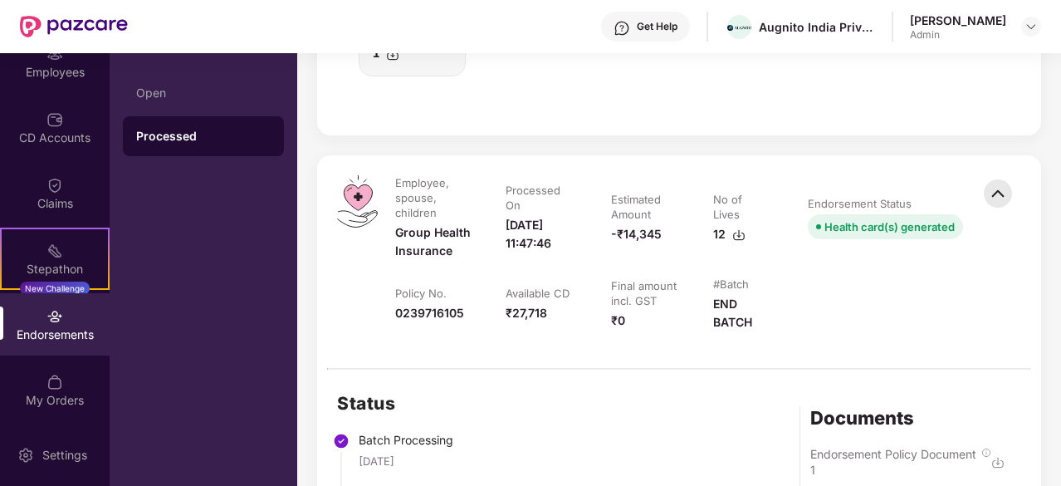
scroll to position [5730, 0]
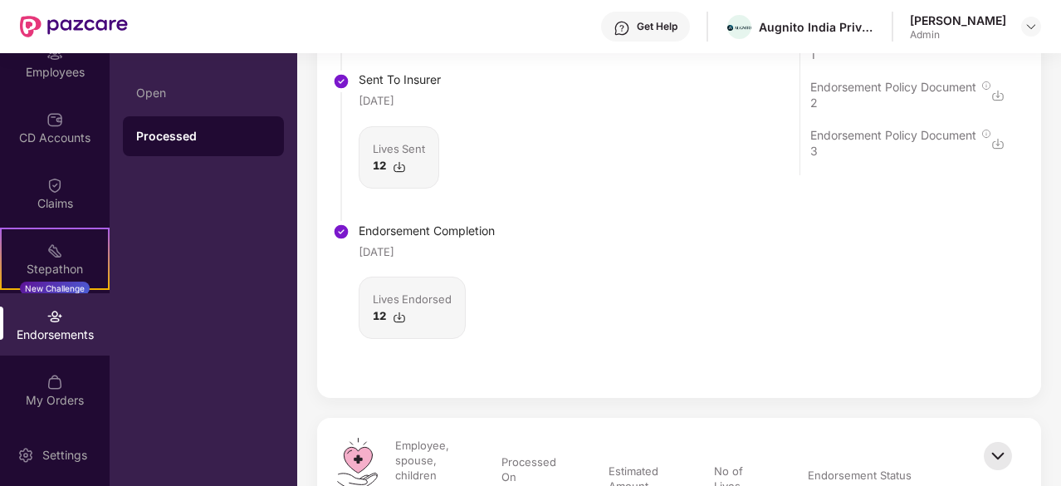
click at [394, 317] on img at bounding box center [399, 317] width 13 height 13
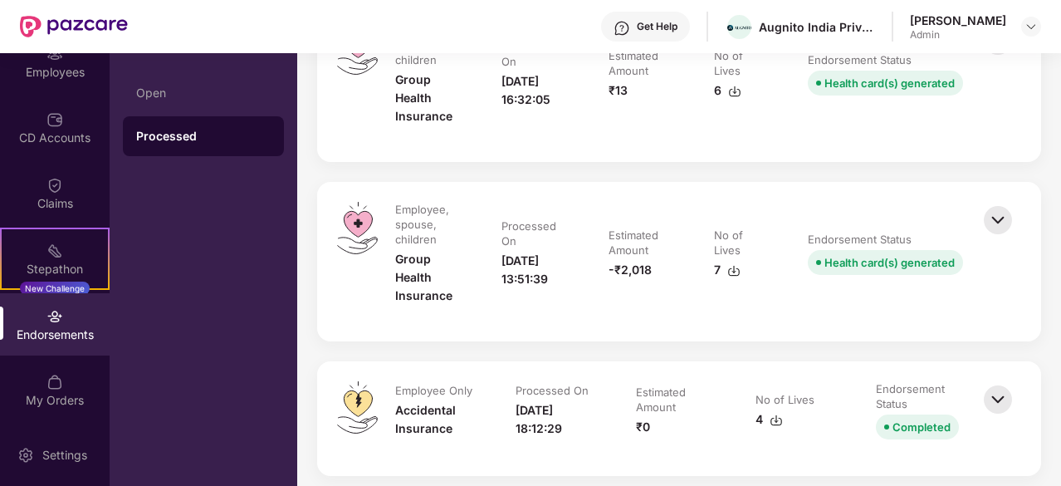
scroll to position [6063, 0]
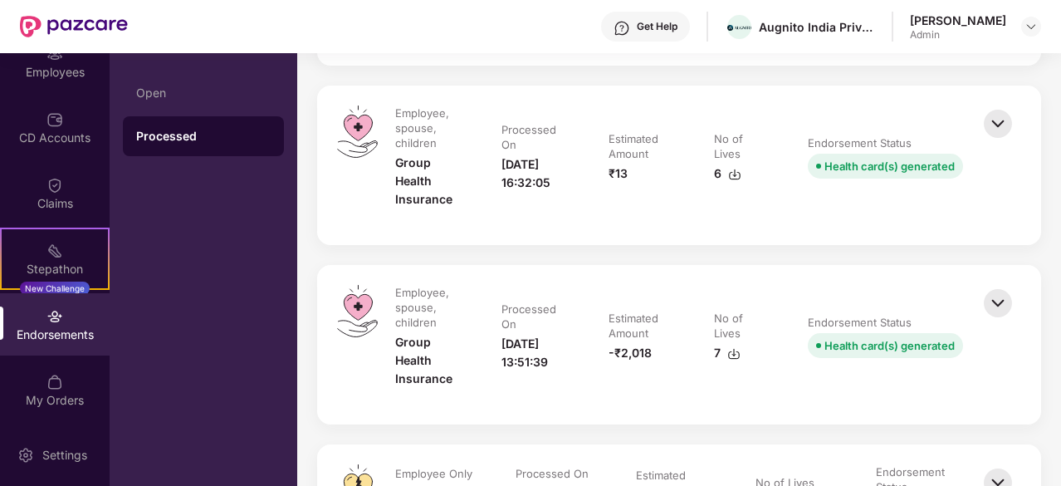
click at [1002, 133] on img at bounding box center [998, 123] width 37 height 37
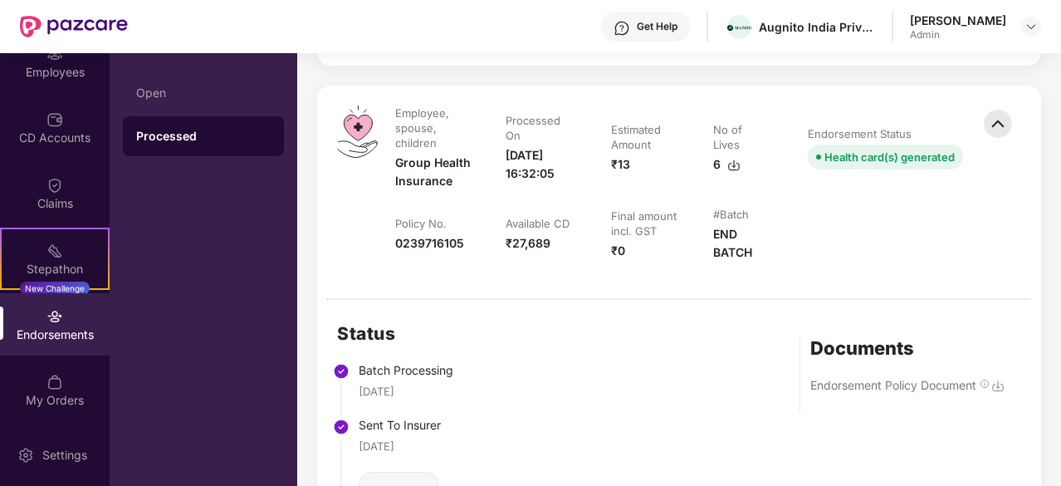
scroll to position [6395, 0]
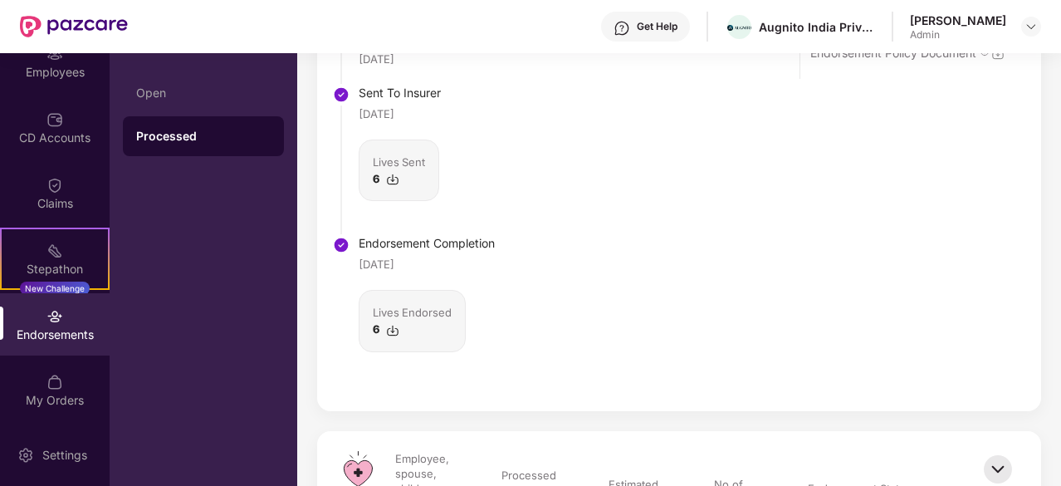
click at [397, 335] on img at bounding box center [392, 330] width 13 height 13
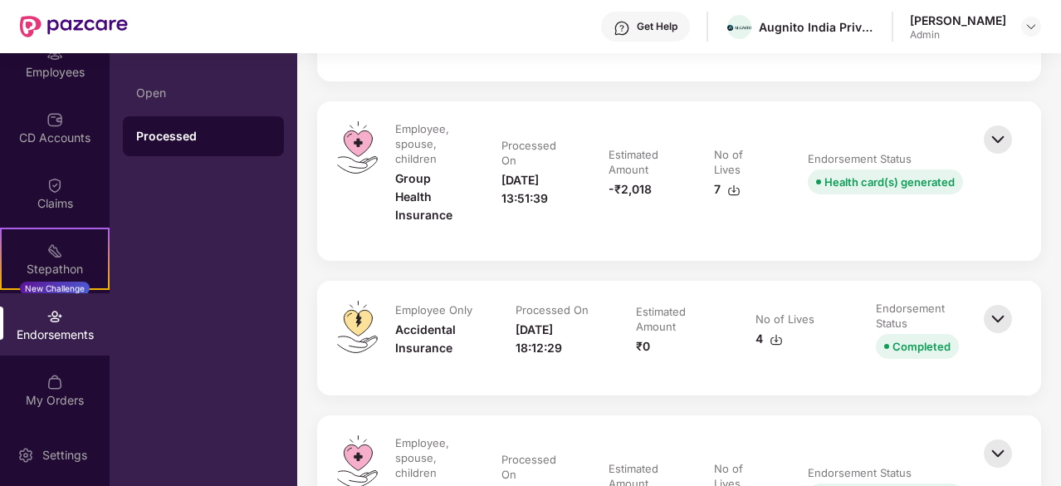
scroll to position [6727, 0]
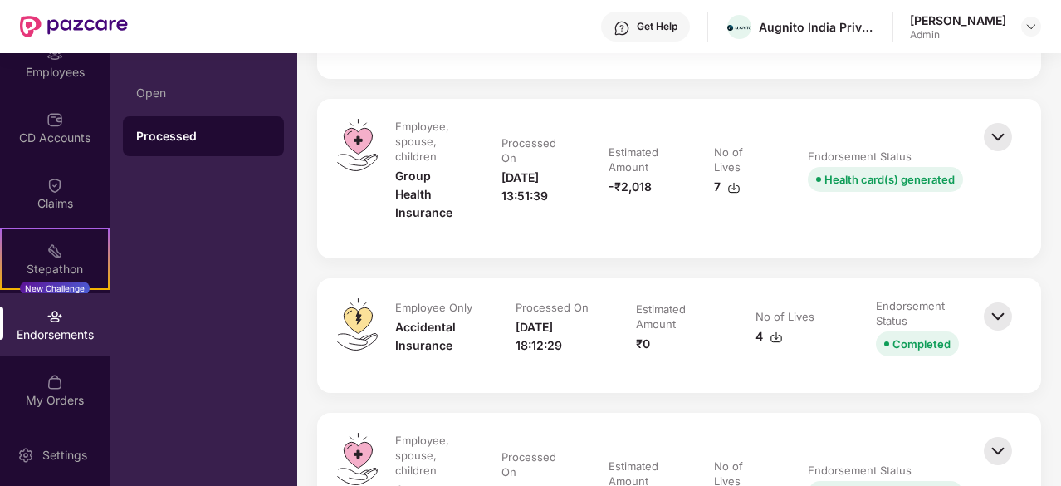
click at [1013, 139] on img at bounding box center [998, 137] width 37 height 37
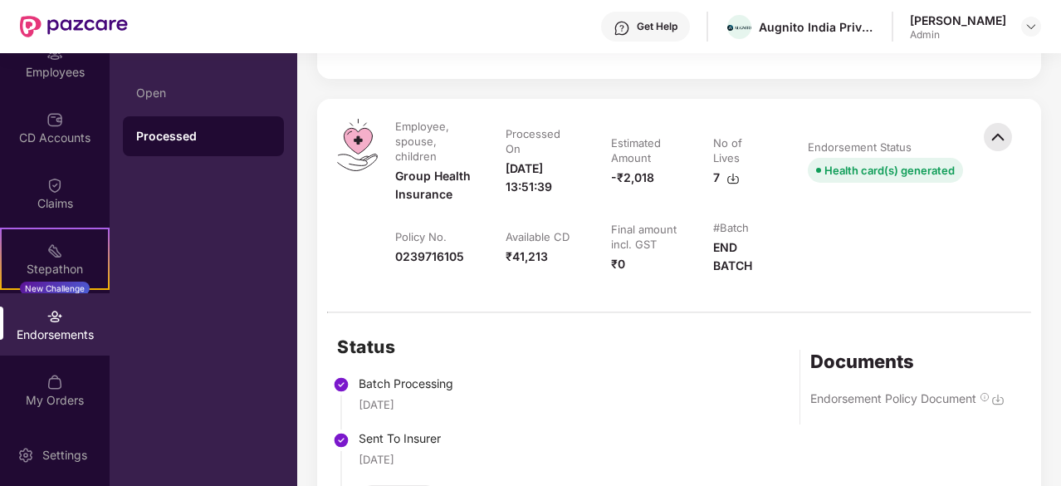
scroll to position [7059, 0]
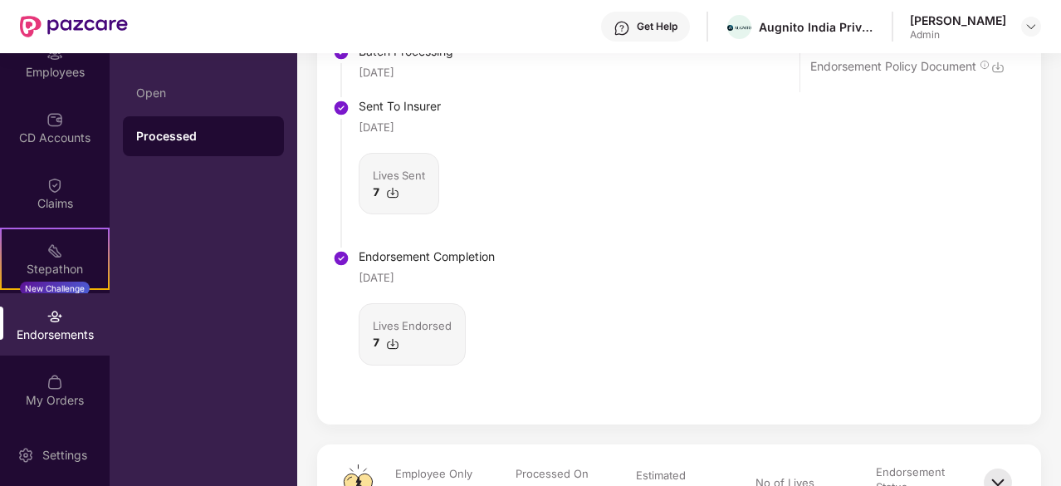
click at [395, 347] on img at bounding box center [392, 343] width 13 height 13
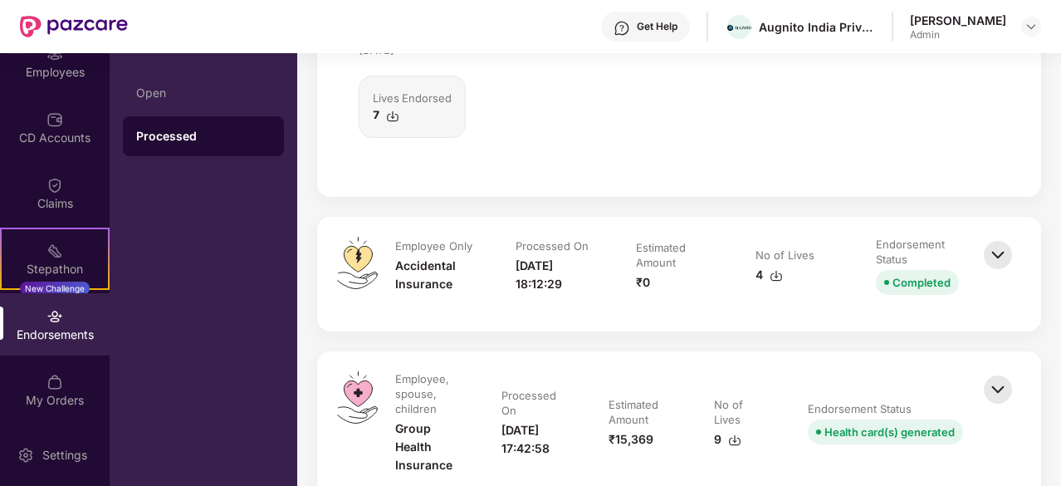
scroll to position [7391, 0]
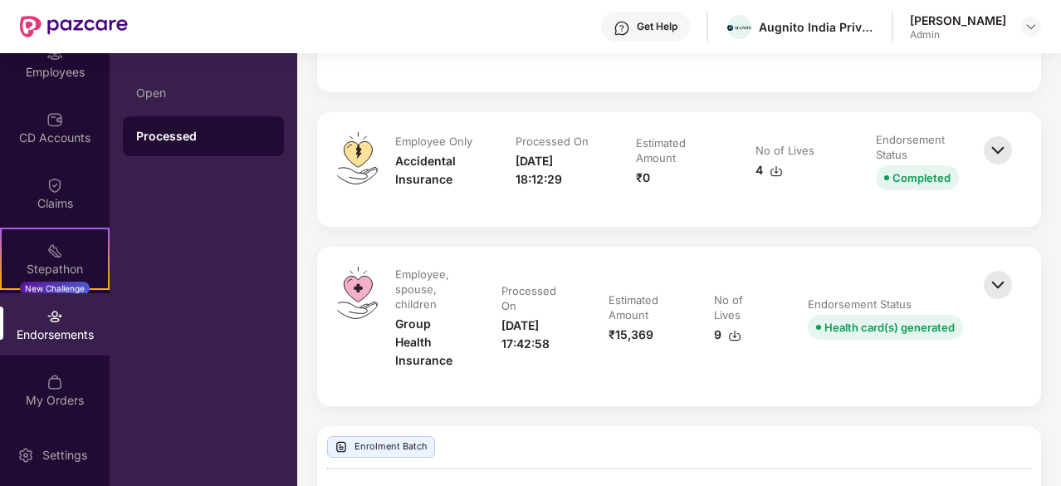
click at [998, 147] on img at bounding box center [998, 150] width 37 height 37
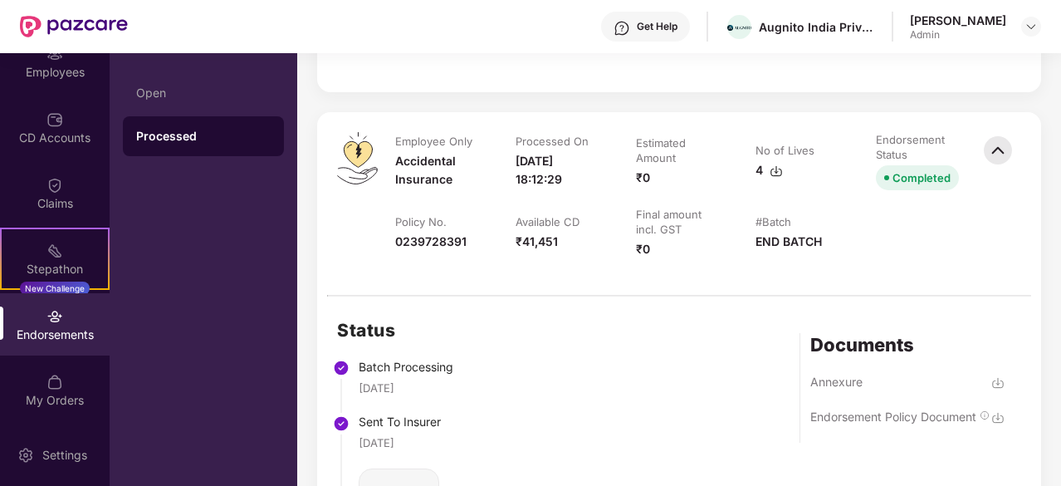
scroll to position [7724, 0]
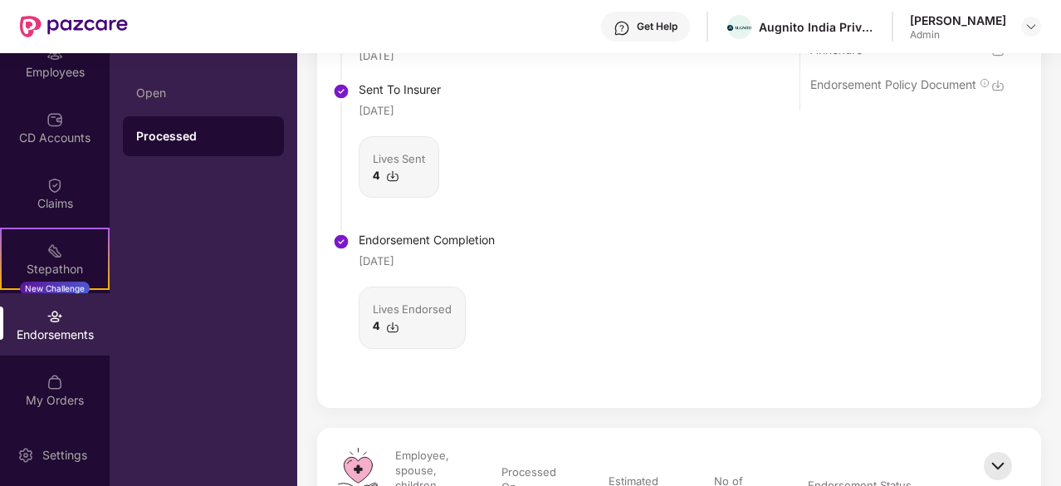
click at [395, 332] on img at bounding box center [392, 327] width 13 height 13
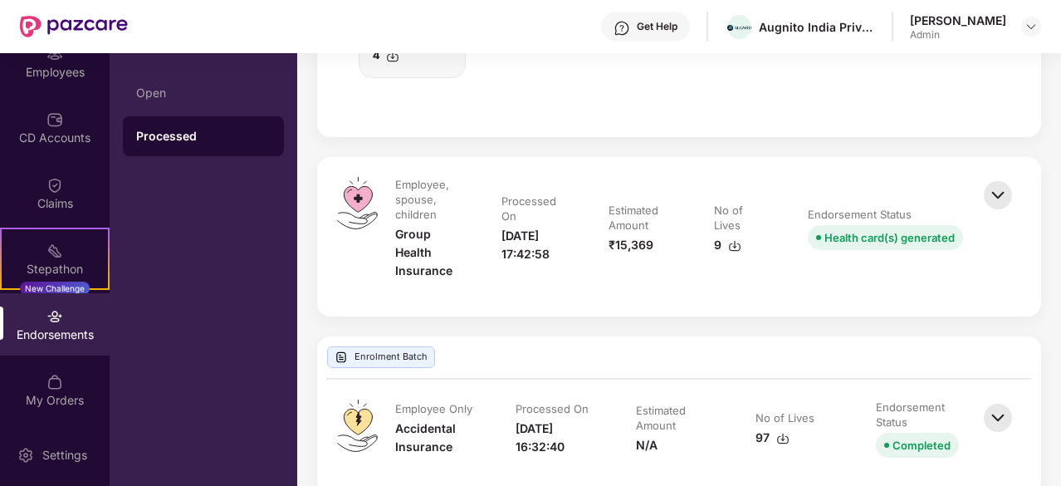
scroll to position [8056, 0]
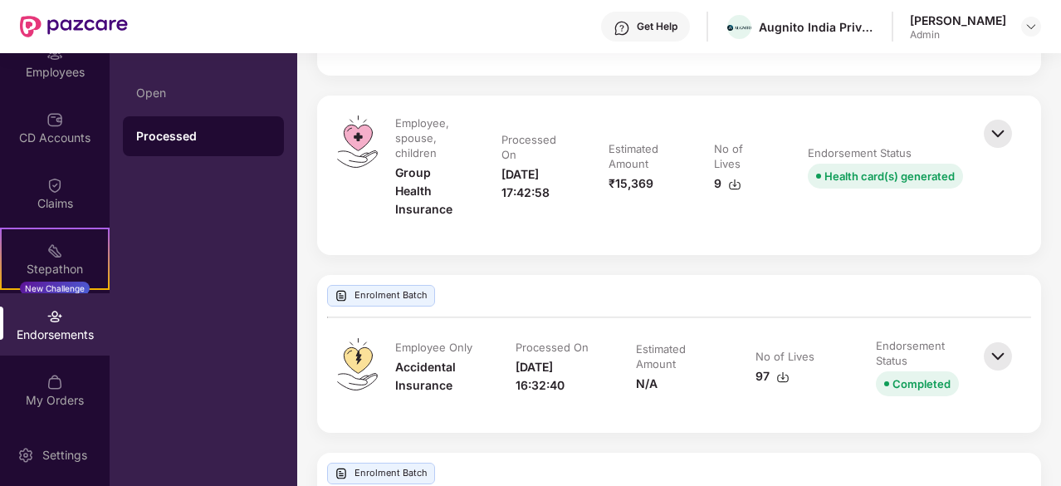
click at [998, 132] on img at bounding box center [998, 133] width 37 height 37
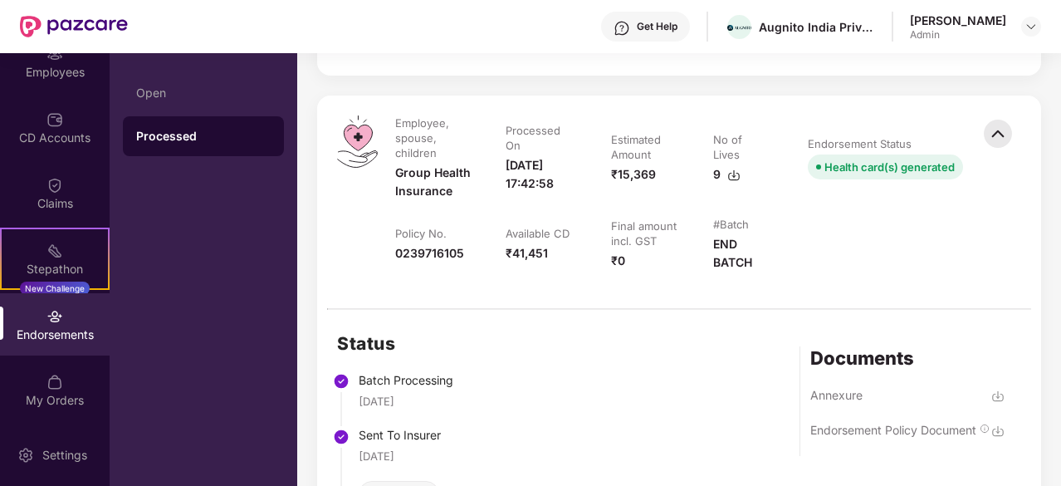
scroll to position [8388, 0]
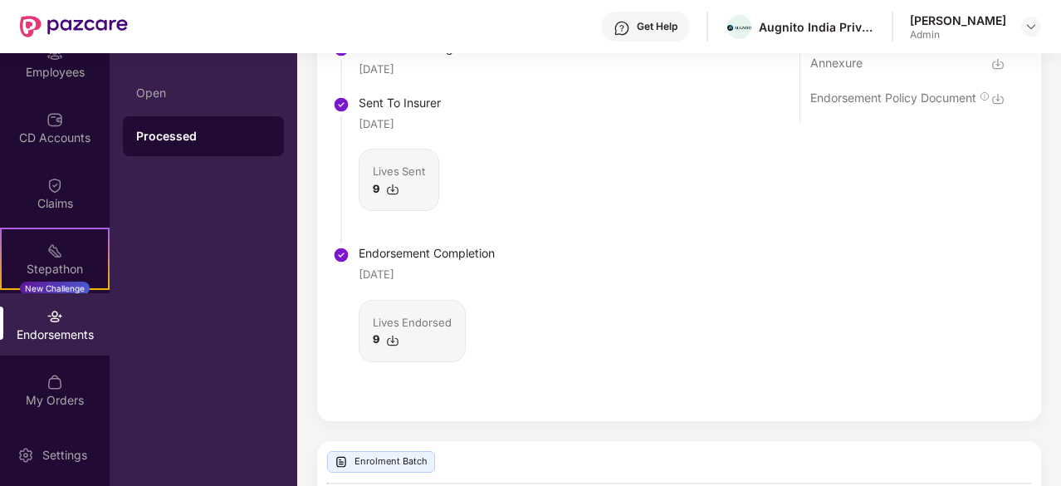
click at [392, 347] on img at bounding box center [392, 340] width 13 height 13
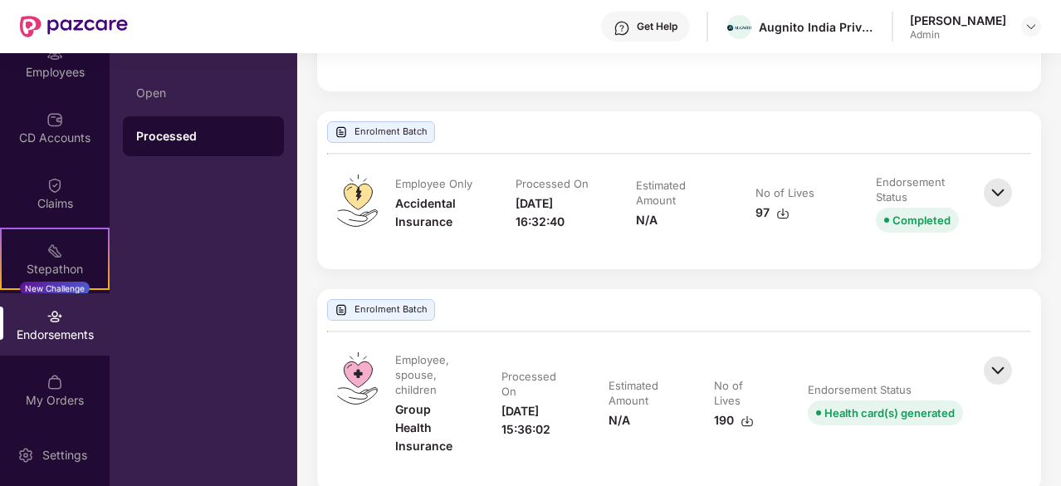
scroll to position [8803, 0]
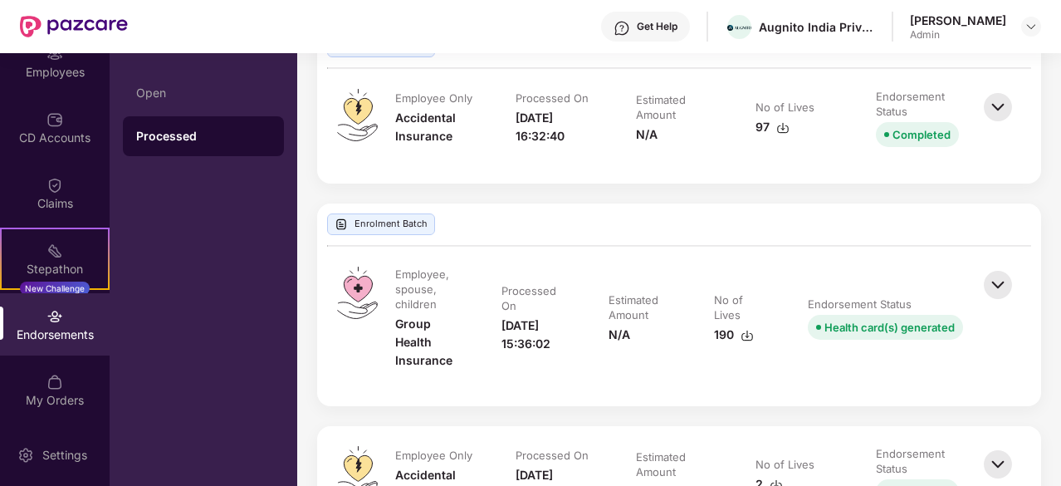
click at [1036, 287] on div "Employee, spouse, children Group Health Insurance Processed On [DATE] 15:36:02 …" at bounding box center [679, 326] width 724 height 159
click at [1007, 287] on img at bounding box center [998, 285] width 37 height 37
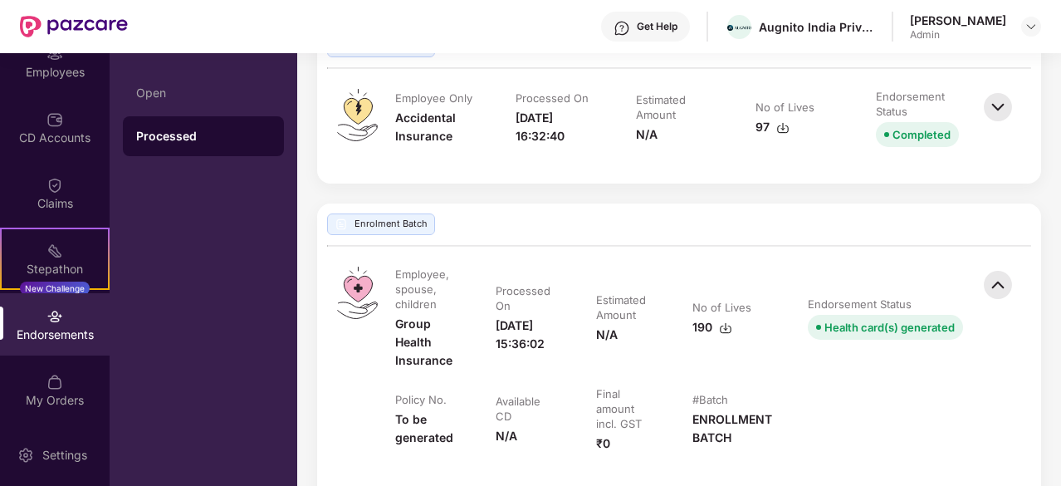
scroll to position [9385, 0]
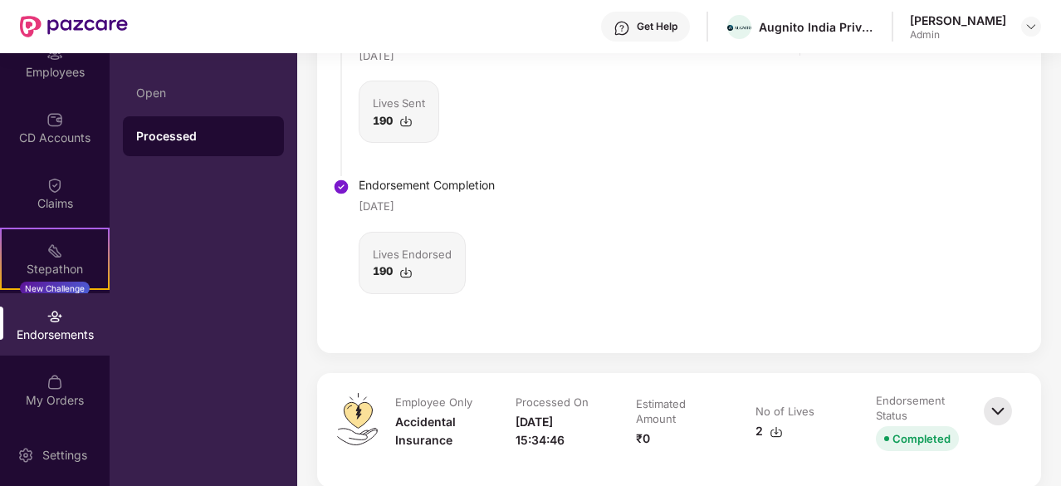
click at [404, 277] on img at bounding box center [405, 272] width 13 height 13
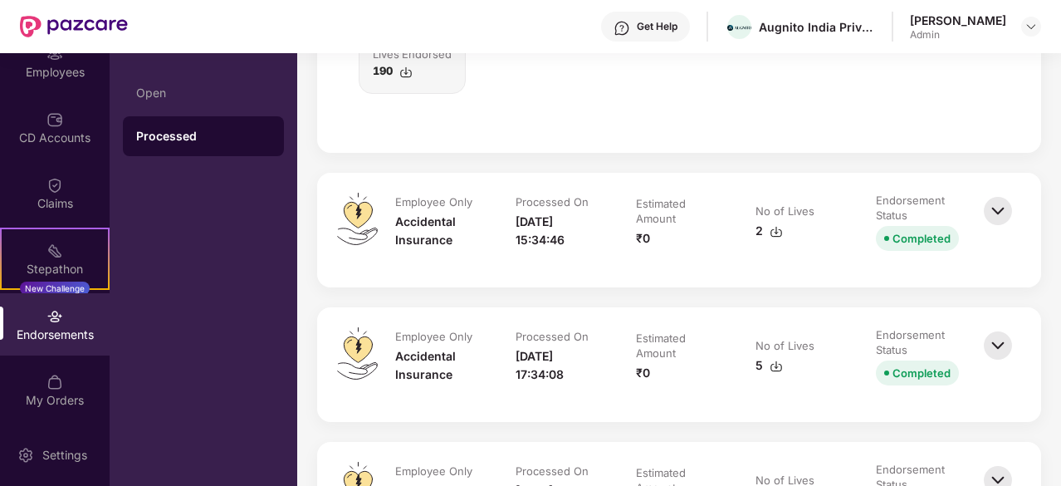
scroll to position [9634, 0]
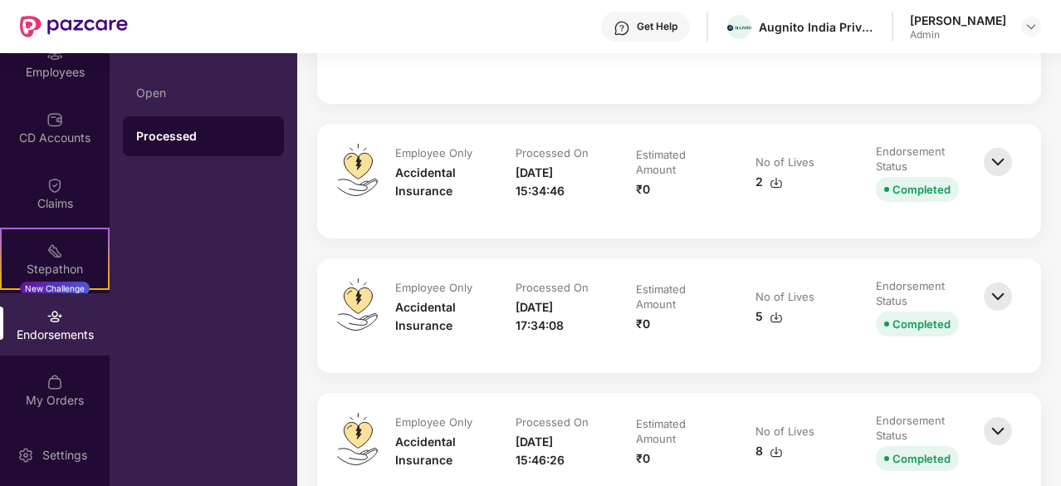
click at [992, 165] on img at bounding box center [998, 162] width 37 height 37
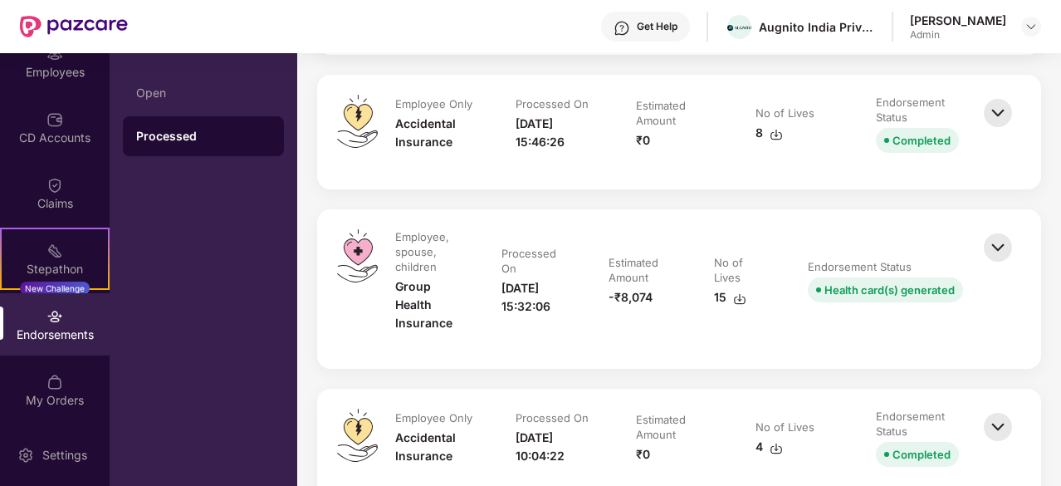
scroll to position [10298, 0]
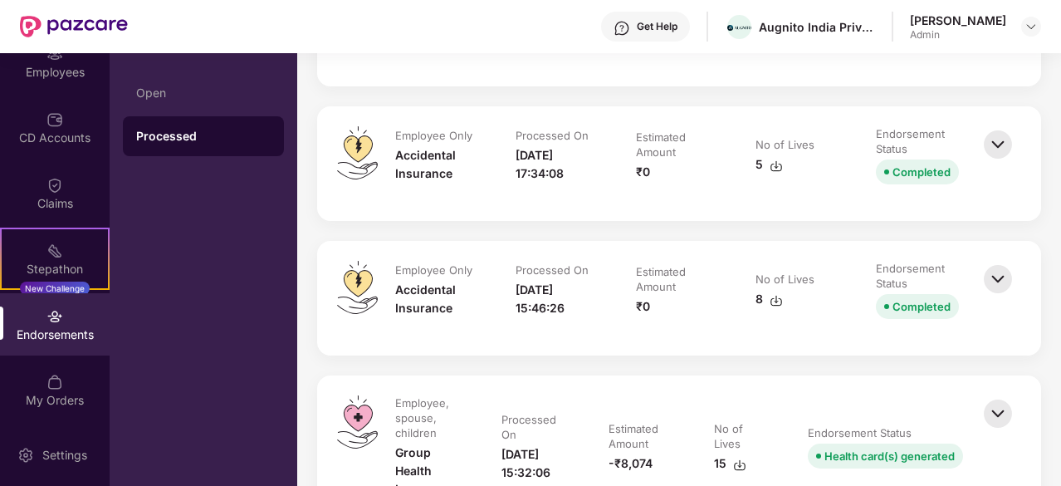
click at [998, 135] on img at bounding box center [998, 144] width 37 height 37
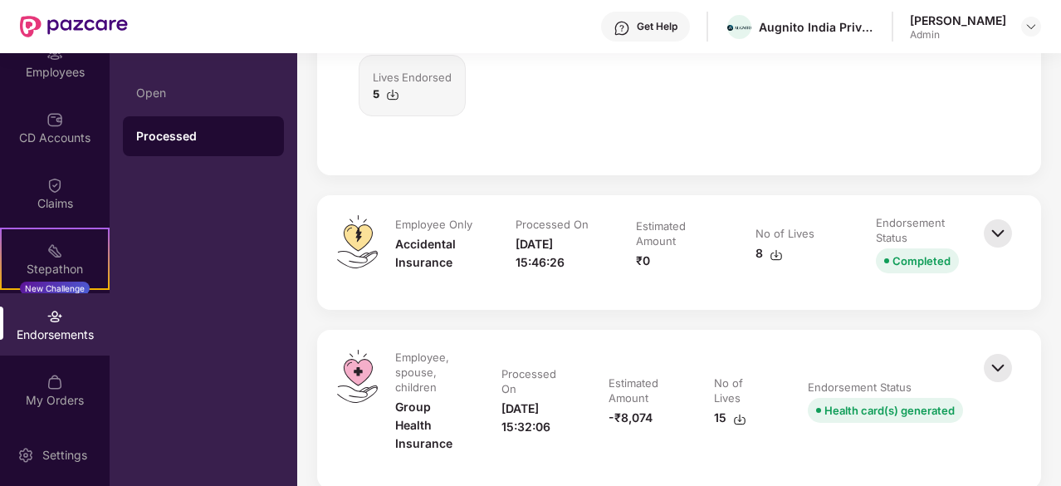
scroll to position [10963, 0]
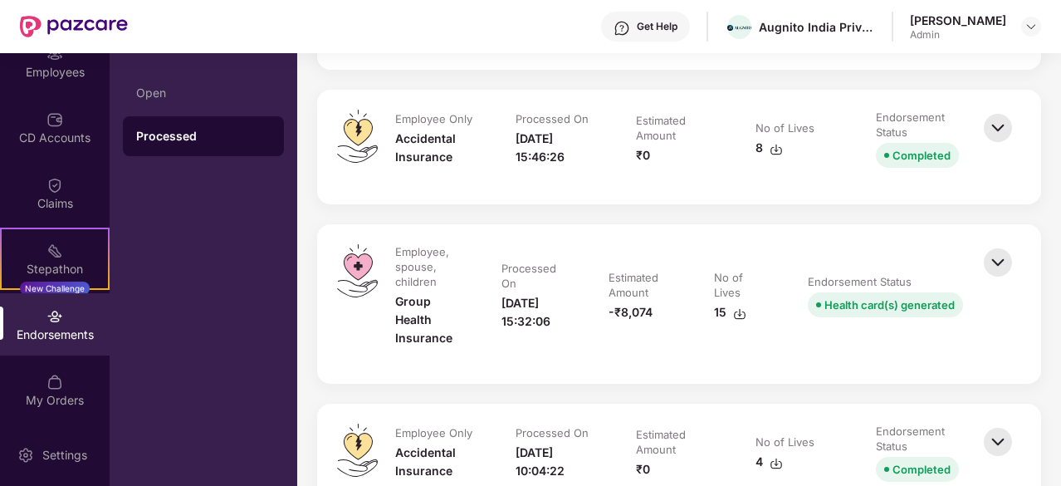
click at [1007, 132] on img at bounding box center [998, 128] width 37 height 37
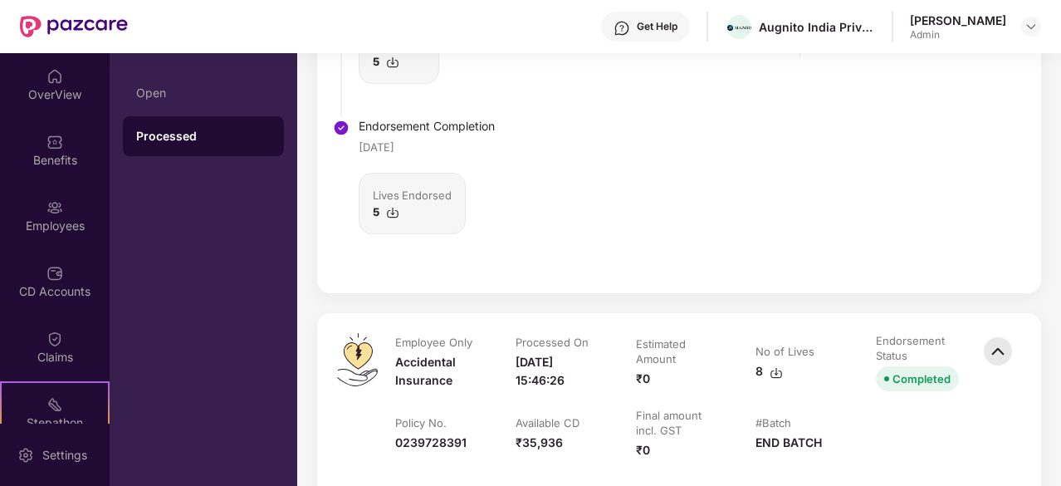
scroll to position [10713, 0]
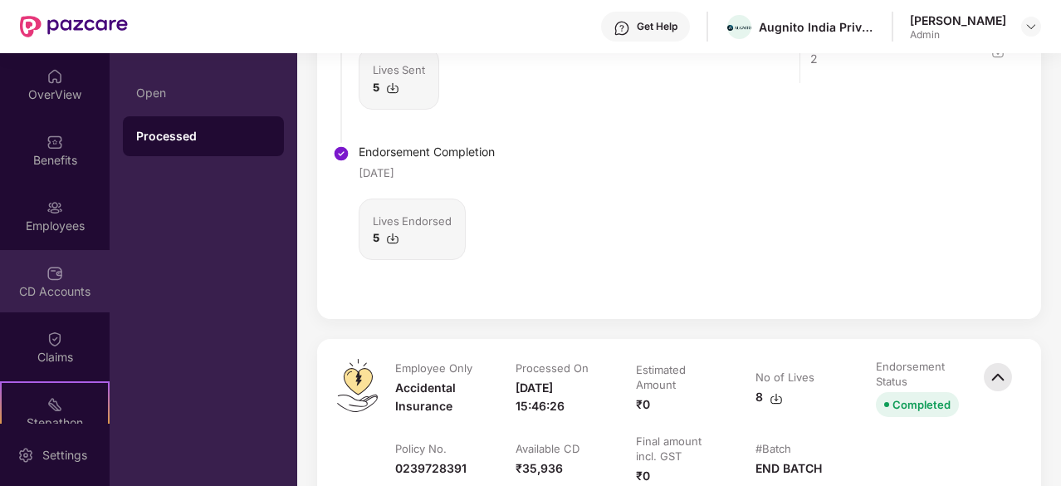
click at [82, 256] on div "CD Accounts" at bounding box center [55, 281] width 110 height 62
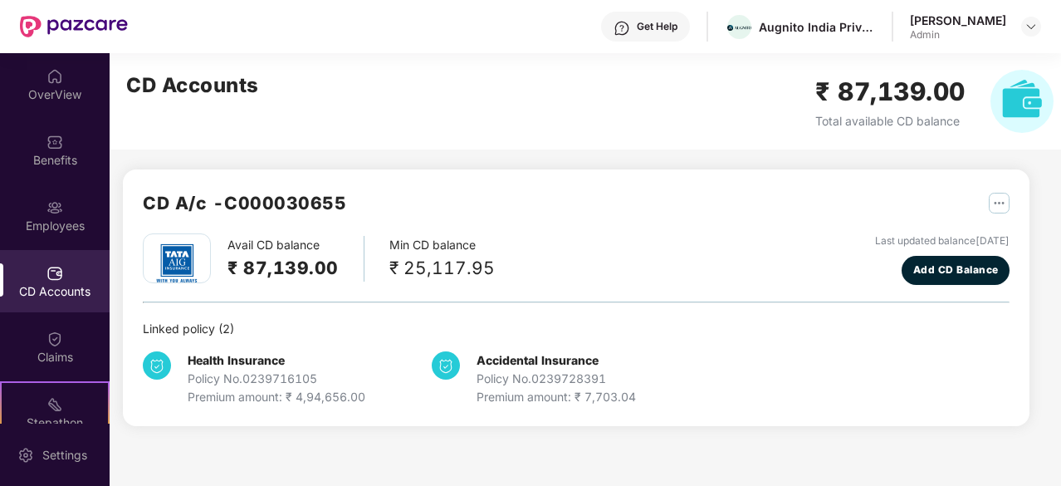
scroll to position [0, 0]
click at [992, 205] on img "button" at bounding box center [999, 203] width 21 height 21
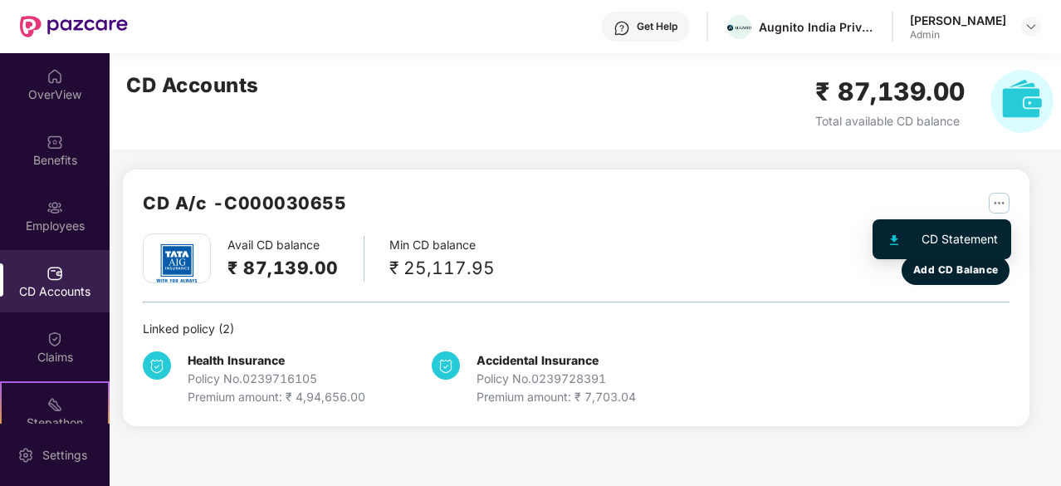
click at [933, 239] on div "CD Statement" at bounding box center [960, 239] width 76 height 18
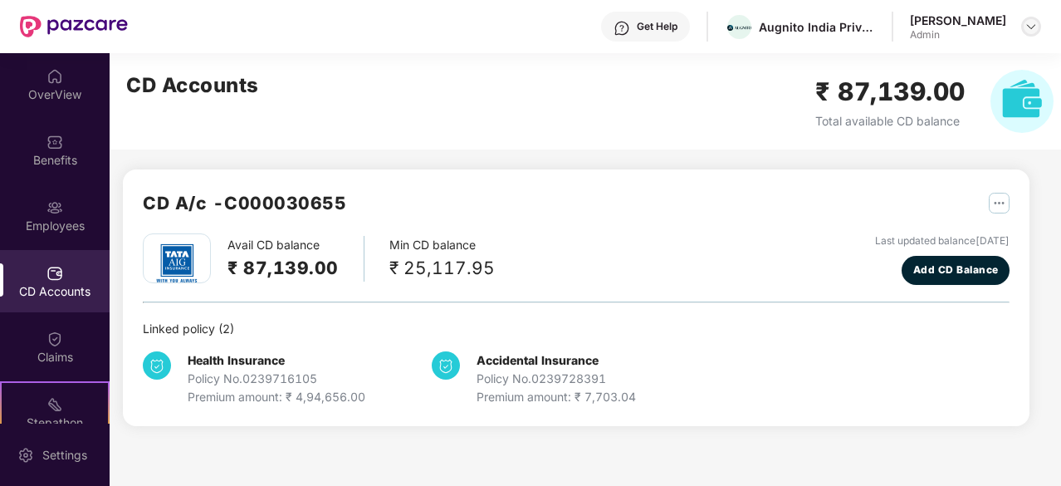
click at [1036, 25] on img at bounding box center [1031, 26] width 13 height 13
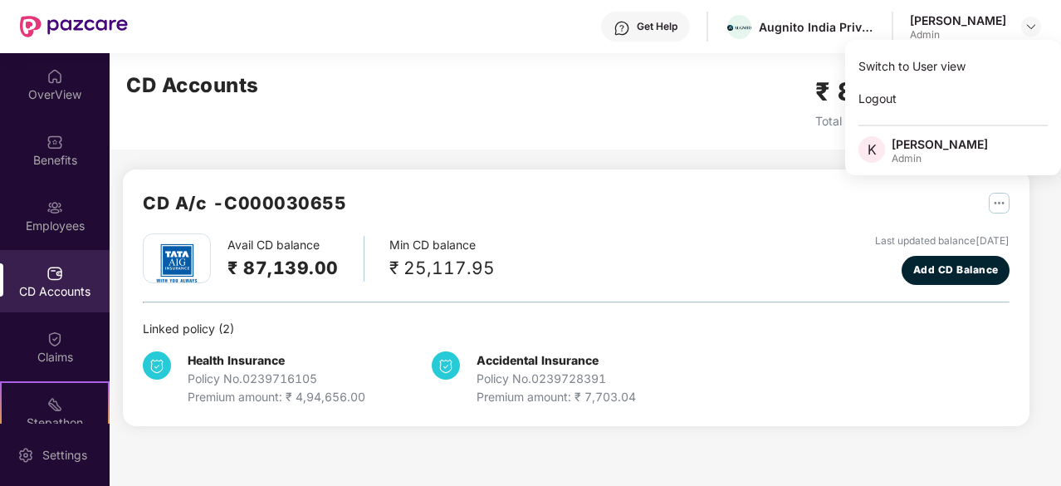
click at [473, 167] on div "CD A/c - C000030655 Avail CD balance ₹ 87,139.00 Min CD balance ₹ 25,117.95 Las…" at bounding box center [570, 249] width 920 height 393
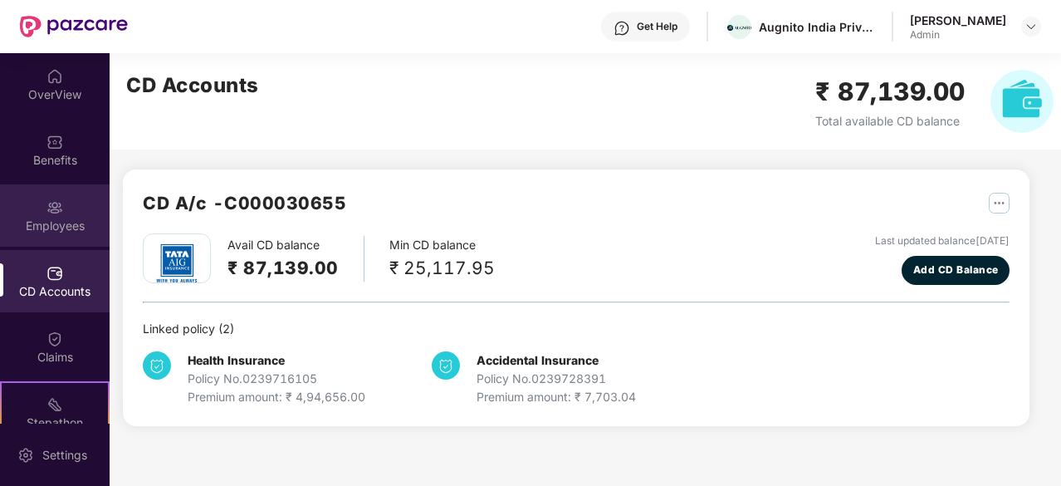
click at [88, 208] on div "Employees" at bounding box center [55, 215] width 110 height 62
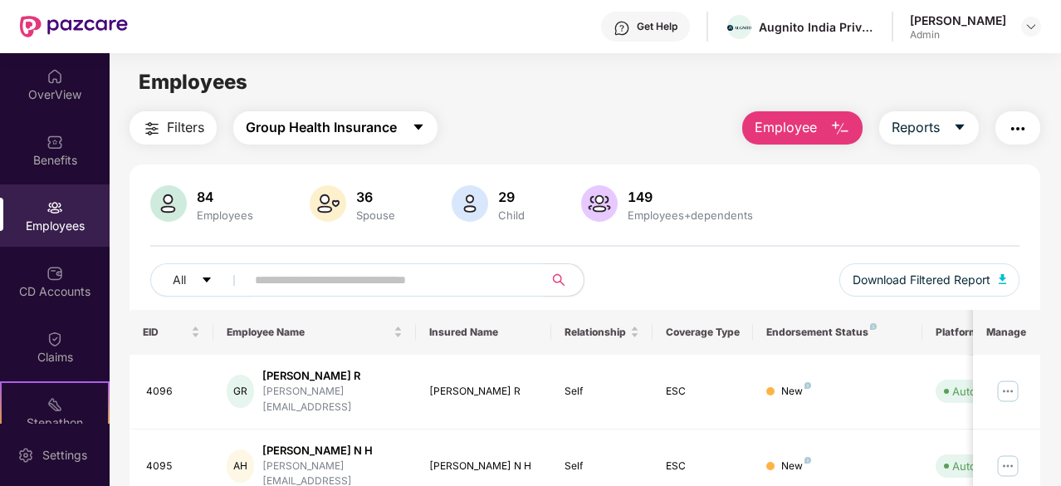
click at [342, 130] on span "Group Health Insurance" at bounding box center [321, 127] width 151 height 21
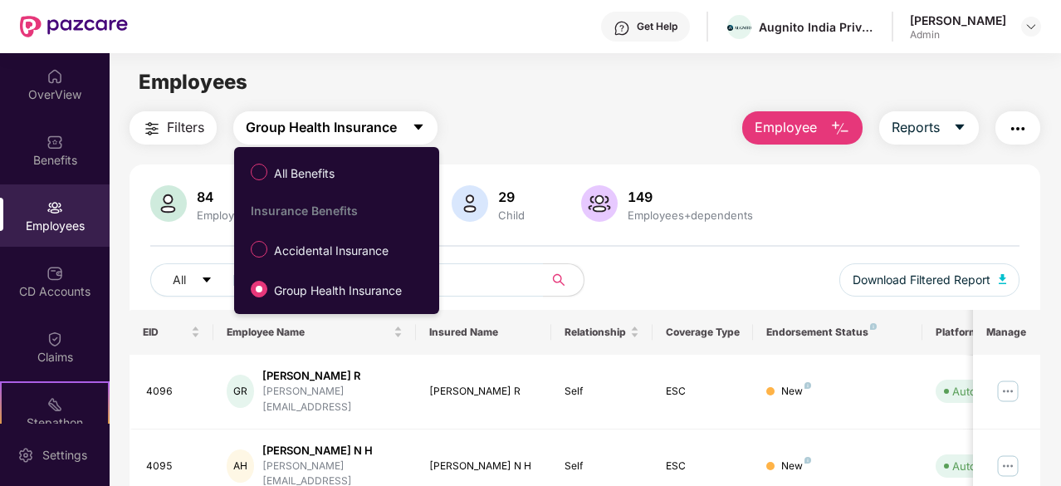
click at [342, 130] on span "Group Health Insurance" at bounding box center [321, 127] width 151 height 21
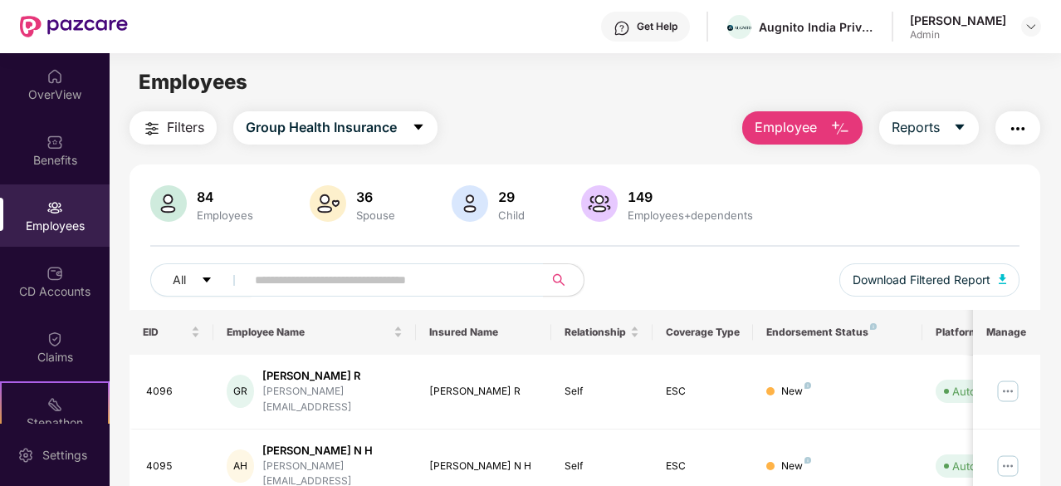
click at [188, 119] on span "Filters" at bounding box center [185, 127] width 37 height 21
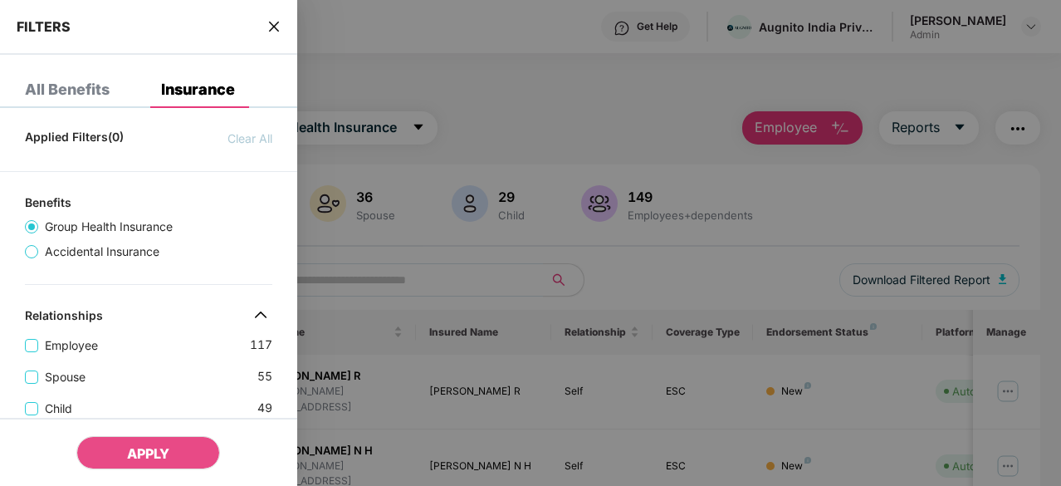
click at [73, 86] on div "All Benefits" at bounding box center [67, 89] width 85 height 17
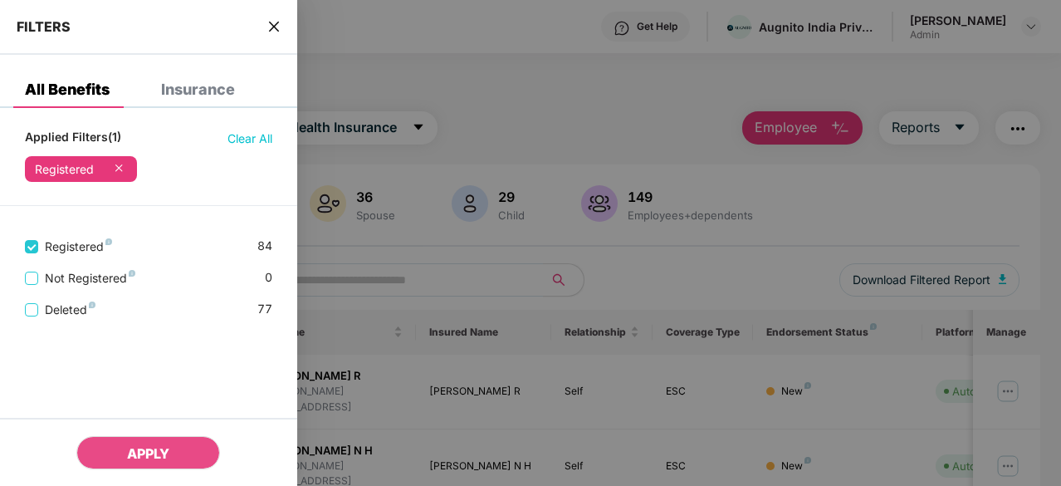
click at [270, 29] on icon "close" at bounding box center [273, 26] width 13 height 13
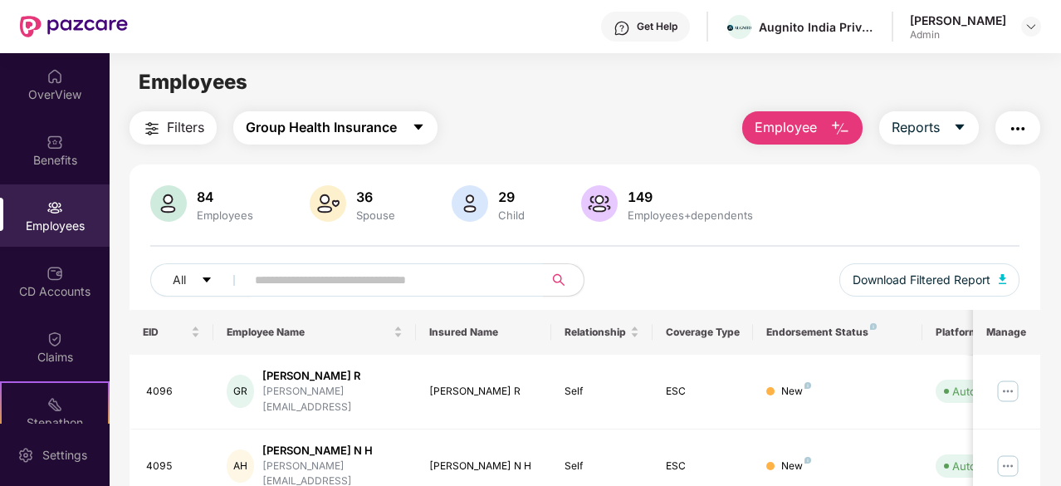
click at [298, 130] on span "Group Health Insurance" at bounding box center [321, 127] width 151 height 21
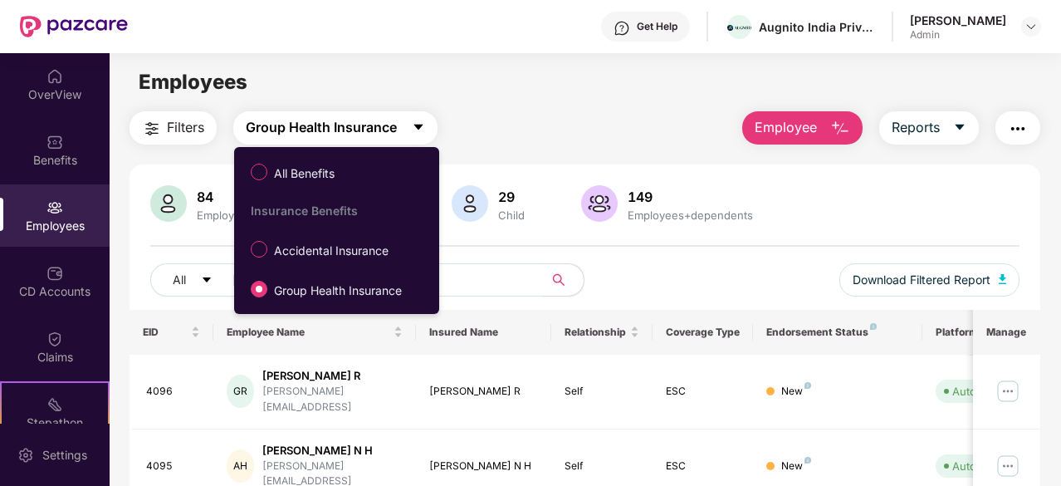
click at [298, 130] on span "Group Health Insurance" at bounding box center [321, 127] width 151 height 21
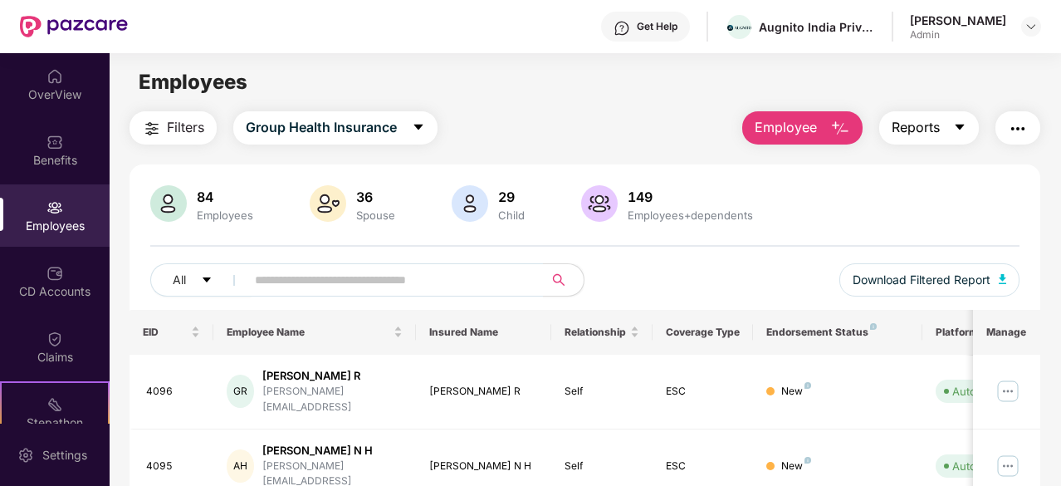
click at [950, 130] on button "Reports" at bounding box center [930, 127] width 100 height 33
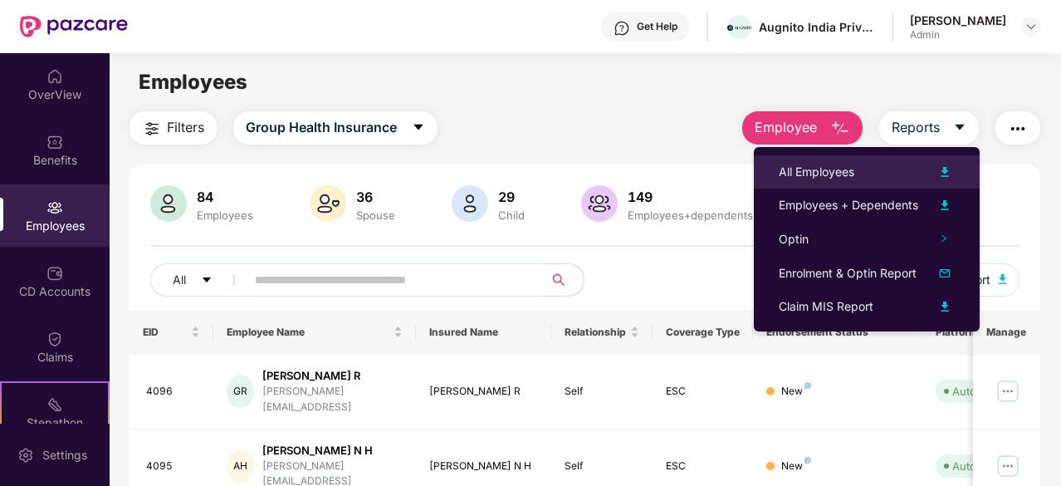
click at [898, 173] on div "All Employees" at bounding box center [867, 172] width 176 height 20
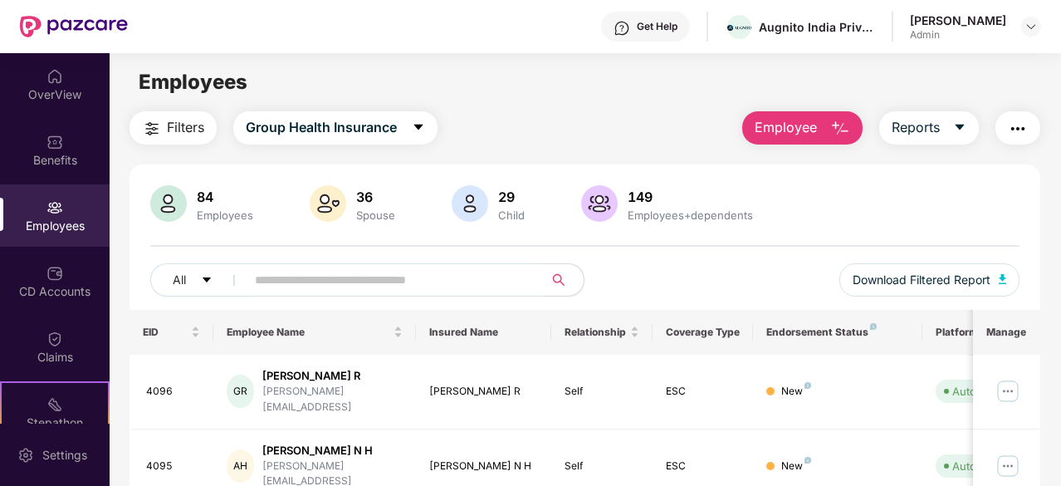
click at [1027, 198] on div "84 Employees 36 Spouse 29 Child [DEMOGRAPHIC_DATA] Employees+dependents All Dow…" at bounding box center [585, 247] width 911 height 125
click at [962, 140] on button "Reports" at bounding box center [930, 127] width 100 height 33
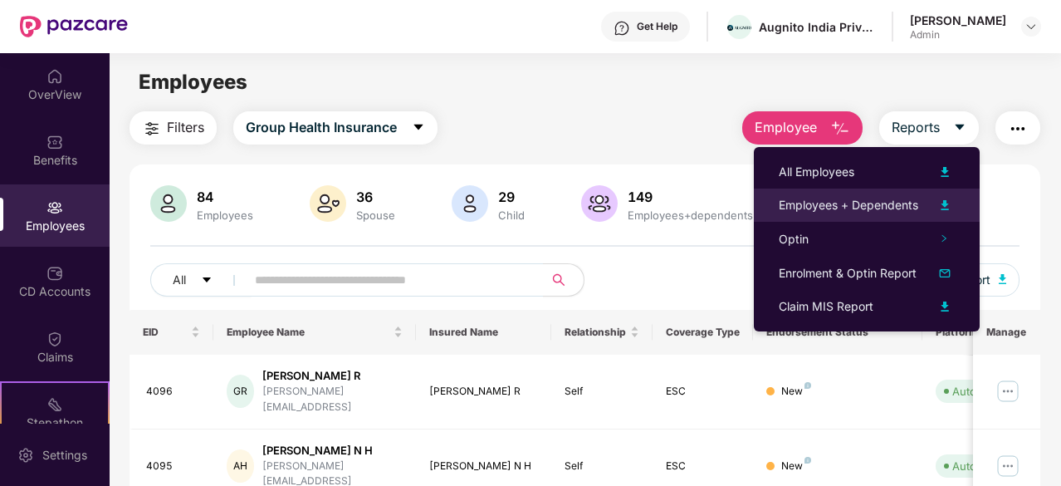
click at [879, 205] on div "Employees + Dependents" at bounding box center [849, 205] width 140 height 18
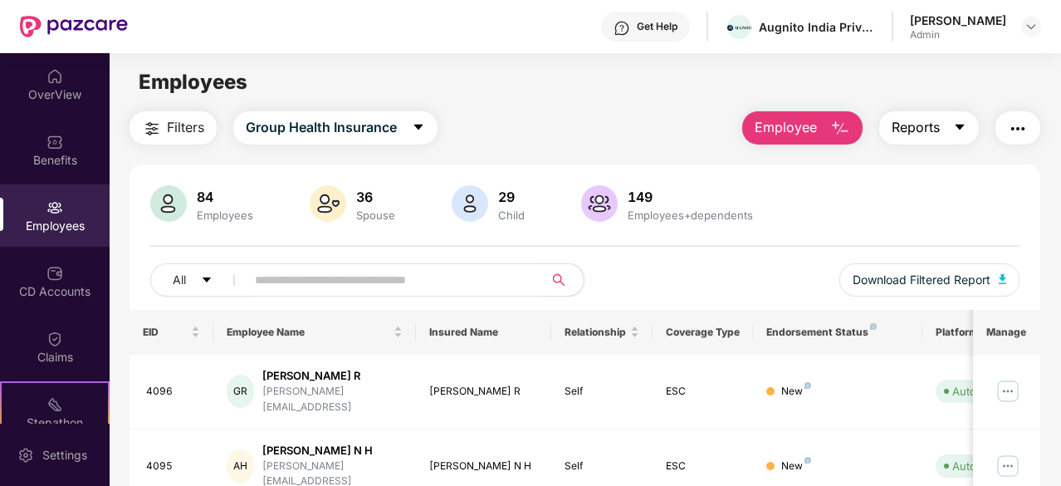
click at [967, 125] on icon "caret-down" at bounding box center [959, 126] width 13 height 13
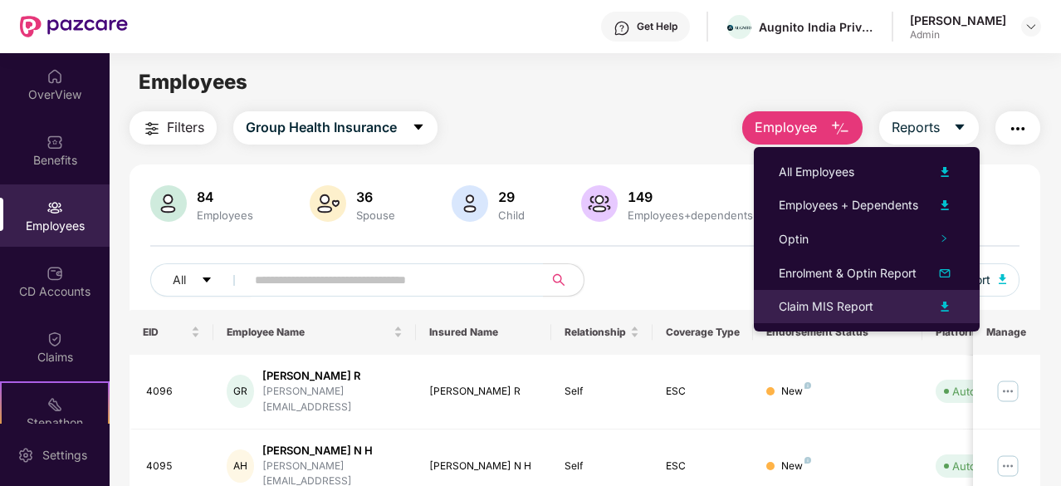
click at [870, 311] on div "Claim MIS Report" at bounding box center [826, 306] width 95 height 18
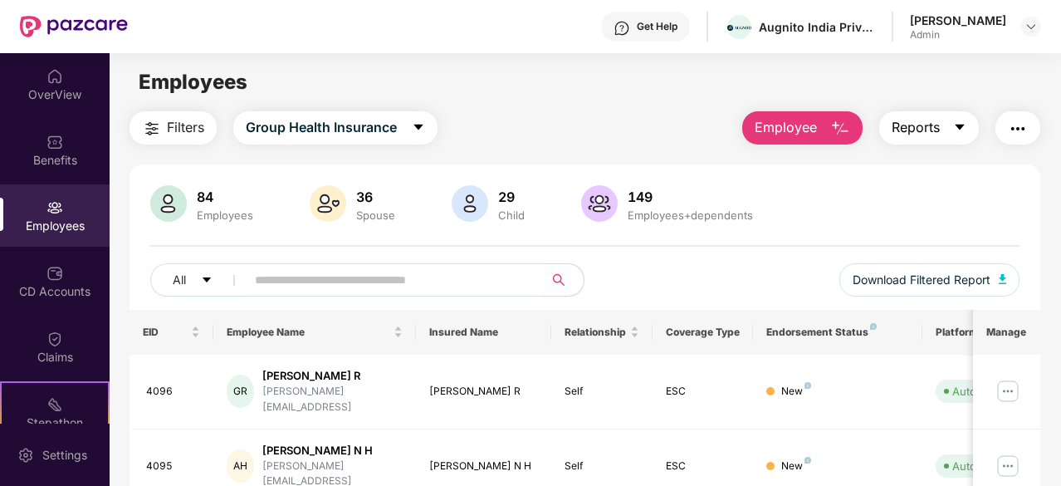
click at [951, 124] on button "Reports" at bounding box center [930, 127] width 100 height 33
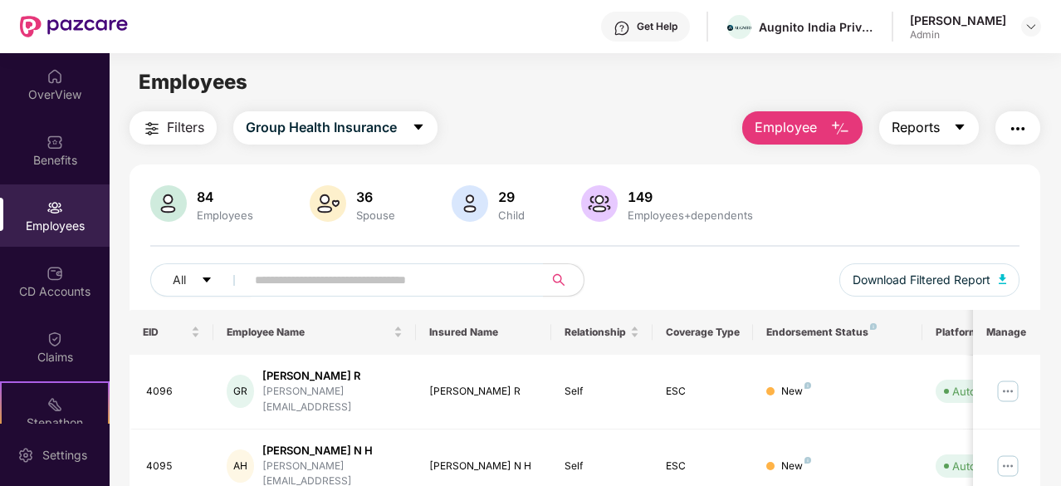
click at [973, 128] on button "Reports" at bounding box center [930, 127] width 100 height 33
click at [600, 140] on div "Filters Group Health Insurance Employee Reports" at bounding box center [585, 127] width 911 height 33
